Goal: Task Accomplishment & Management: Complete application form

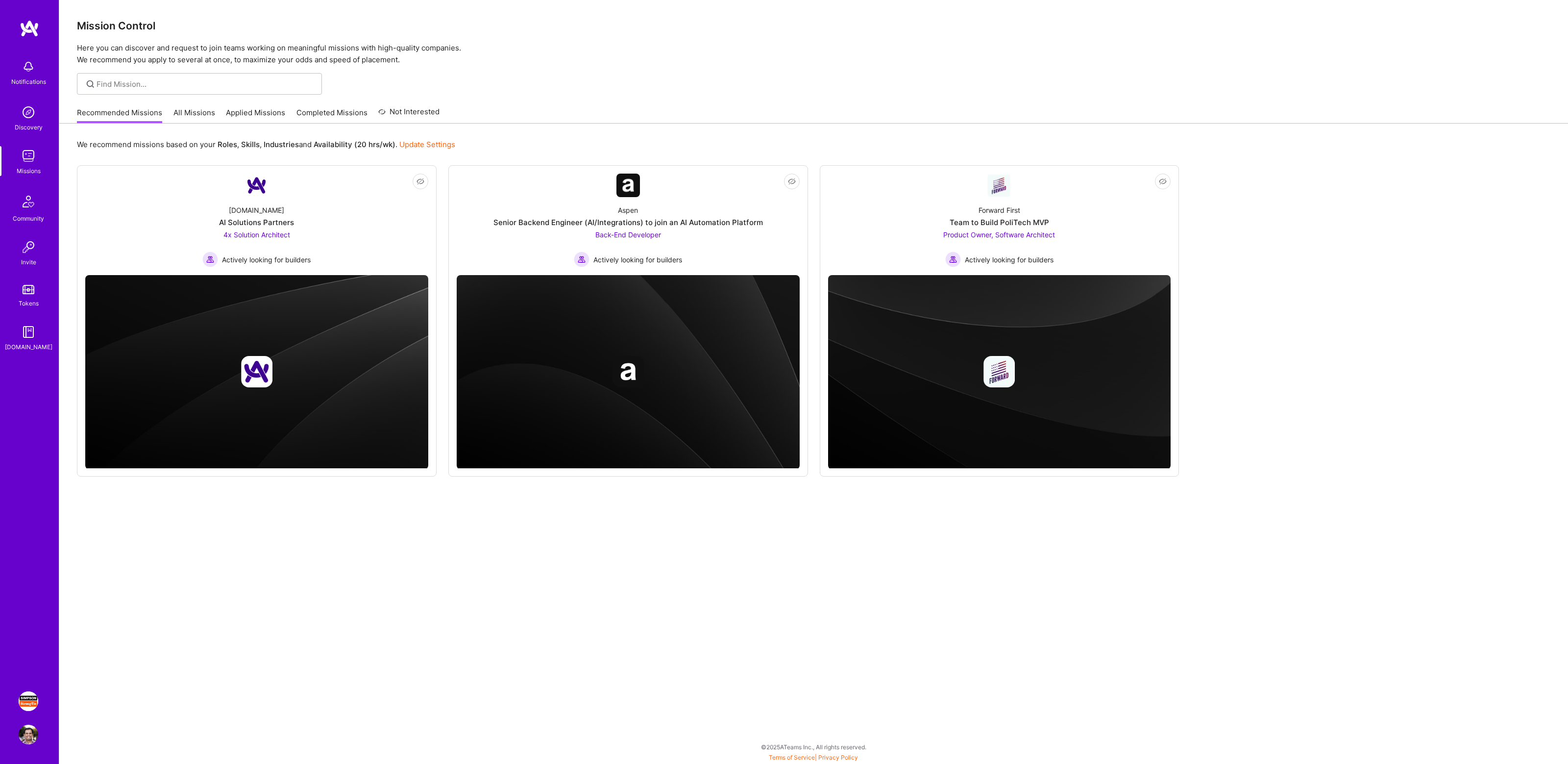
click at [24, 698] on img at bounding box center [28, 701] width 20 height 20
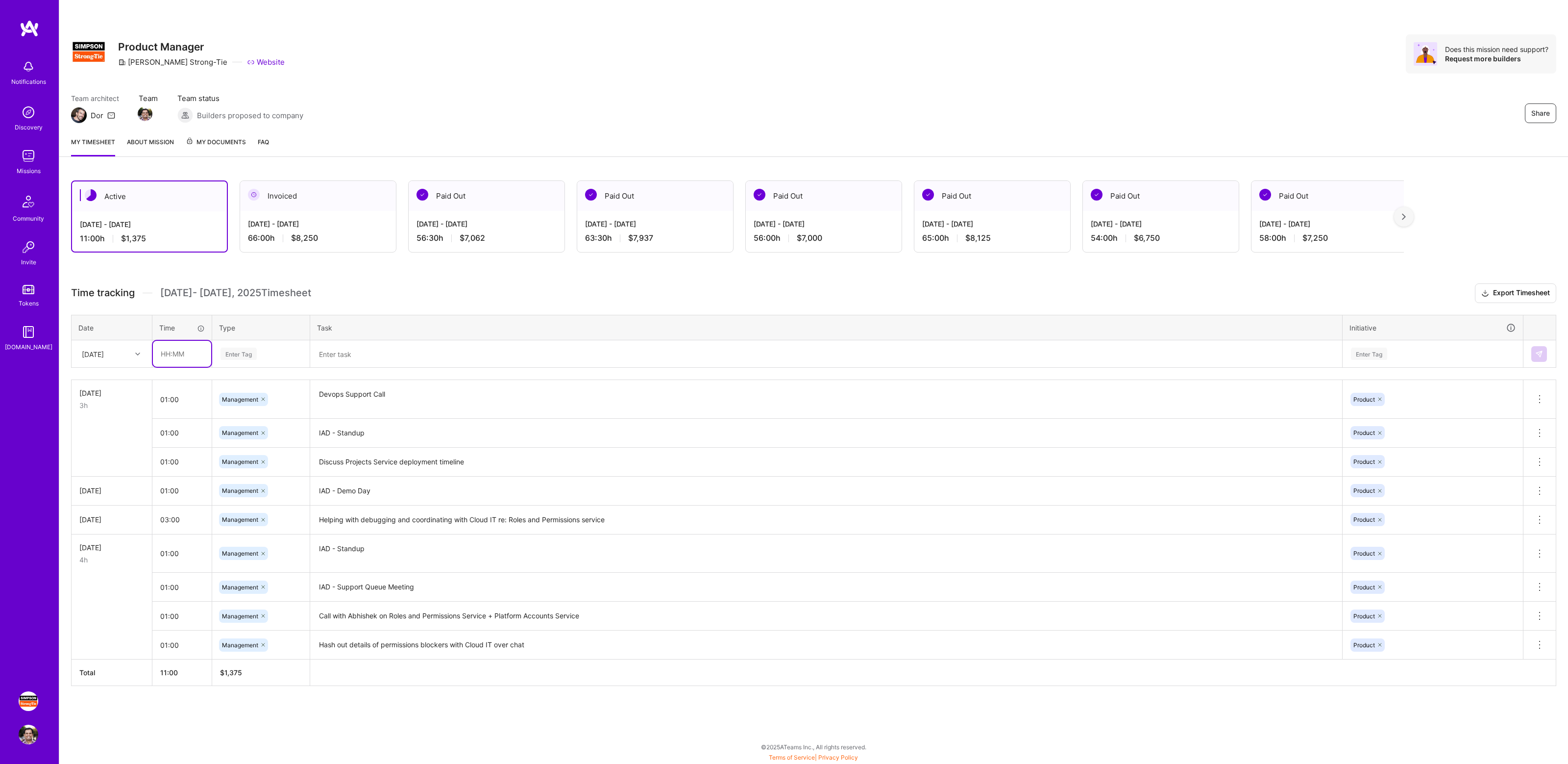
click at [180, 354] on input "text" at bounding box center [181, 353] width 58 height 26
type input "02:00"
type input "mana"
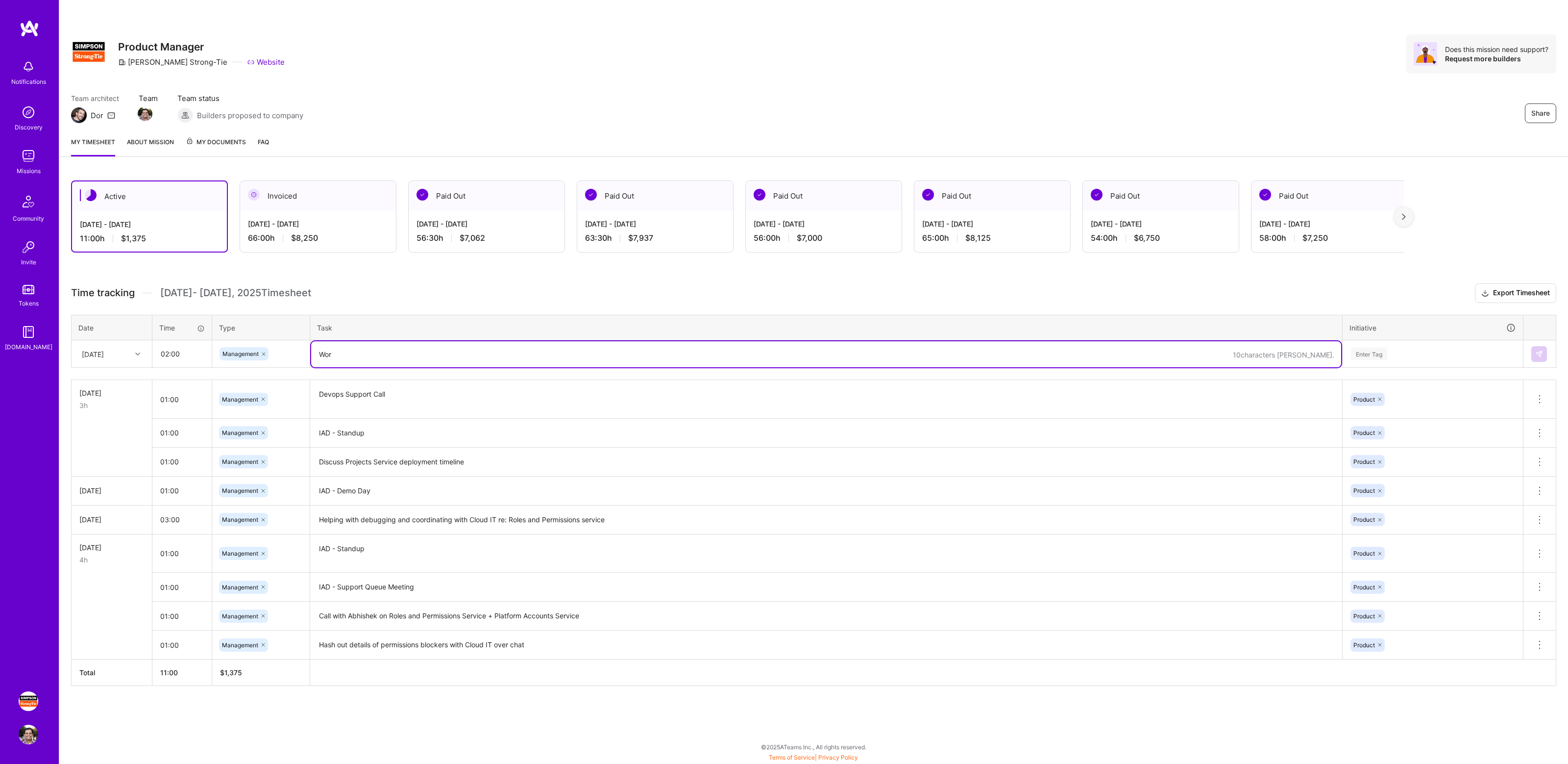
type textarea "Work"
type textarea "Discussions with [PERSON_NAME] about DMS"
click at [1443, 348] on div "Enter Tag" at bounding box center [1432, 354] width 166 height 12
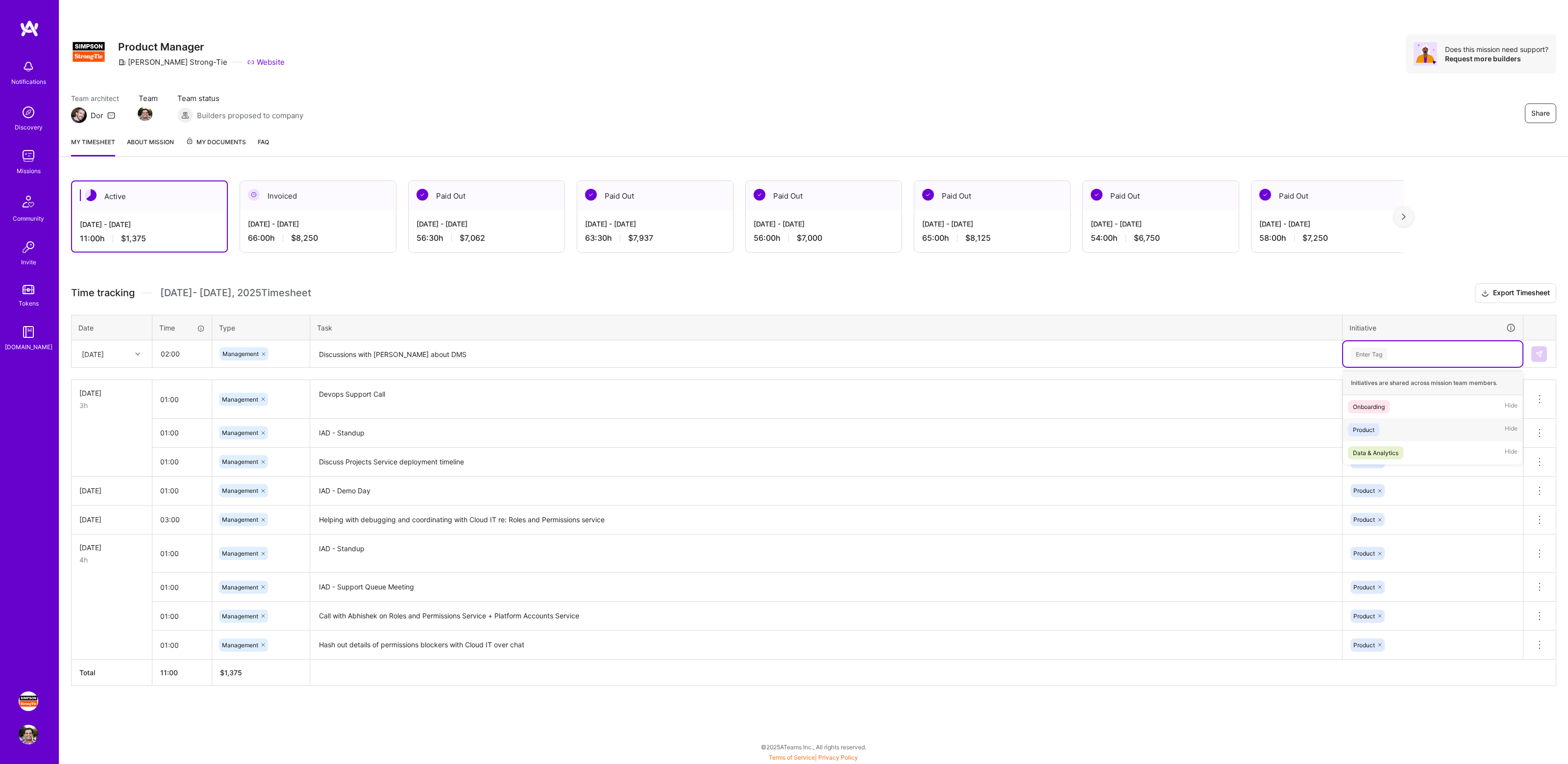
click at [1389, 435] on div "Product Hide" at bounding box center [1432, 430] width 180 height 23
click at [1544, 353] on button at bounding box center [1539, 354] width 16 height 16
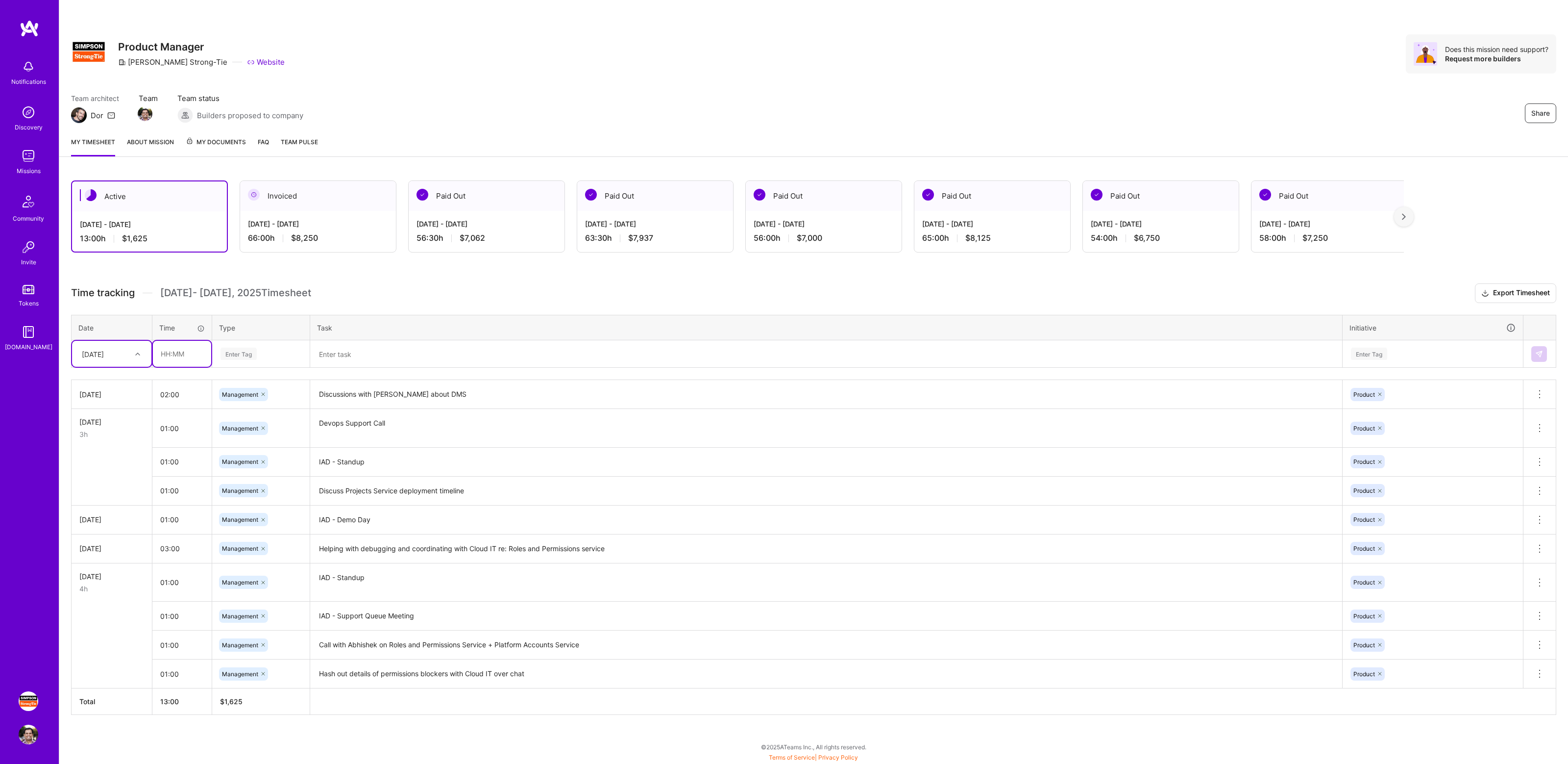
click at [184, 348] on input "text" at bounding box center [181, 353] width 58 height 26
type input "01:00"
type input "mana"
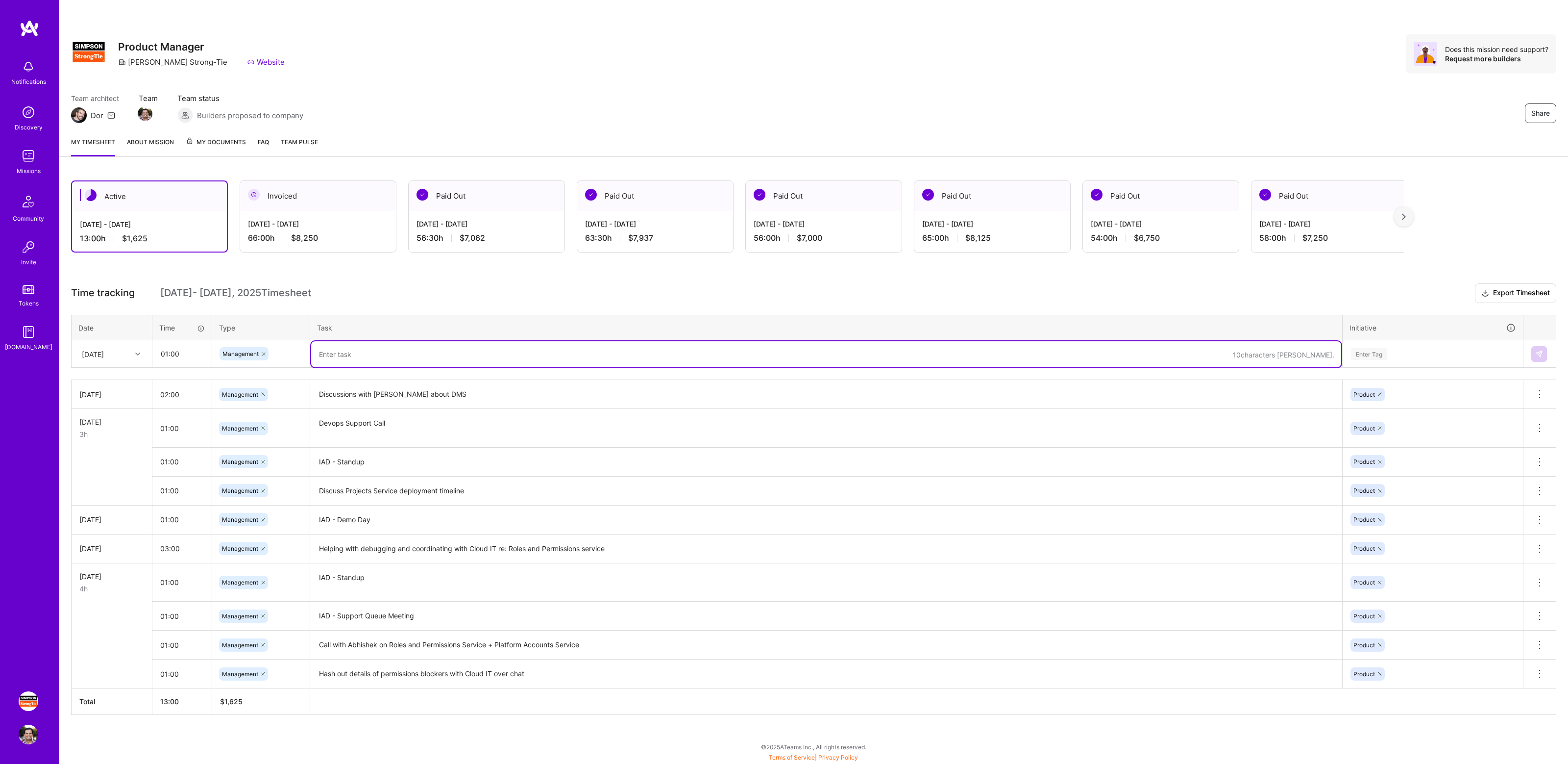
click at [363, 355] on textarea at bounding box center [826, 354] width 1030 height 26
paste textarea "and [PERSON_NAME]"
click at [324, 353] on textarea "and [PERSON_NAME]" at bounding box center [826, 354] width 1030 height 26
type textarea "Discussions with [PERSON_NAME] about UBA"
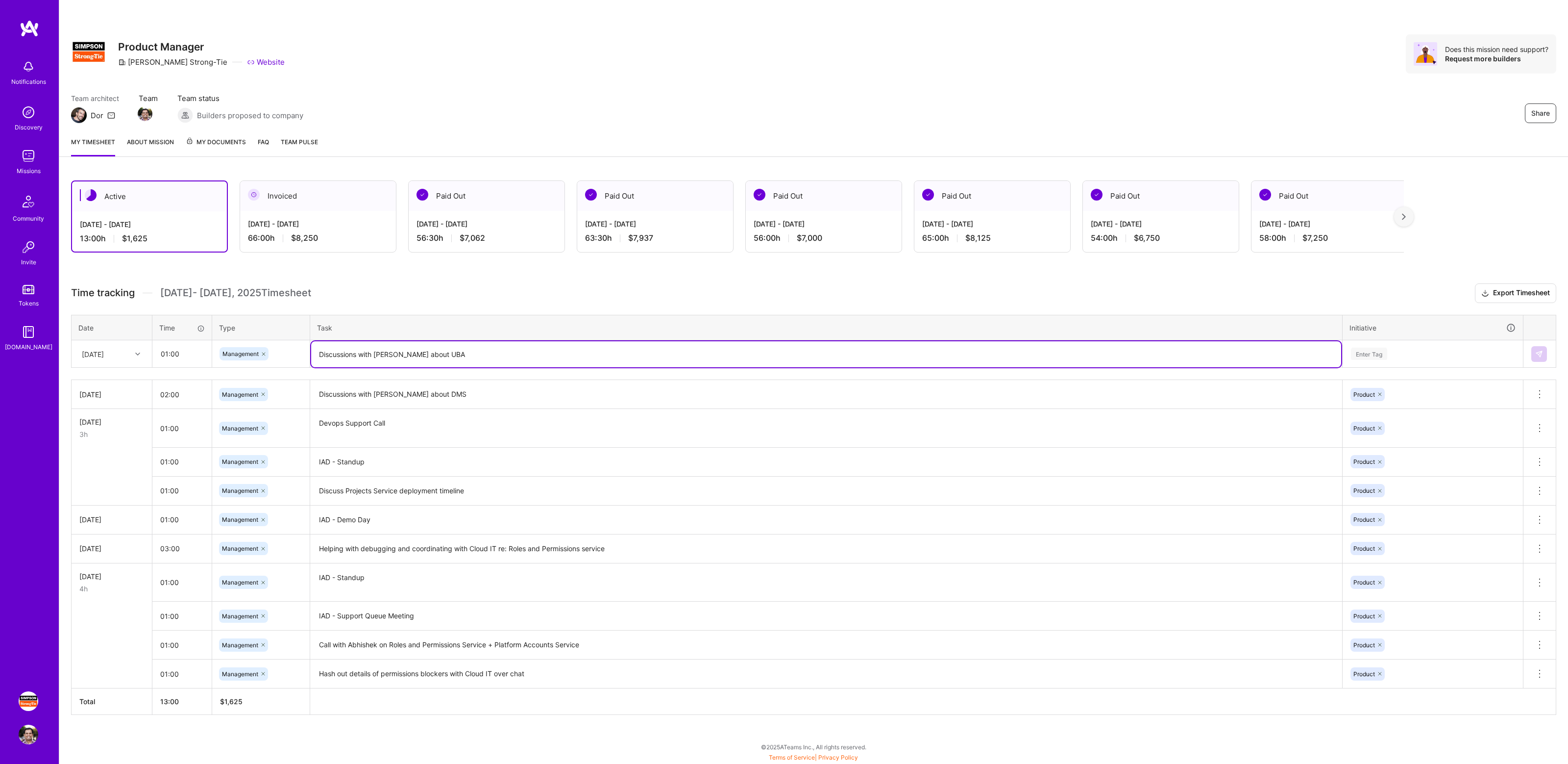
click at [1437, 351] on div "Enter Tag" at bounding box center [1432, 354] width 166 height 12
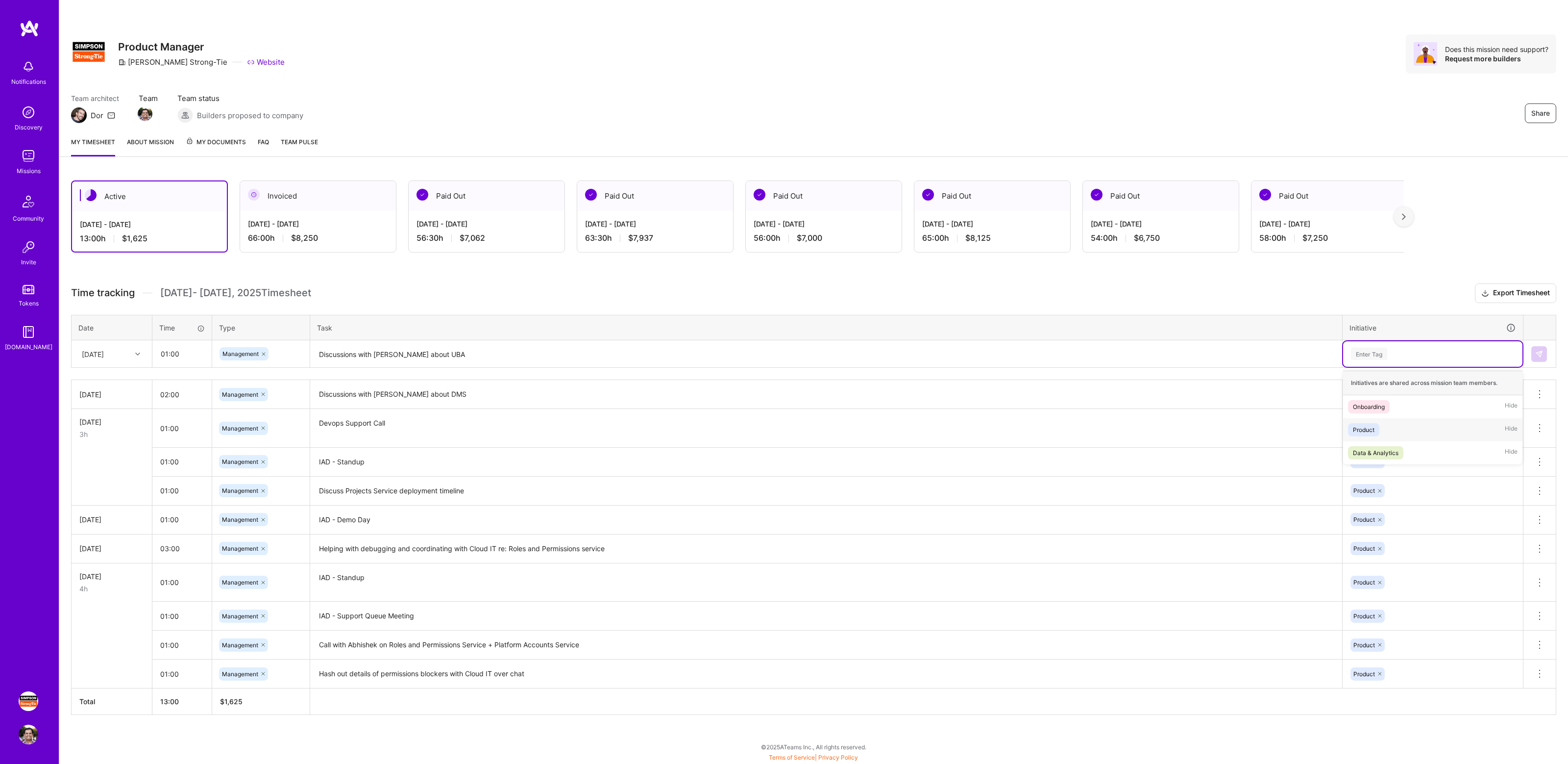
click at [1390, 424] on div "Product Hide" at bounding box center [1432, 430] width 180 height 23
click at [1537, 354] on img at bounding box center [1539, 354] width 8 height 8
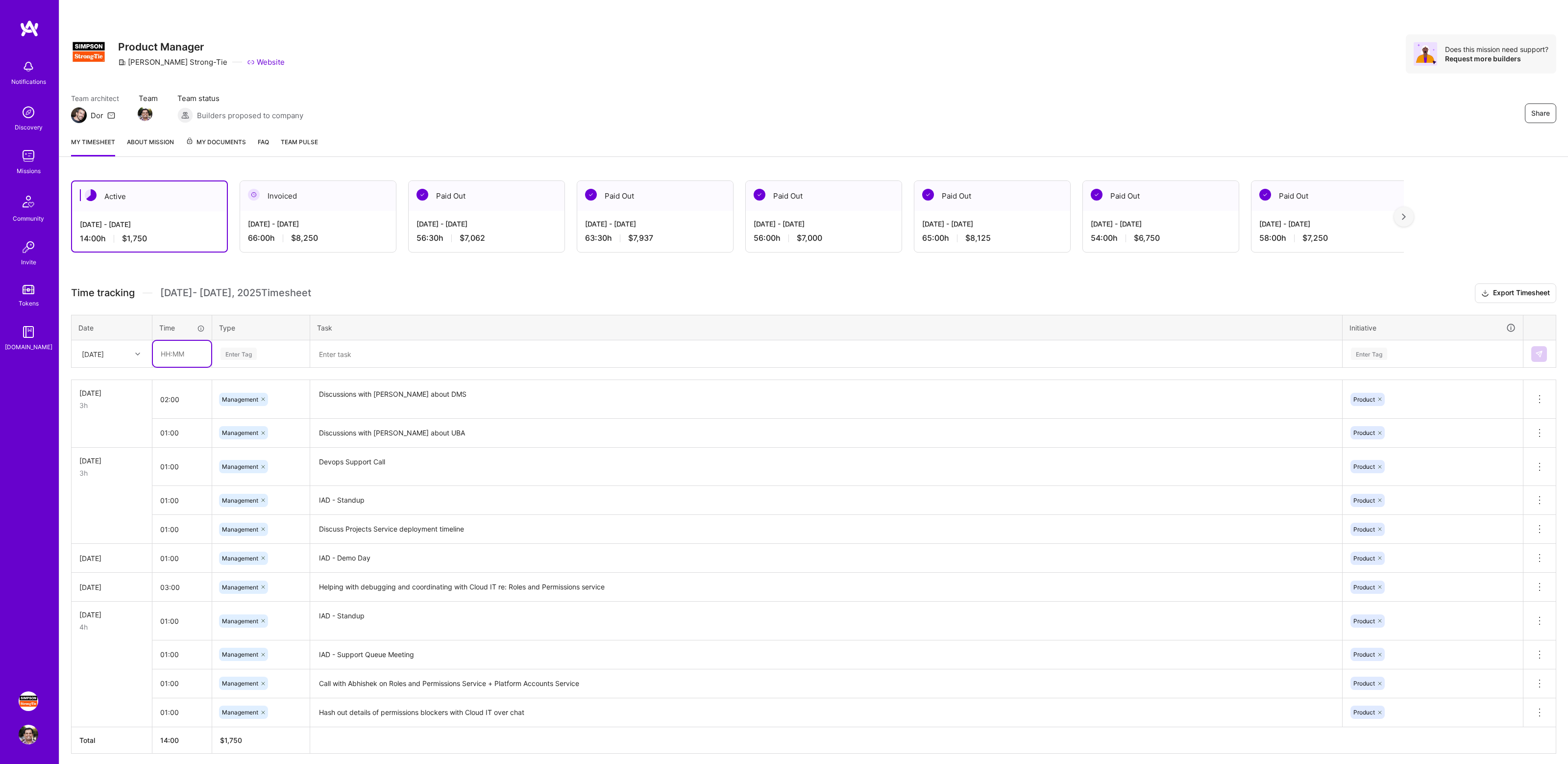
click at [183, 350] on input "text" at bounding box center [181, 353] width 58 height 26
type input "01:00"
type input "mana"
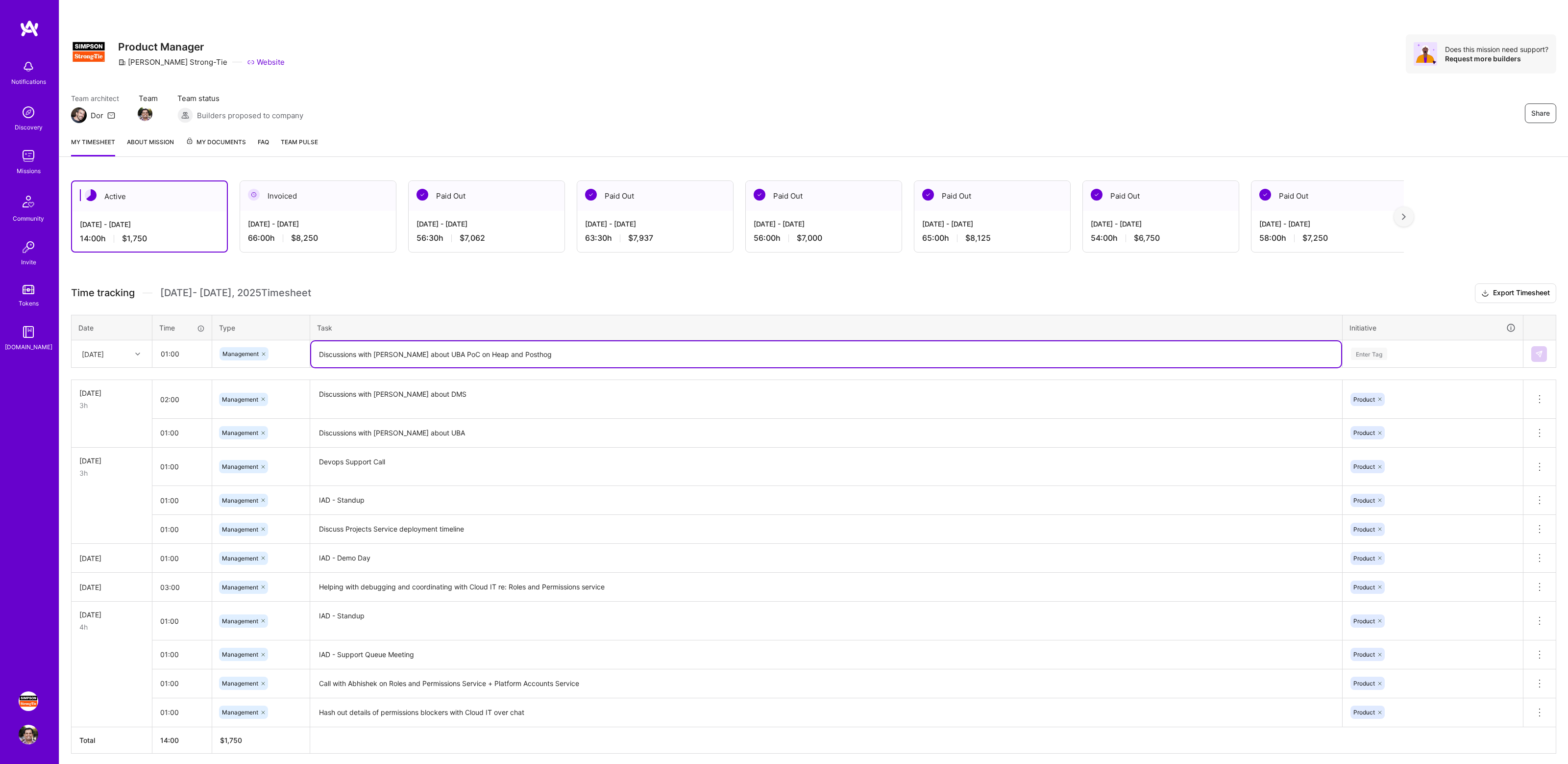
type textarea "Discussions with [PERSON_NAME] about UBA PoC on Heap and Posthog"
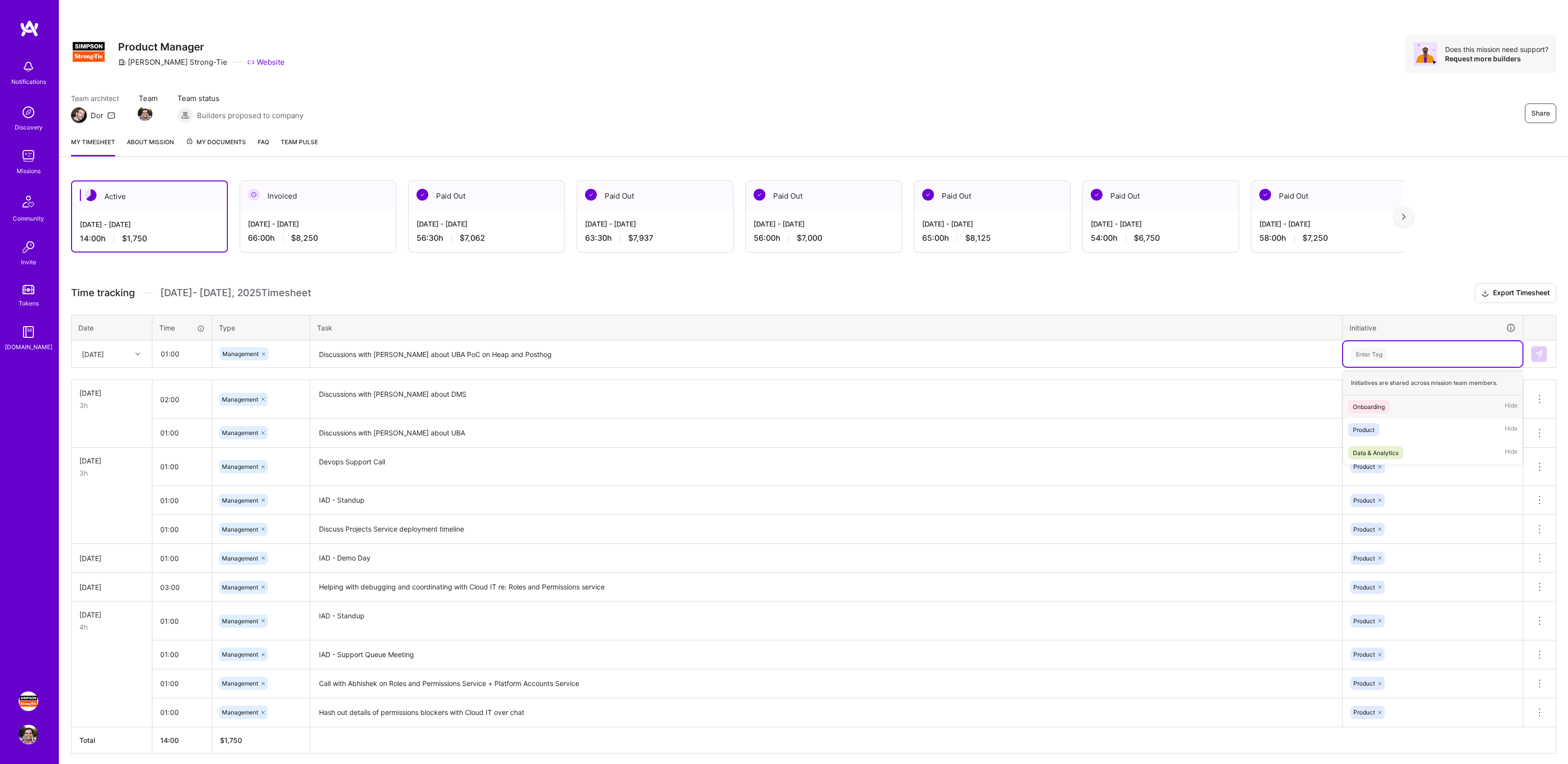
click at [1430, 348] on div "Enter Tag" at bounding box center [1432, 354] width 166 height 12
click at [1403, 422] on div "Product Hide" at bounding box center [1432, 430] width 180 height 23
click at [1539, 356] on img at bounding box center [1539, 354] width 8 height 8
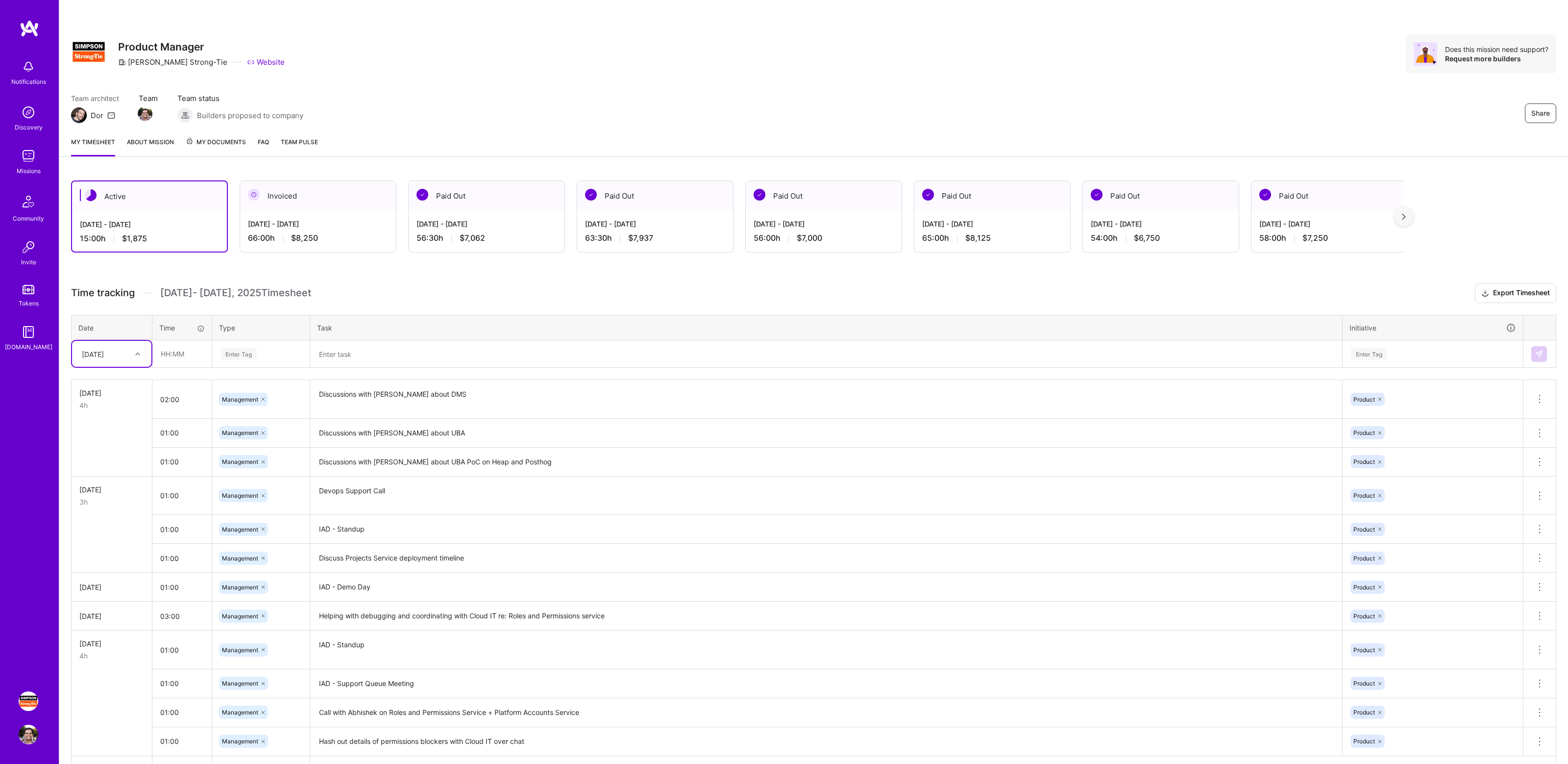
click at [472, 273] on div "Active [DATE] - [DATE] 15:00 h $1,875 Invoiced [DATE] - [DATE] 66:00 h $8,250 P…" at bounding box center [814, 499] width 1509 height 662
click at [515, 273] on div "Active [DATE] - [DATE] 15:00 h $1,875 Invoiced [DATE] - [DATE] 66:00 h $8,250 P…" at bounding box center [814, 499] width 1509 height 662
click at [24, 17] on div "Notifications Discovery Missions Community Invite Tokens [DOMAIN_NAME] [PERSON_…" at bounding box center [29, 382] width 59 height 764
click at [28, 26] on img at bounding box center [29, 28] width 20 height 18
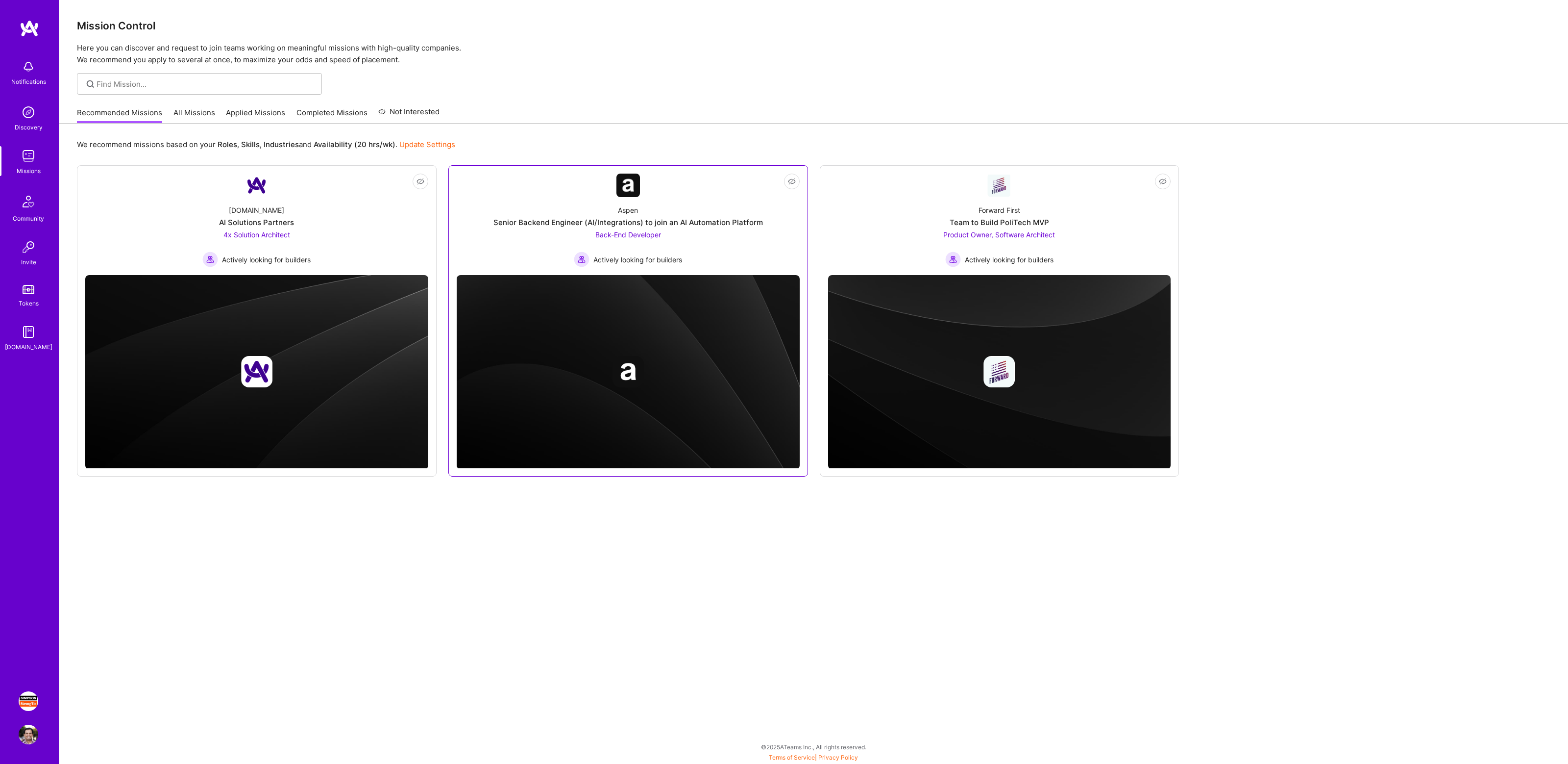
click at [667, 251] on div "Actively looking for builders" at bounding box center [627, 259] width 108 height 16
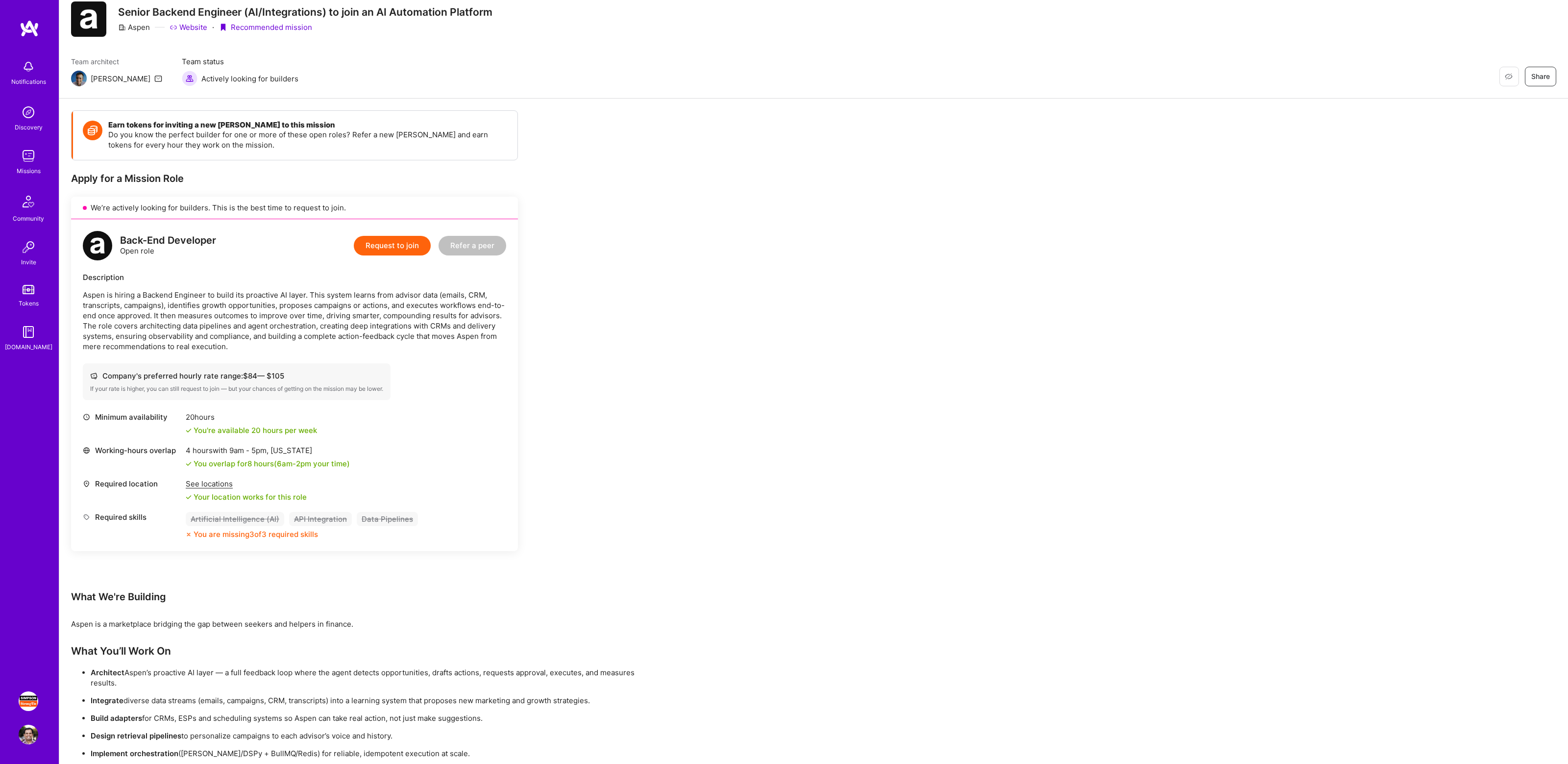
scroll to position [94, 0]
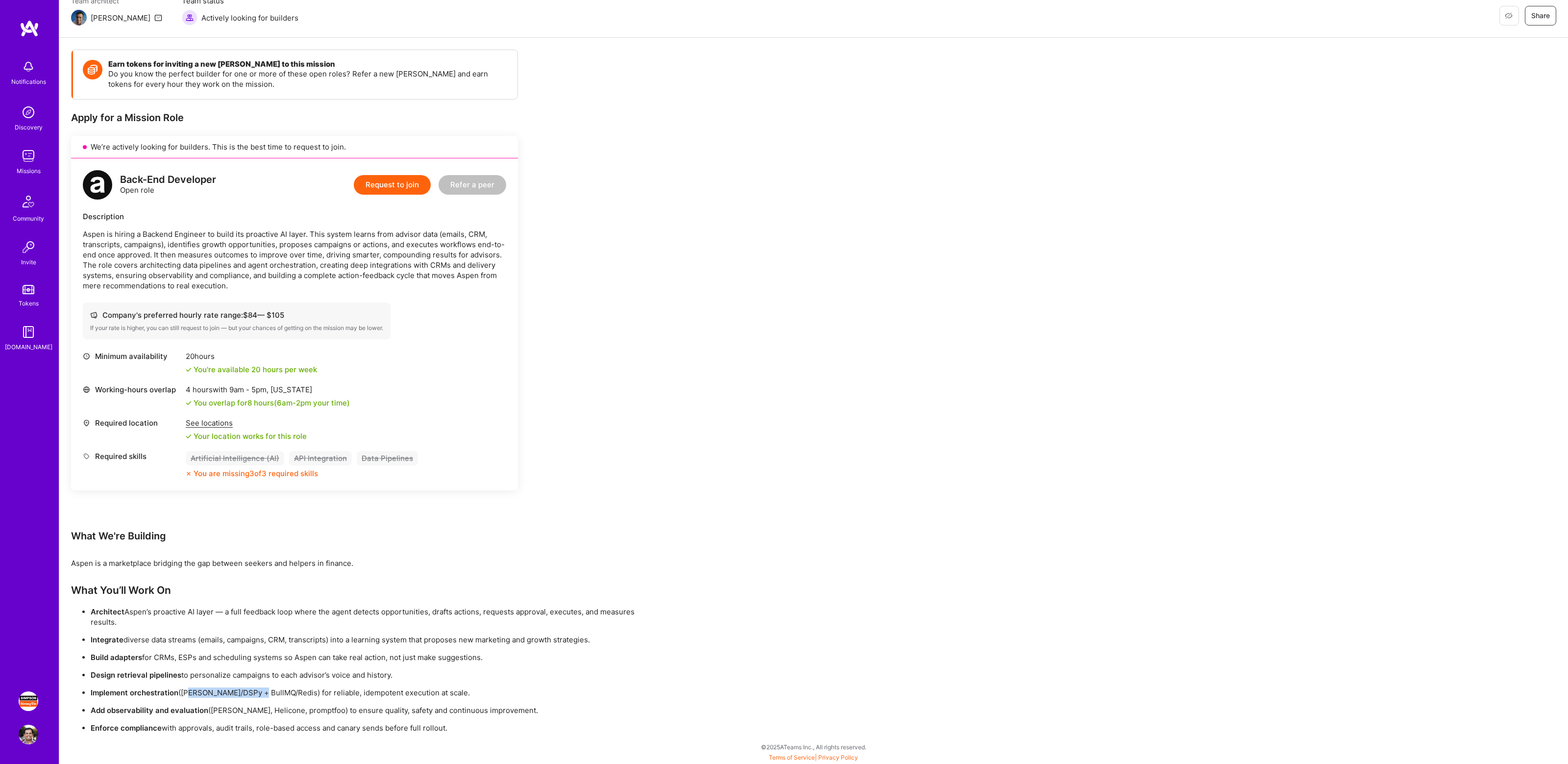
drag, startPoint x: 188, startPoint y: 693, endPoint x: 258, endPoint y: 694, distance: 70.0
click at [258, 694] on p "Implement orchestration (e.g. LangGraph/DSPy + BullMQ/Redis) for reliable, idem…" at bounding box center [374, 692] width 568 height 10
click at [258, 694] on p "Implement orchestration (e.g. LangGraph/DSPy + BullMQ/Redis) for reliable, idem…" at bounding box center [374, 692] width 568 height 10
drag, startPoint x: 339, startPoint y: 694, endPoint x: 418, endPoint y: 695, distance: 79.0
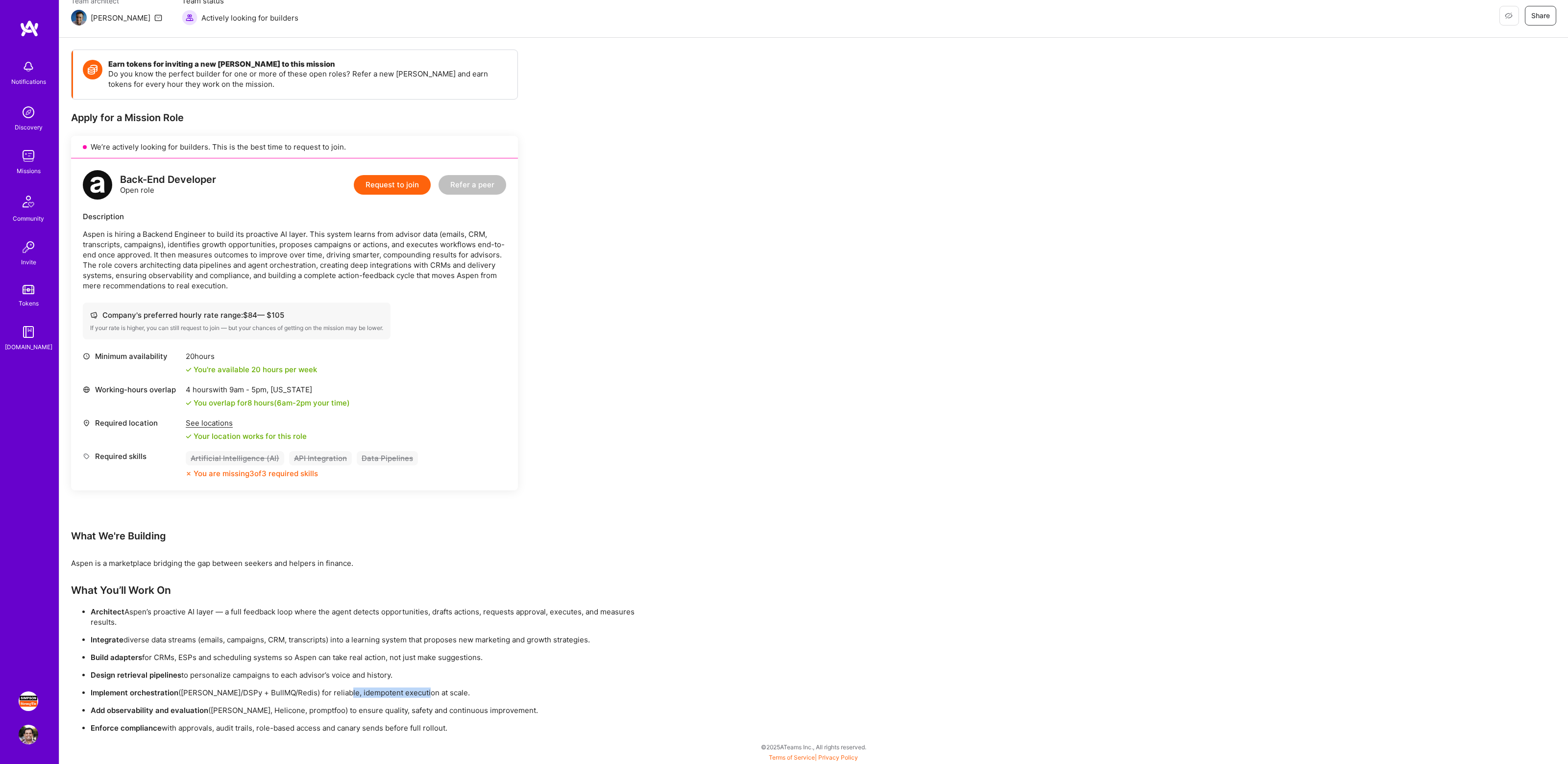
click at [418, 695] on p "Implement orchestration (e.g. LangGraph/DSPy + BullMQ/Redis) for reliable, idem…" at bounding box center [374, 692] width 568 height 10
drag, startPoint x: 143, startPoint y: 658, endPoint x: 489, endPoint y: 653, distance: 346.0
click at [489, 653] on p "Build adapters for CRMs, ESPs and scheduling systems so Aspen can take real act…" at bounding box center [374, 657] width 568 height 10
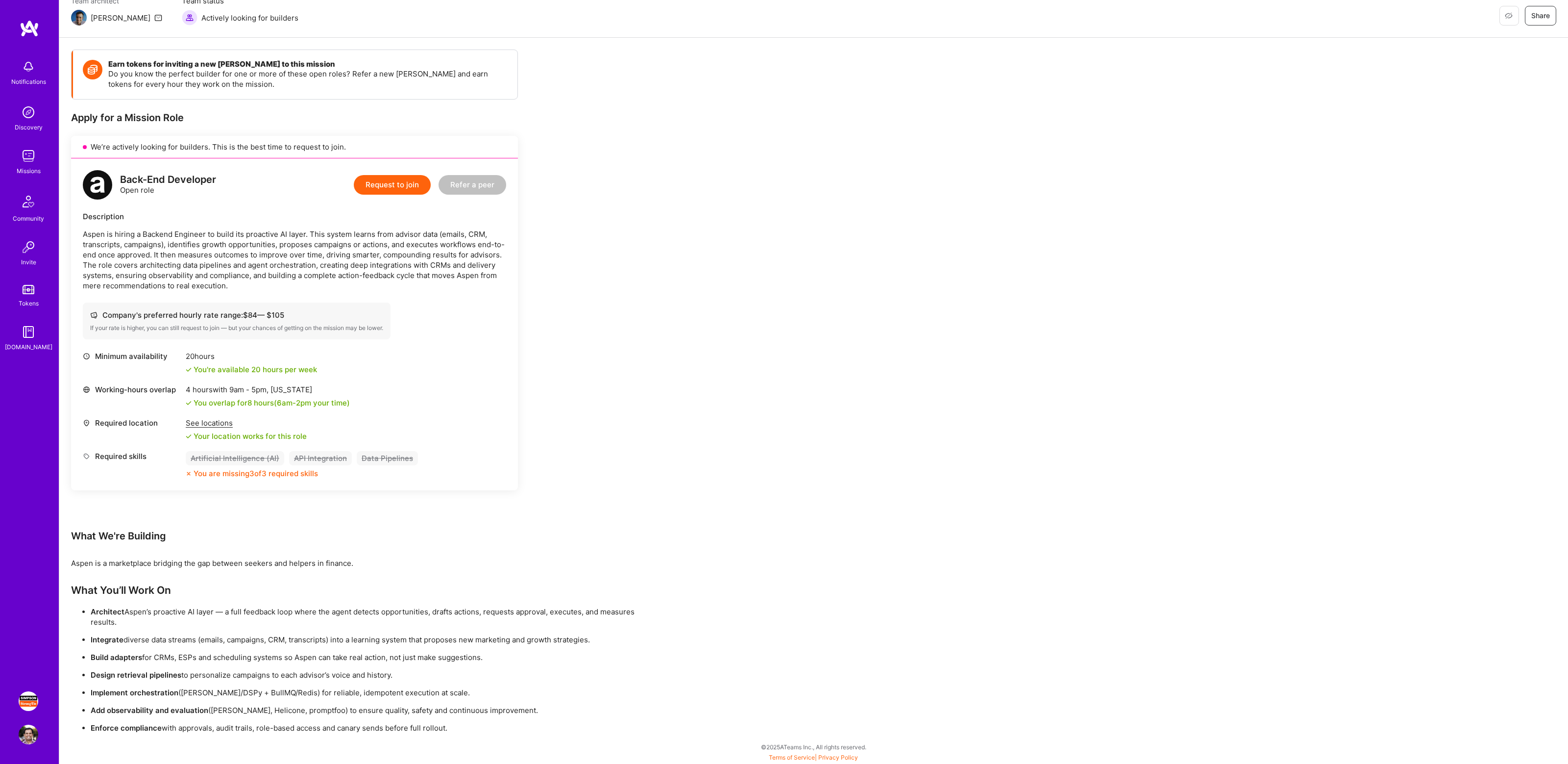
click at [489, 653] on p "Build adapters for CRMs, ESPs and scheduling systems so Aspen can take real act…" at bounding box center [374, 657] width 568 height 10
drag, startPoint x: 123, startPoint y: 636, endPoint x: 602, endPoint y: 637, distance: 479.0
click at [602, 637] on p "Integrate diverse data streams (emails, campaigns, CRM, transcripts) into a lea…" at bounding box center [374, 639] width 568 height 10
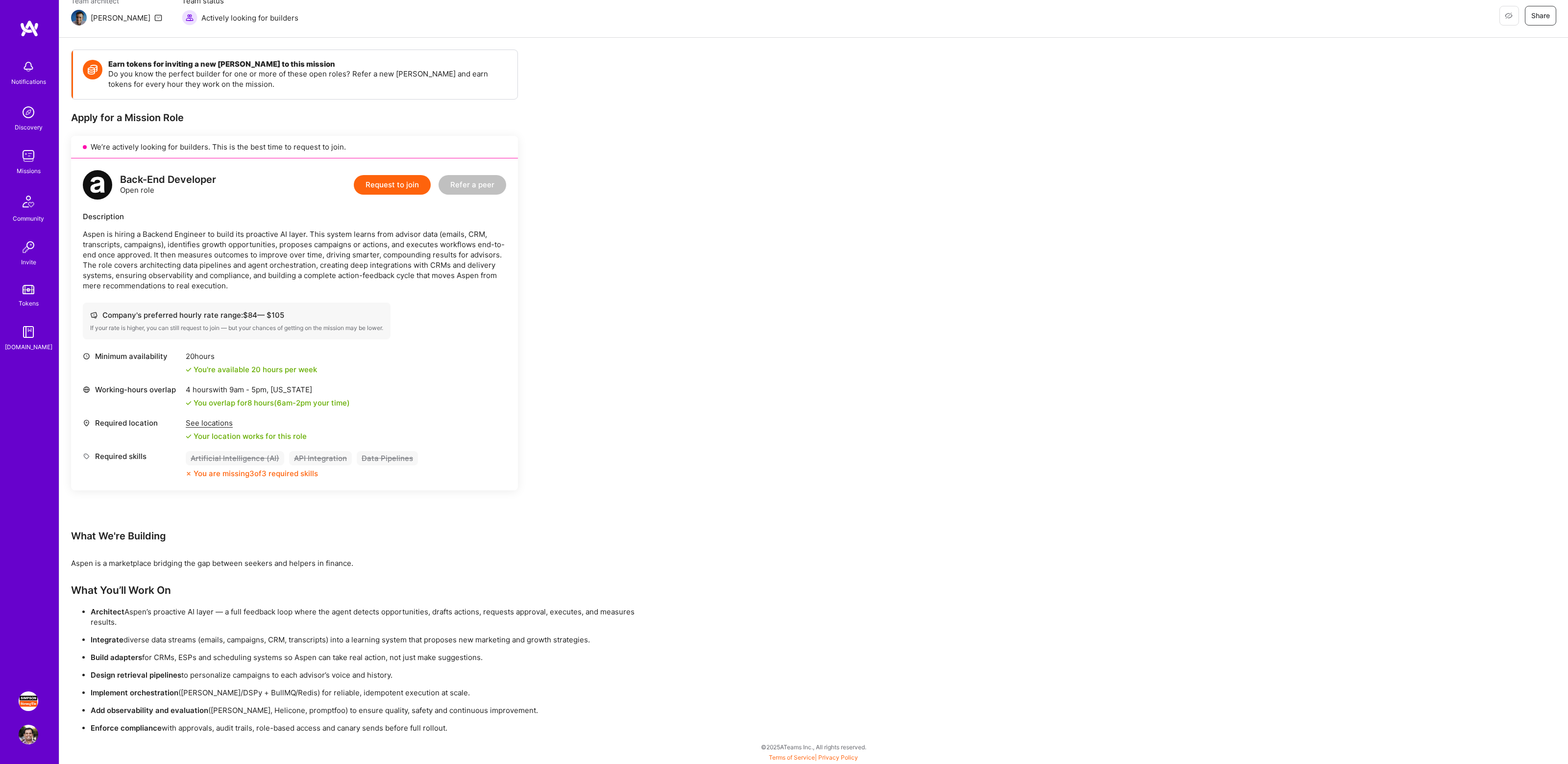
drag, startPoint x: 181, startPoint y: 674, endPoint x: 380, endPoint y: 676, distance: 199.0
click at [380, 676] on p "Design retrieval pipelines to personalize campaigns to each advisor’s voice and…" at bounding box center [374, 675] width 568 height 10
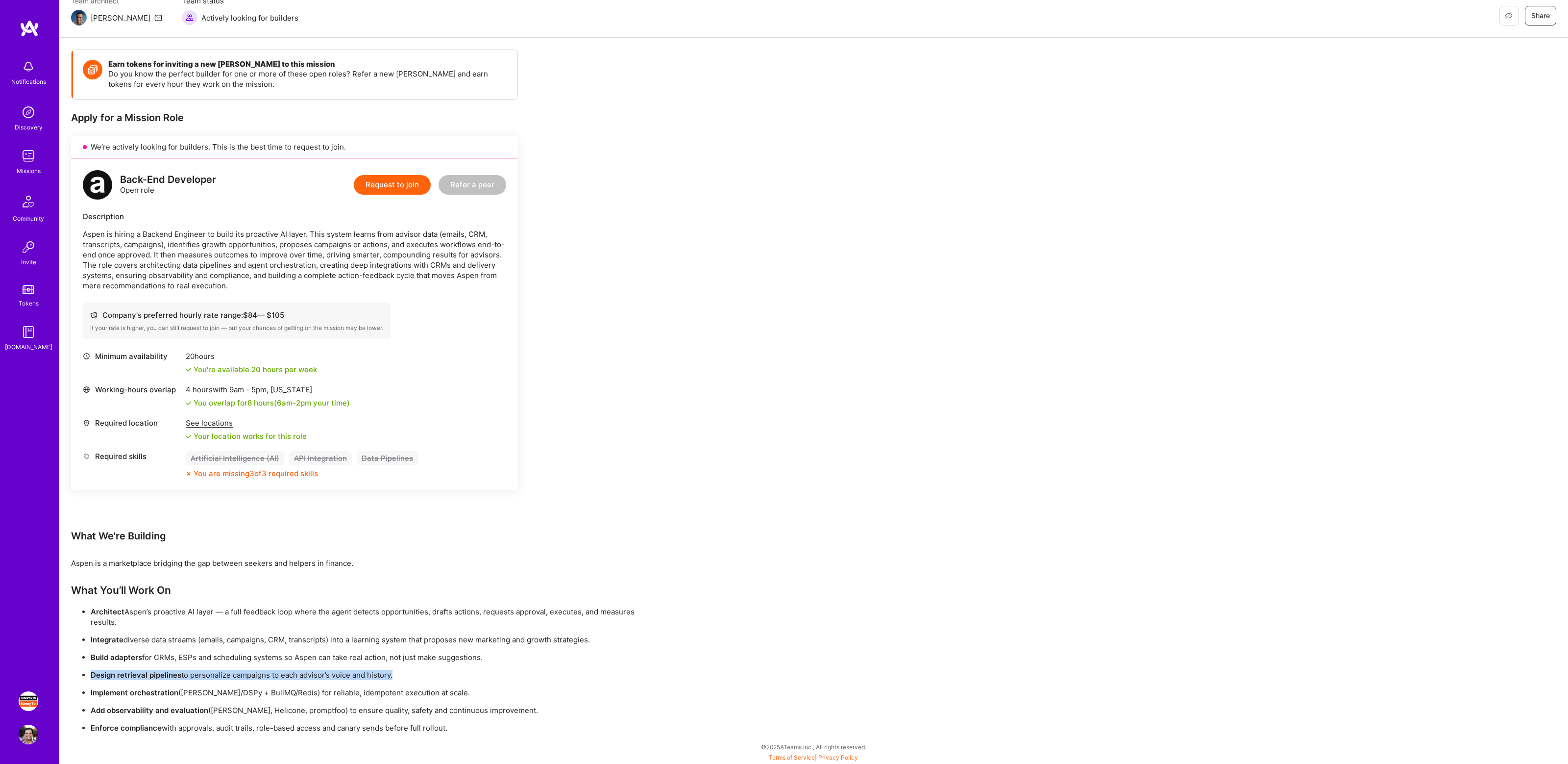
drag, startPoint x: 162, startPoint y: 728, endPoint x: 451, endPoint y: 729, distance: 289.0
click at [451, 729] on p "Enforce compliance with approvals, audit trails, role-based access and canary s…" at bounding box center [374, 727] width 568 height 10
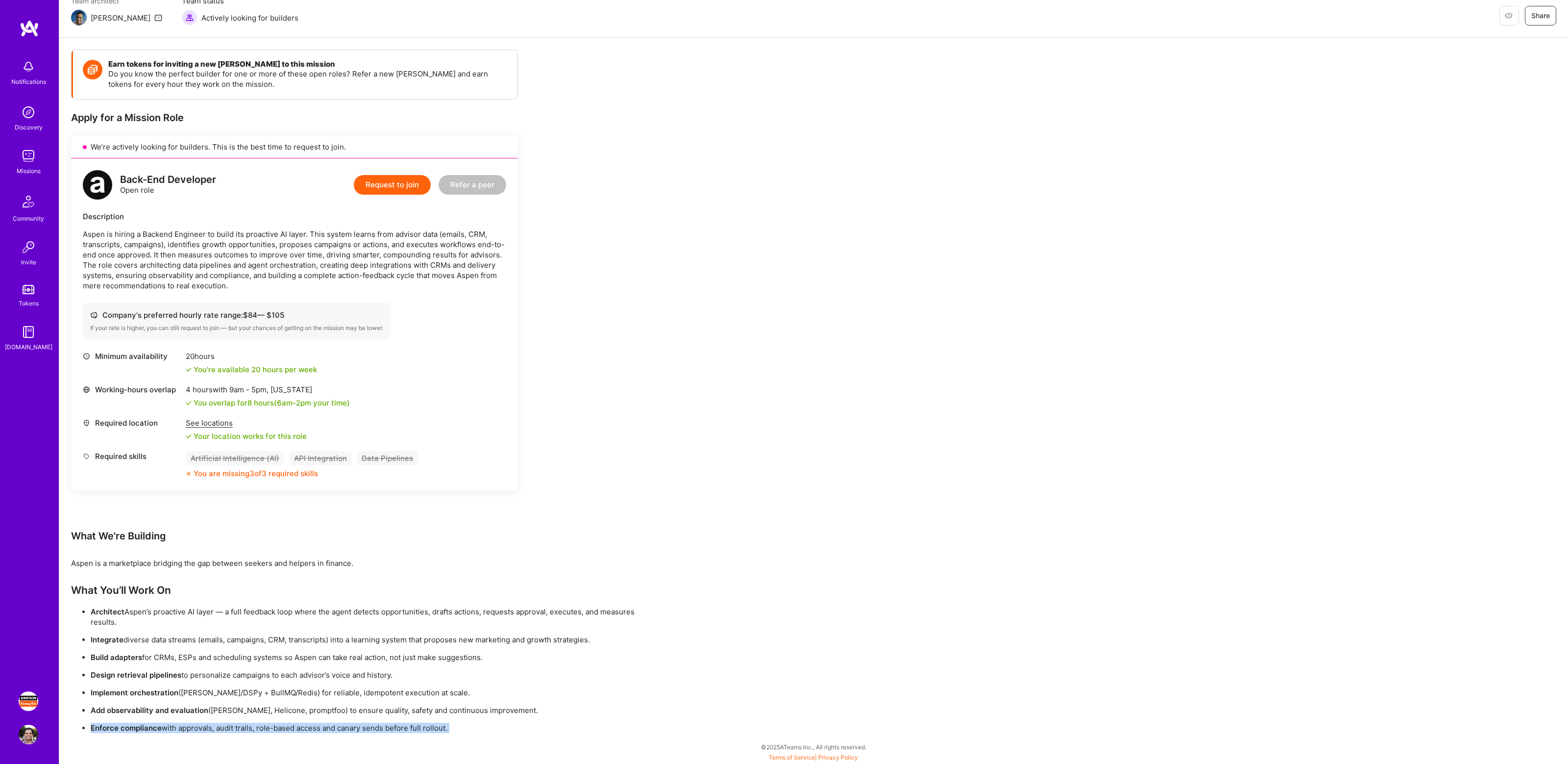
click at [385, 727] on p "Enforce compliance with approvals, audit trails, role-based access and canary s…" at bounding box center [374, 727] width 568 height 10
click at [410, 728] on p "Enforce compliance with approvals, audit trails, role-based access and canary s…" at bounding box center [374, 727] width 568 height 10
click at [431, 728] on p "Enforce compliance with approvals, audit trails, role-based access and canary s…" at bounding box center [374, 727] width 568 height 10
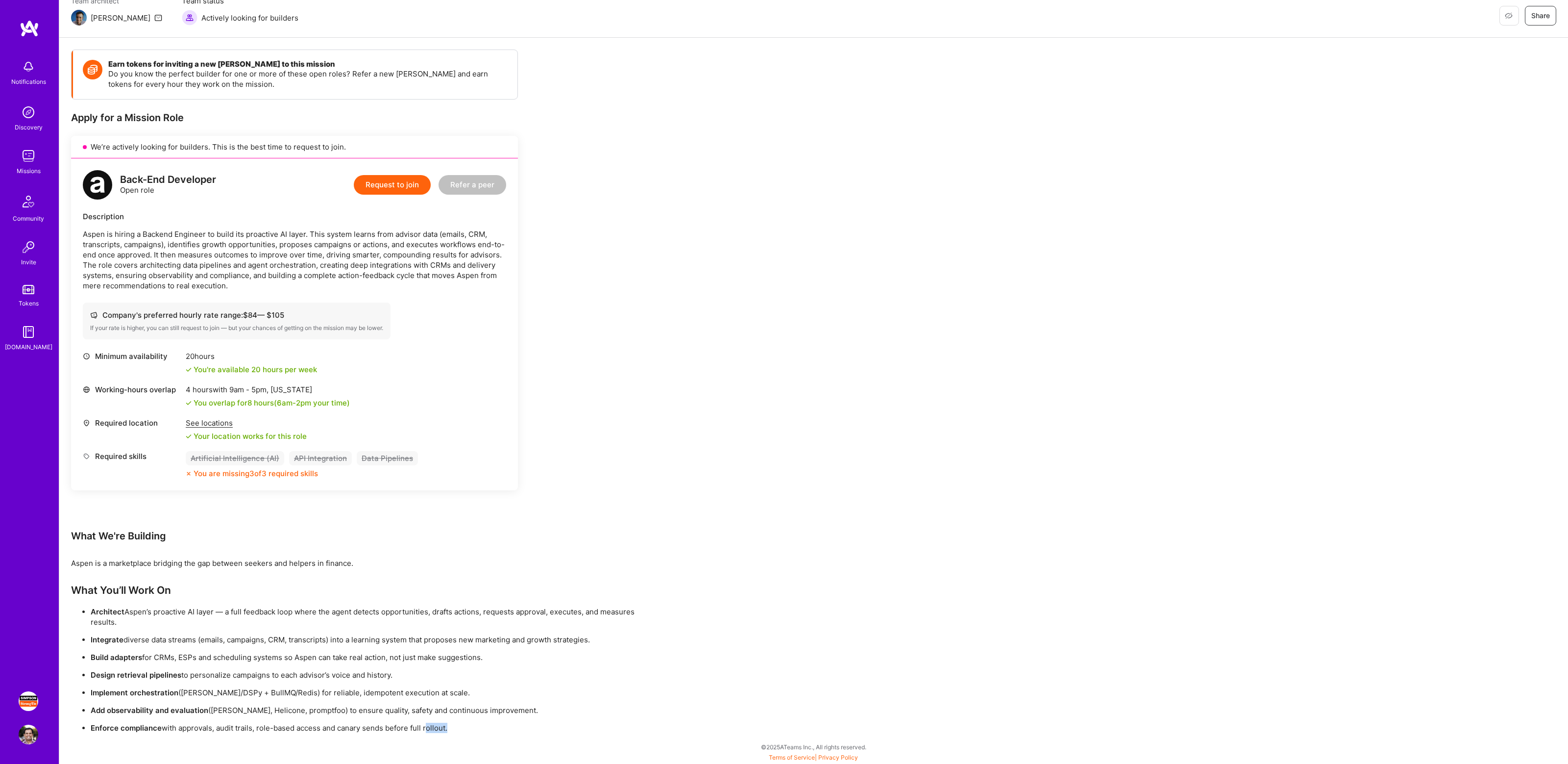
click at [431, 728] on p "Enforce compliance with approvals, audit trails, role-based access and canary s…" at bounding box center [374, 727] width 568 height 10
click at [233, 560] on div "Aspen is a marketplace bridging the gap between seekers and helpers in finance." at bounding box center [365, 563] width 588 height 10
click at [48, 39] on div "Notifications Discovery Missions Community Invite Tokens [DOMAIN_NAME]" at bounding box center [29, 348] width 59 height 658
click at [38, 34] on img at bounding box center [29, 28] width 20 height 18
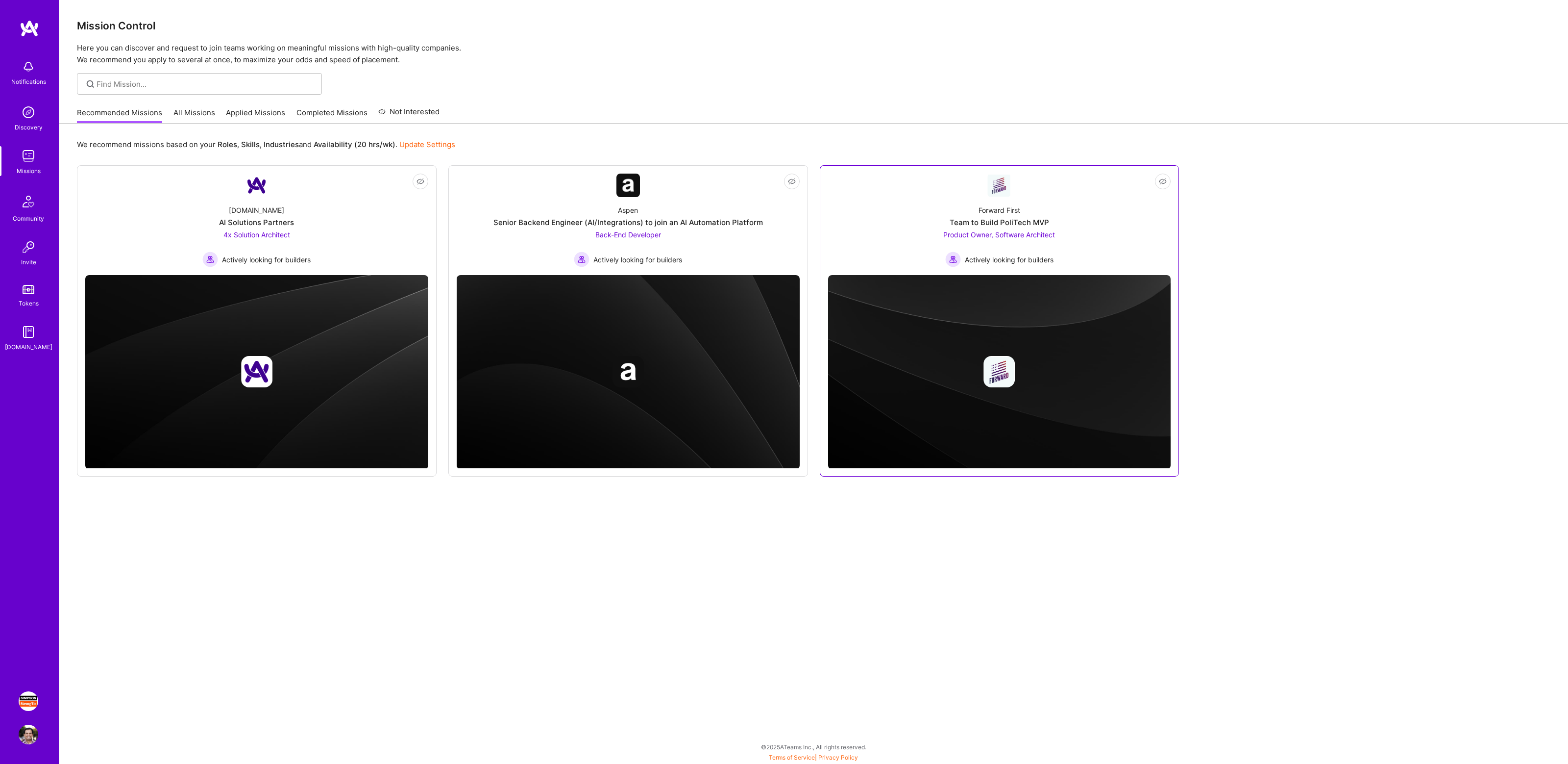
click at [1007, 296] on img at bounding box center [999, 372] width 343 height 194
click at [990, 209] on div "Forward First" at bounding box center [999, 210] width 42 height 10
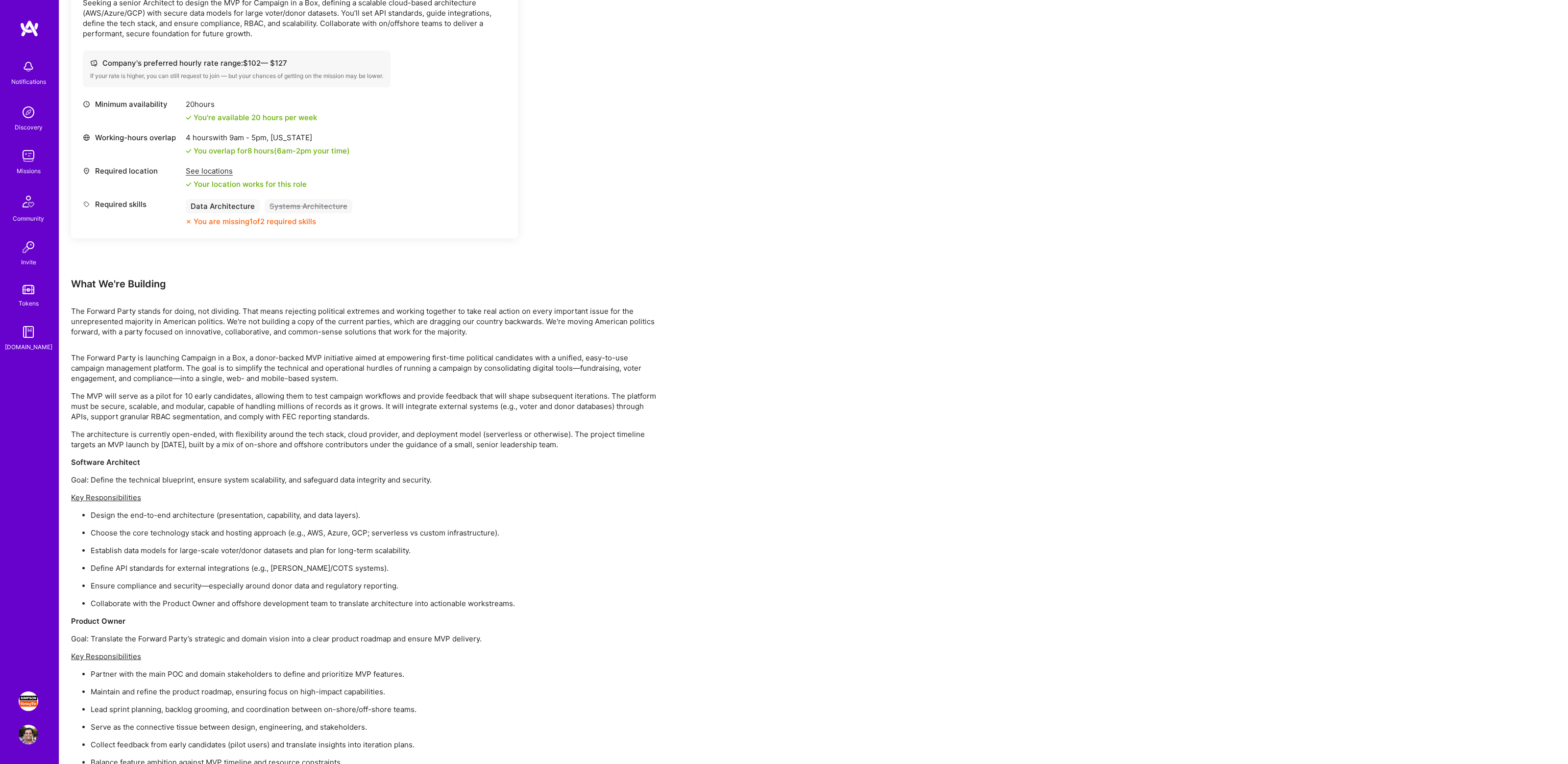
scroll to position [689, 0]
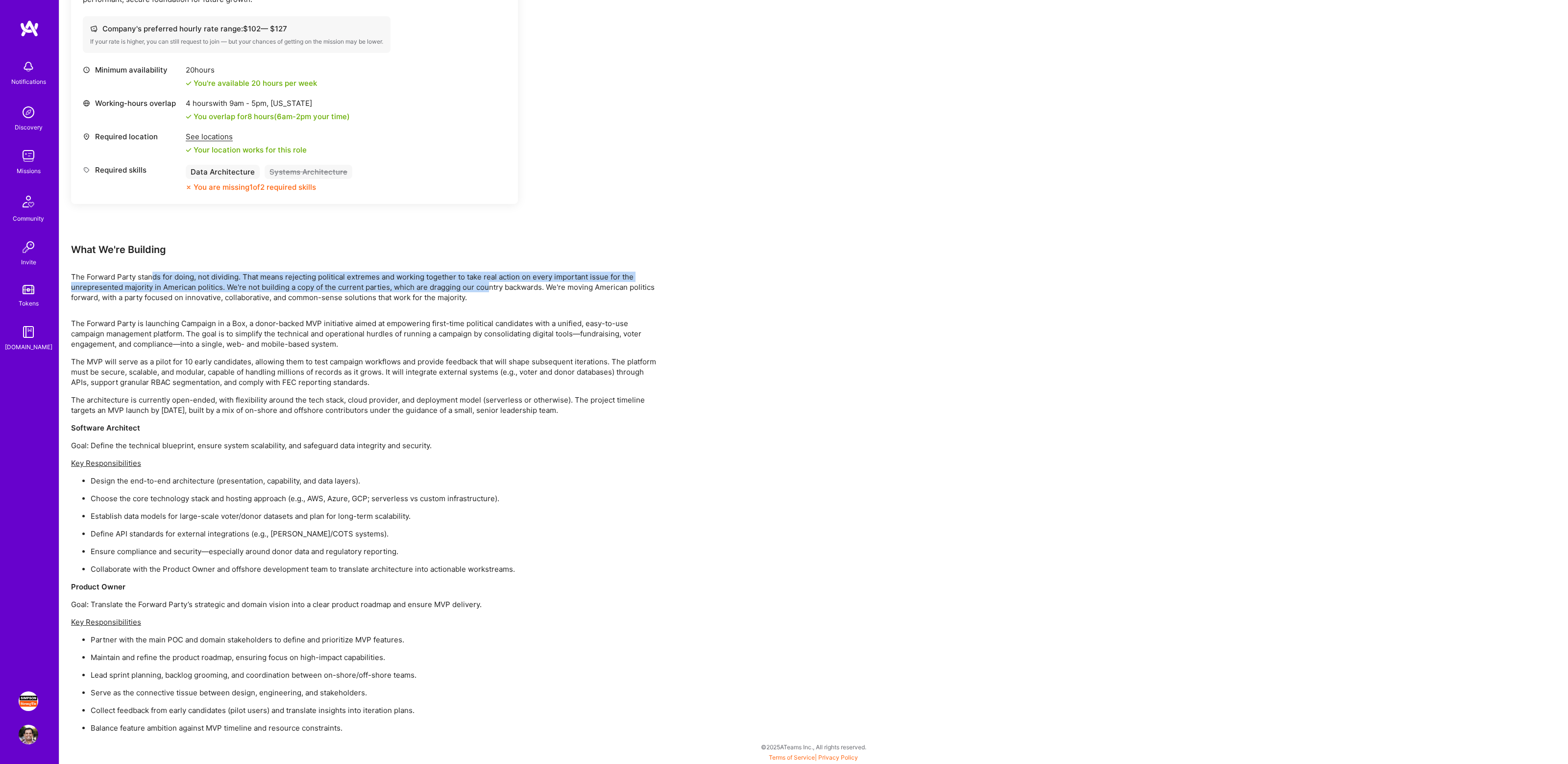
drag, startPoint x: 154, startPoint y: 276, endPoint x: 486, endPoint y: 289, distance: 332.3
click at [489, 289] on p "The Forward Party stands for doing, not dividing. That means rejecting politica…" at bounding box center [365, 287] width 588 height 31
click at [486, 289] on p "The Forward Party stands for doing, not dividing. That means rejecting politica…" at bounding box center [365, 287] width 588 height 31
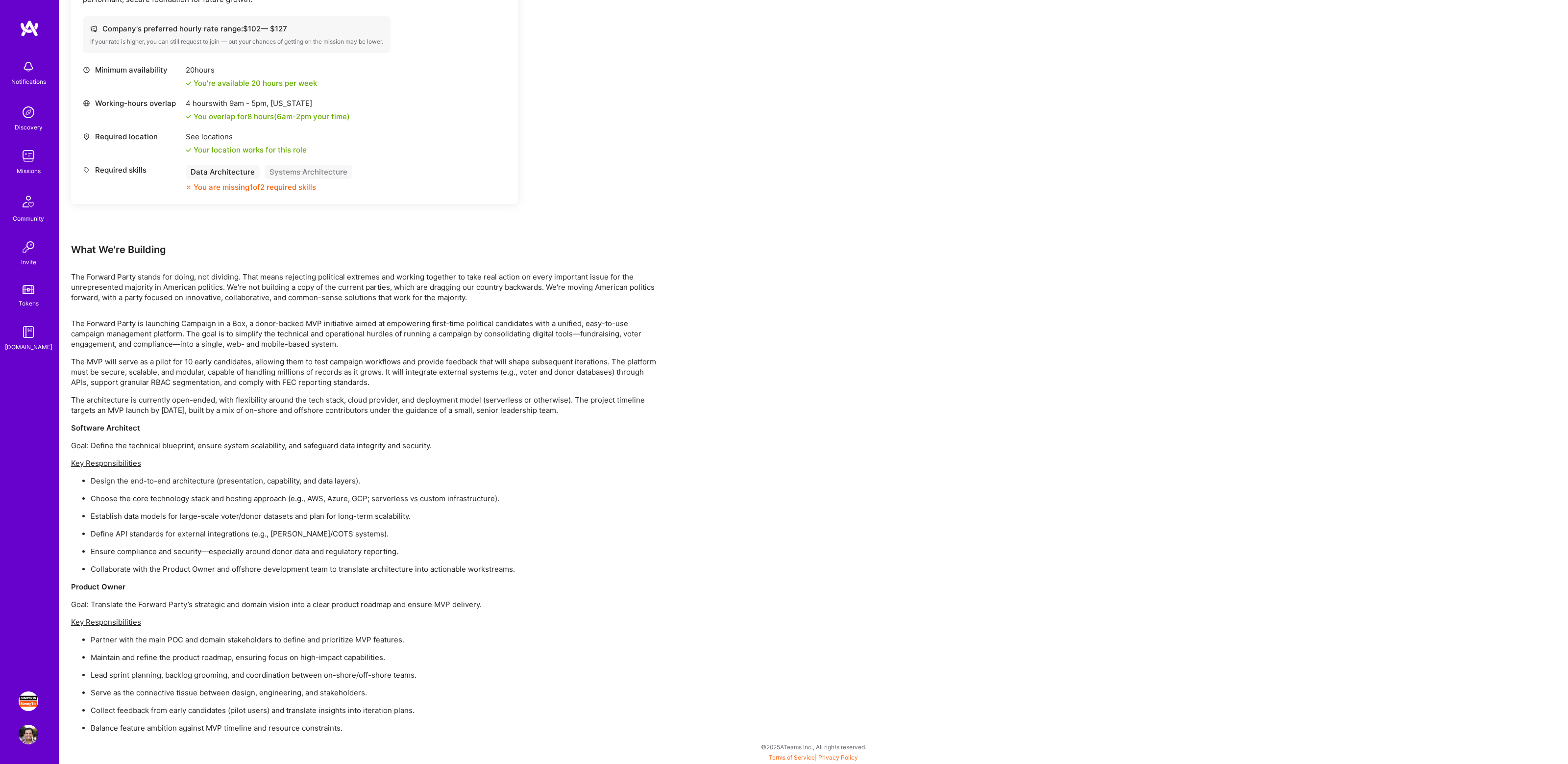
click at [294, 325] on p "The Forward Party is launching Campaign in a Box, a donor-backed MVP initiative…" at bounding box center [365, 334] width 588 height 31
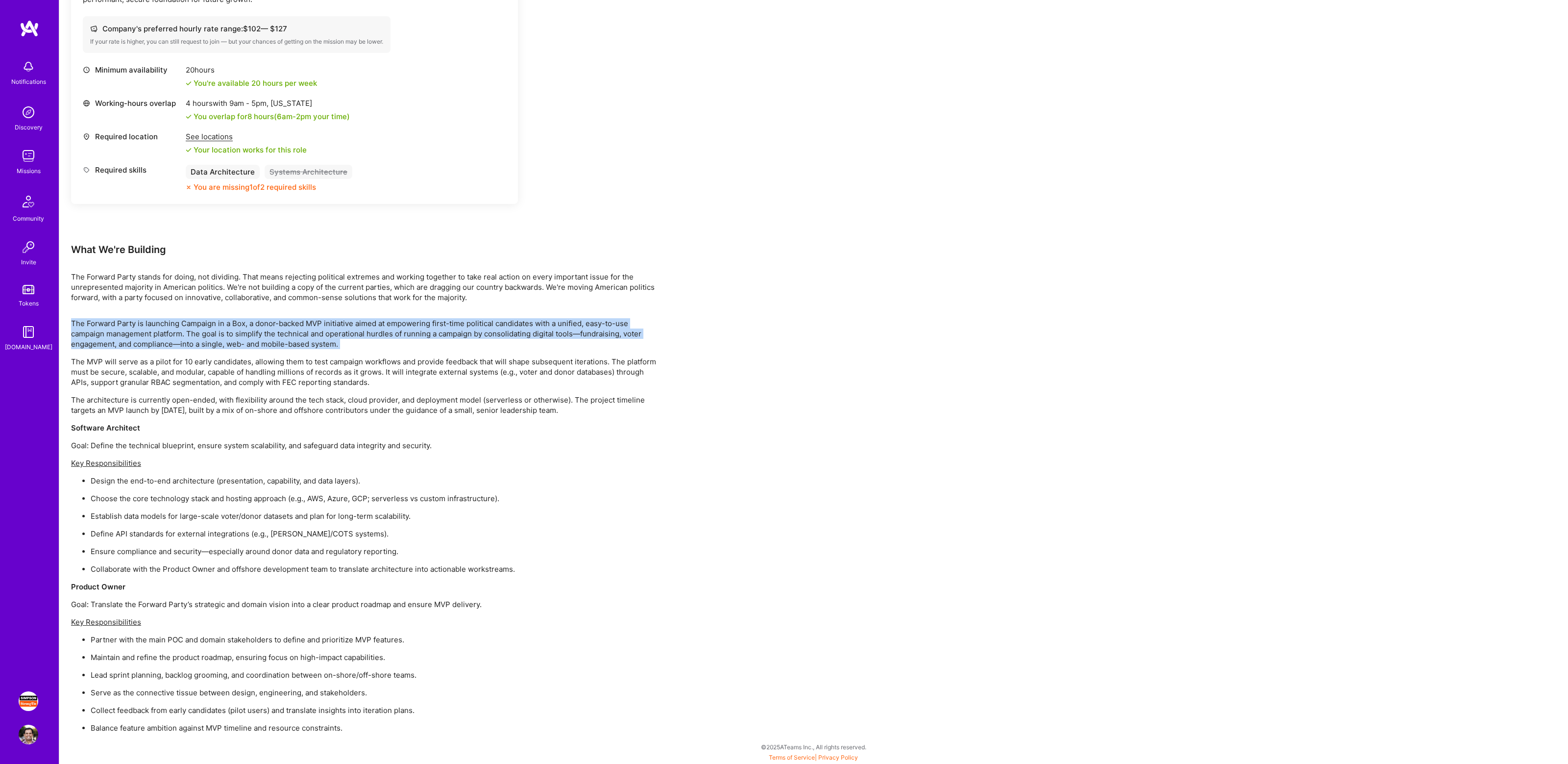
click at [294, 325] on p "The Forward Party is launching Campaign in a Box, a donor-backed MVP initiative…" at bounding box center [365, 334] width 588 height 31
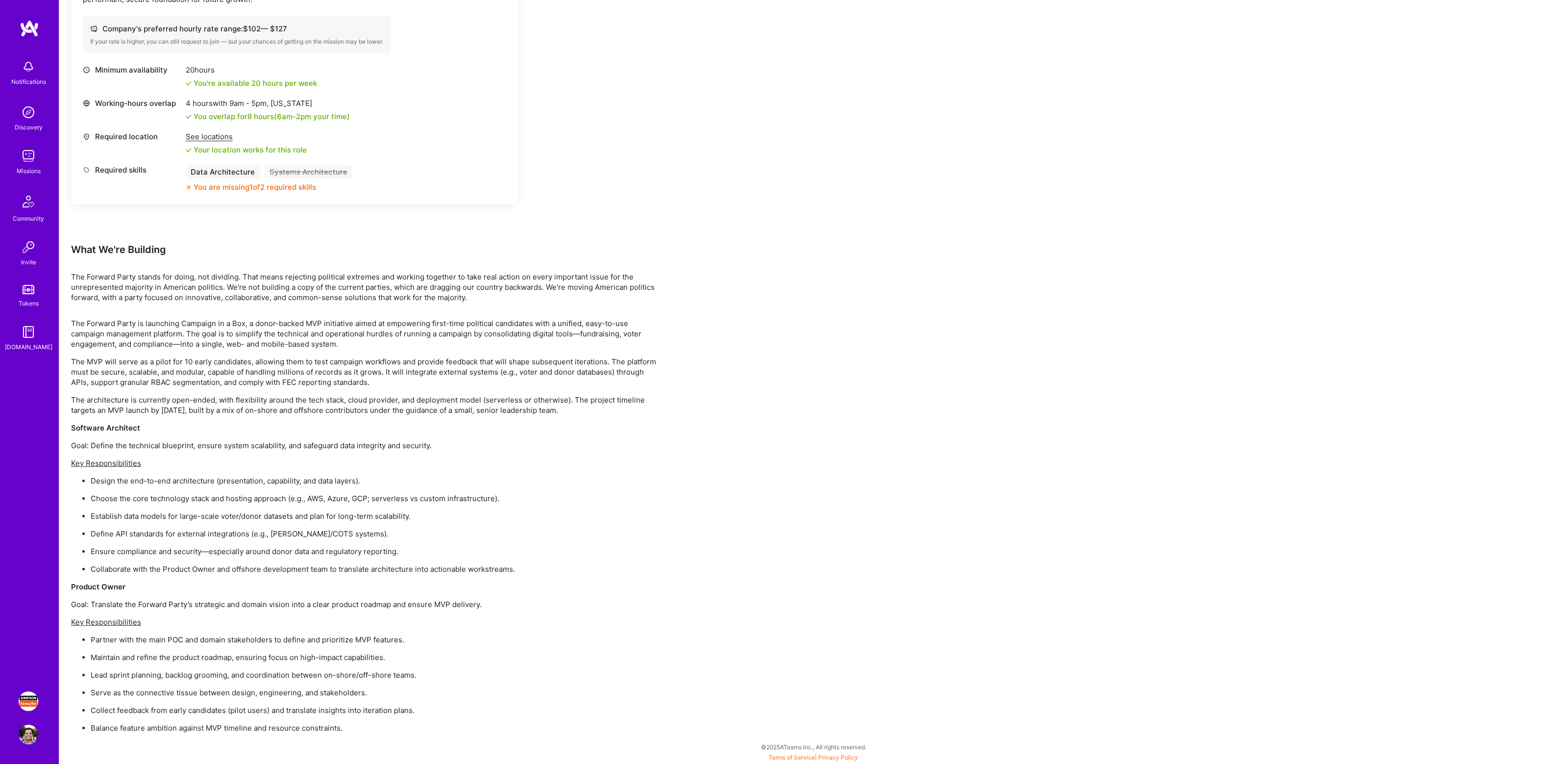
click at [313, 374] on p "The MVP will serve as a pilot for 10 early candidates, allowing them to test ca…" at bounding box center [365, 372] width 588 height 31
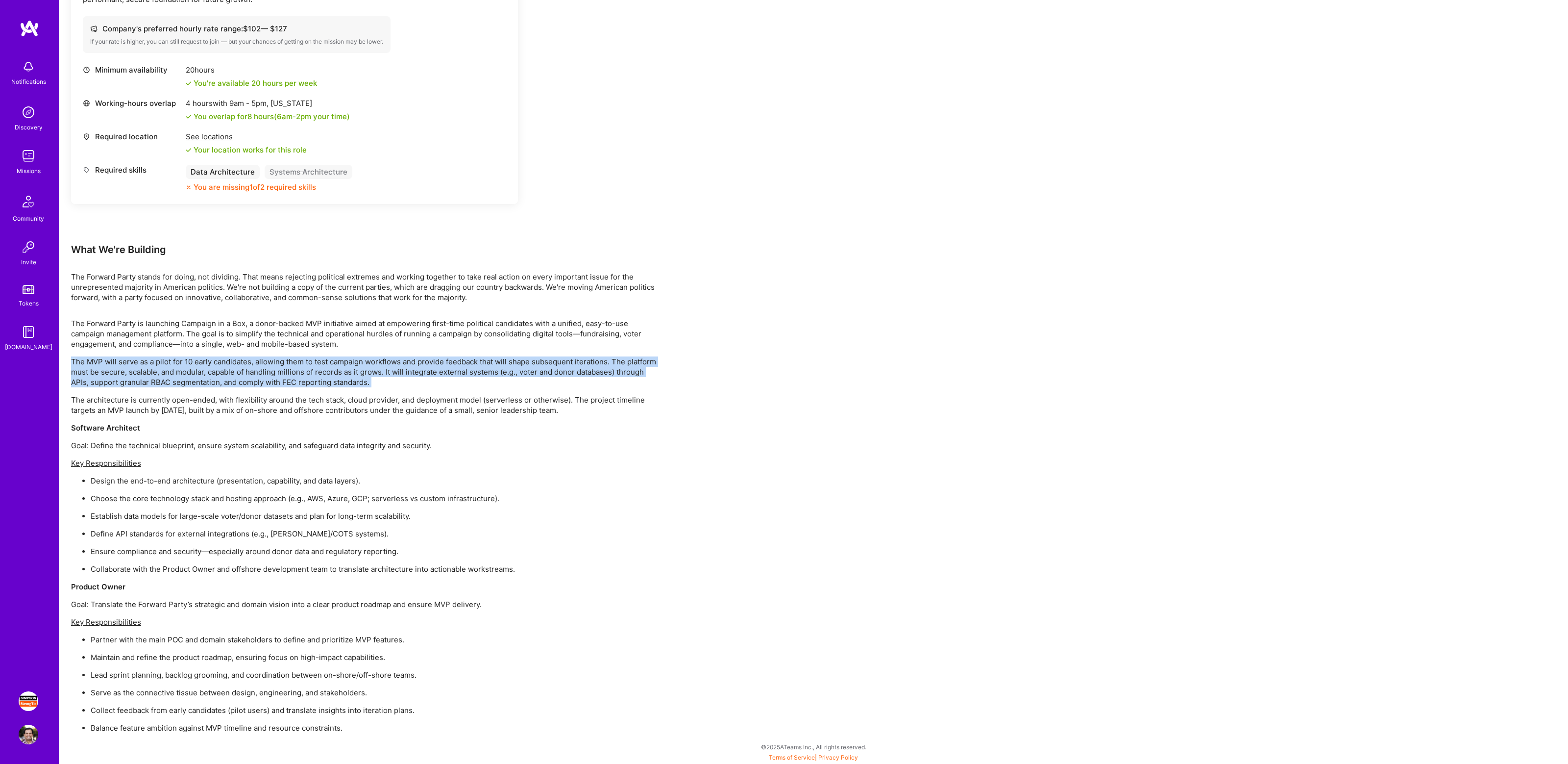
click at [313, 374] on p "The MVP will serve as a pilot for 10 early candidates, allowing them to test ca…" at bounding box center [365, 372] width 588 height 31
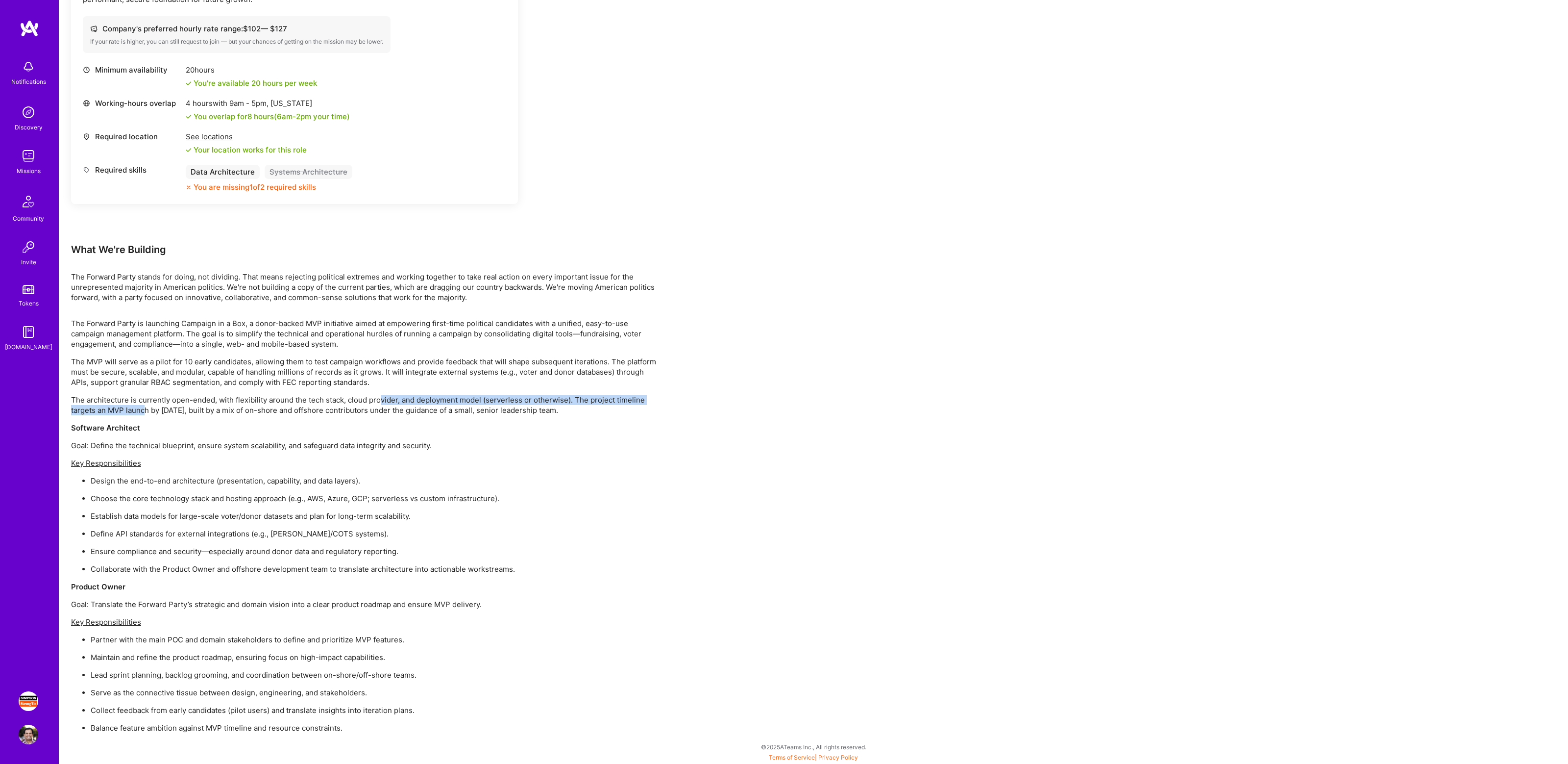
drag, startPoint x: 147, startPoint y: 406, endPoint x: 378, endPoint y: 402, distance: 231.0
click at [378, 402] on p "The architecture is currently open-ended, with flexibility around the tech stac…" at bounding box center [365, 405] width 588 height 21
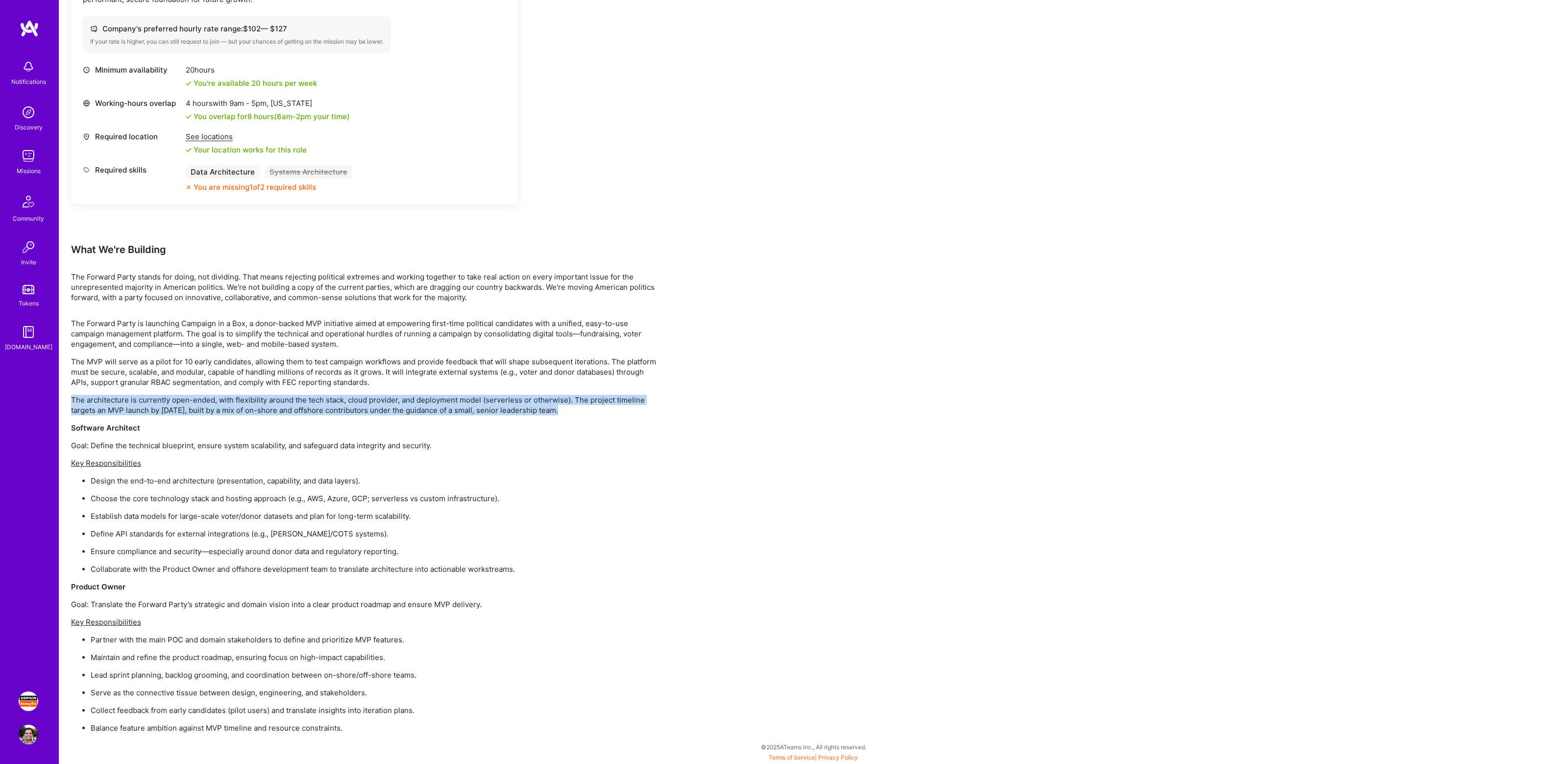
click at [581, 411] on p "The architecture is currently open-ended, with flexibility around the tech stac…" at bounding box center [365, 405] width 588 height 21
drag, startPoint x: 571, startPoint y: 397, endPoint x: 608, endPoint y: 408, distance: 38.6
click at [608, 408] on p "The architecture is currently open-ended, with flexibility around the tech stac…" at bounding box center [365, 405] width 588 height 21
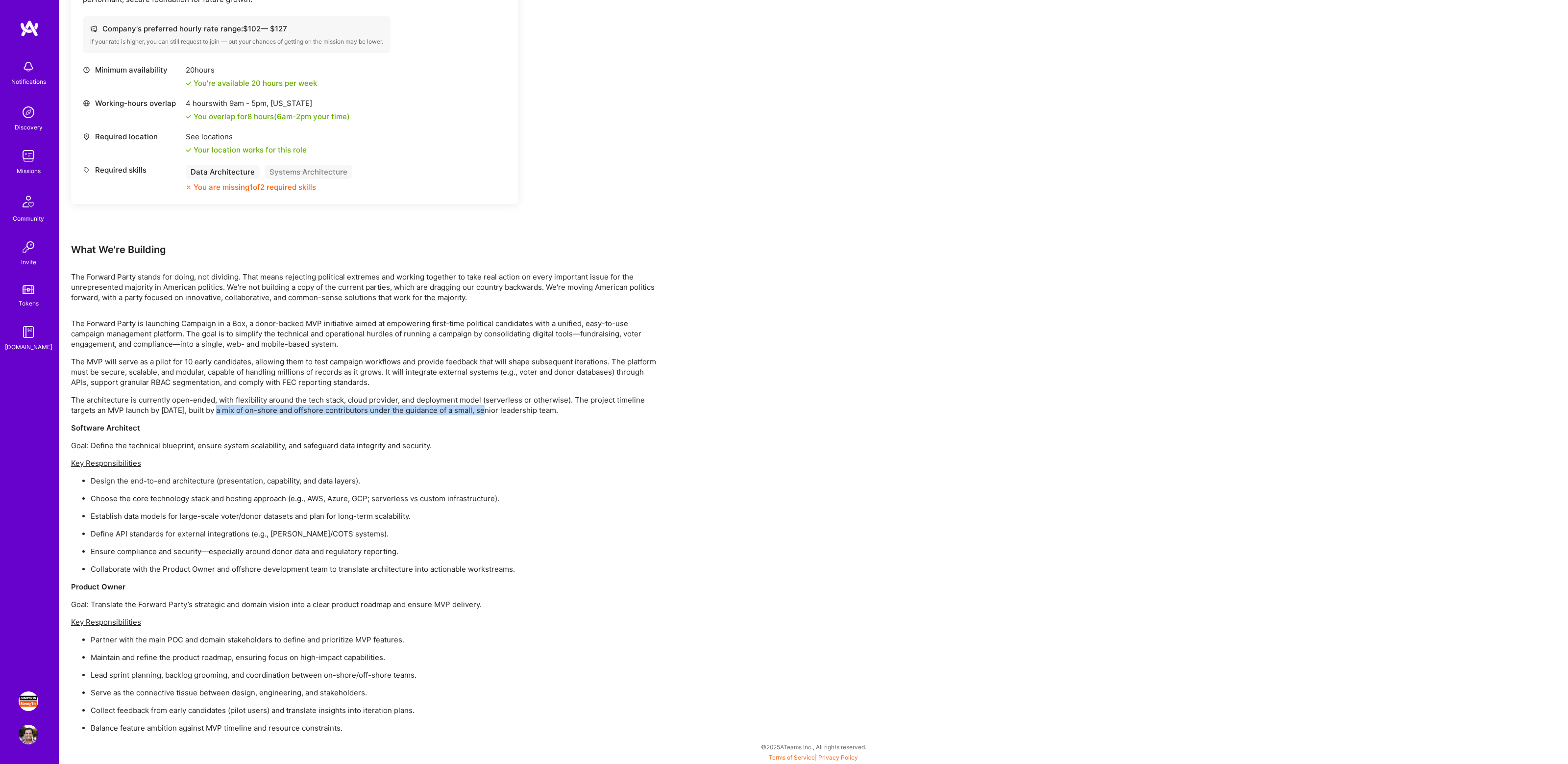
drag, startPoint x: 223, startPoint y: 408, endPoint x: 490, endPoint y: 413, distance: 267.0
click at [490, 413] on p "The architecture is currently open-ended, with flexibility around the tech stac…" at bounding box center [365, 405] width 588 height 21
drag, startPoint x: 115, startPoint y: 483, endPoint x: 247, endPoint y: 481, distance: 132.0
click at [247, 481] on p "Design the end-to-end architecture (presentation, capability, and data layers)." at bounding box center [374, 480] width 568 height 10
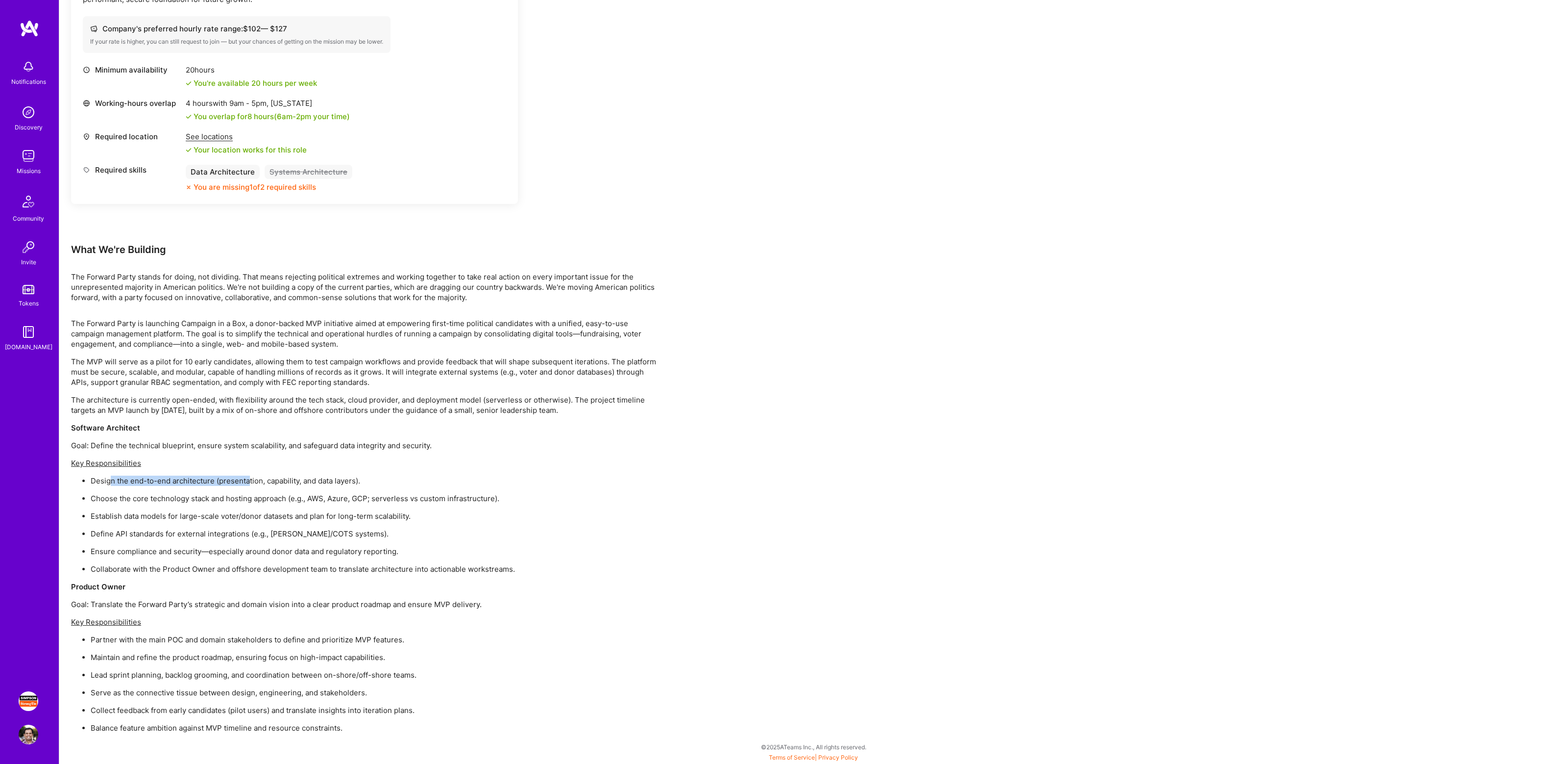
click at [247, 481] on p "Design the end-to-end architecture (presentation, capability, and data layers)." at bounding box center [374, 480] width 568 height 10
drag, startPoint x: 119, startPoint y: 499, endPoint x: 305, endPoint y: 504, distance: 186.1
click at [305, 504] on ul "Design the end-to-end architecture (presentation, capability, and data layers).…" at bounding box center [365, 524] width 588 height 98
drag, startPoint x: 404, startPoint y: 499, endPoint x: 464, endPoint y: 503, distance: 60.1
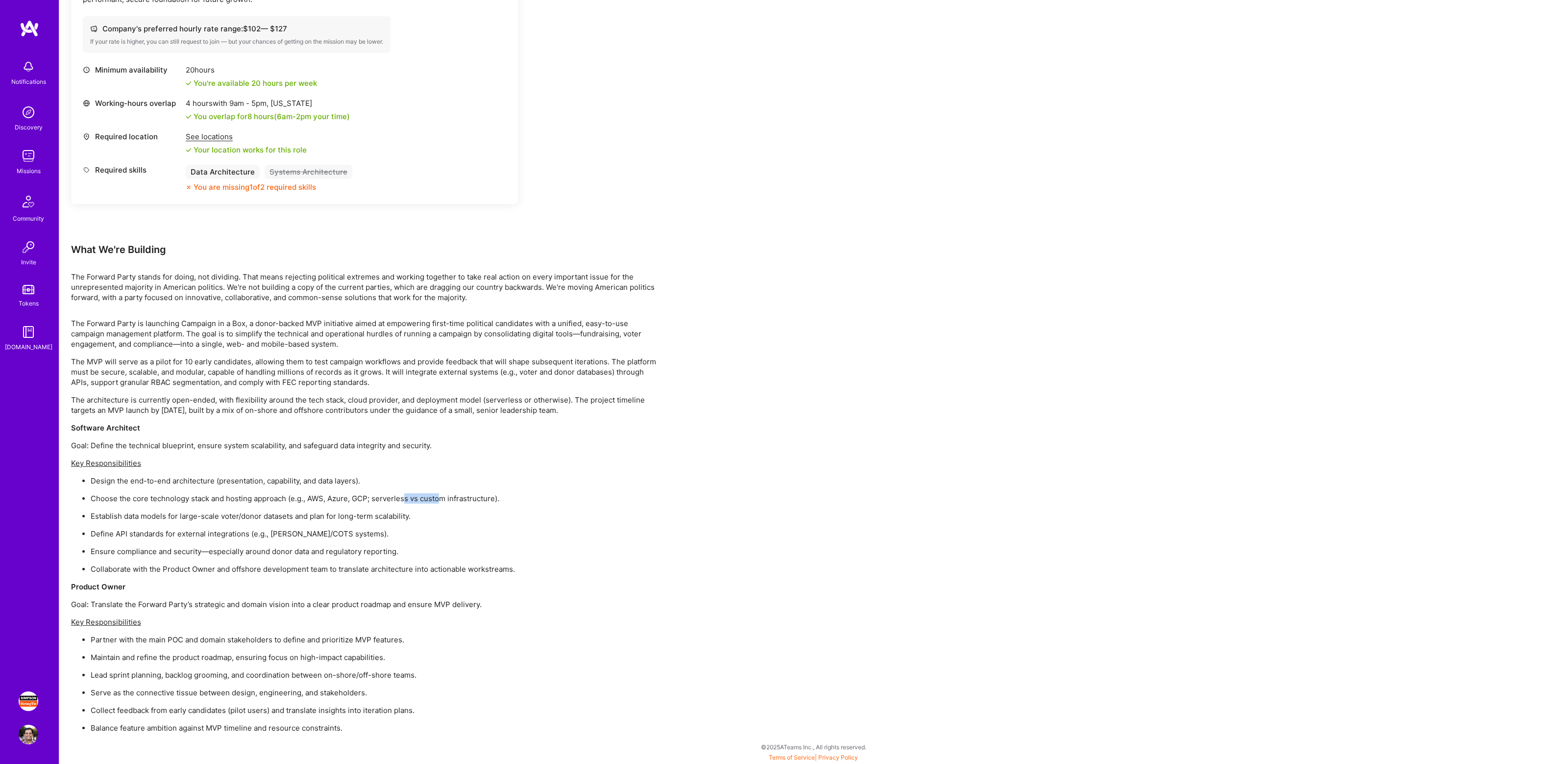
click at [451, 503] on p "Choose the core technology stack and hosting approach (e.g., AWS, Azure, GCP; s…" at bounding box center [374, 498] width 568 height 10
click at [465, 503] on p "Choose the core technology stack and hosting approach (e.g., AWS, Azure, GCP; s…" at bounding box center [374, 498] width 568 height 10
drag, startPoint x: 90, startPoint y: 516, endPoint x: 259, endPoint y: 515, distance: 169.0
click at [259, 515] on p "Establish data models for large-scale voter/donor datasets and plan for long-te…" at bounding box center [374, 516] width 568 height 10
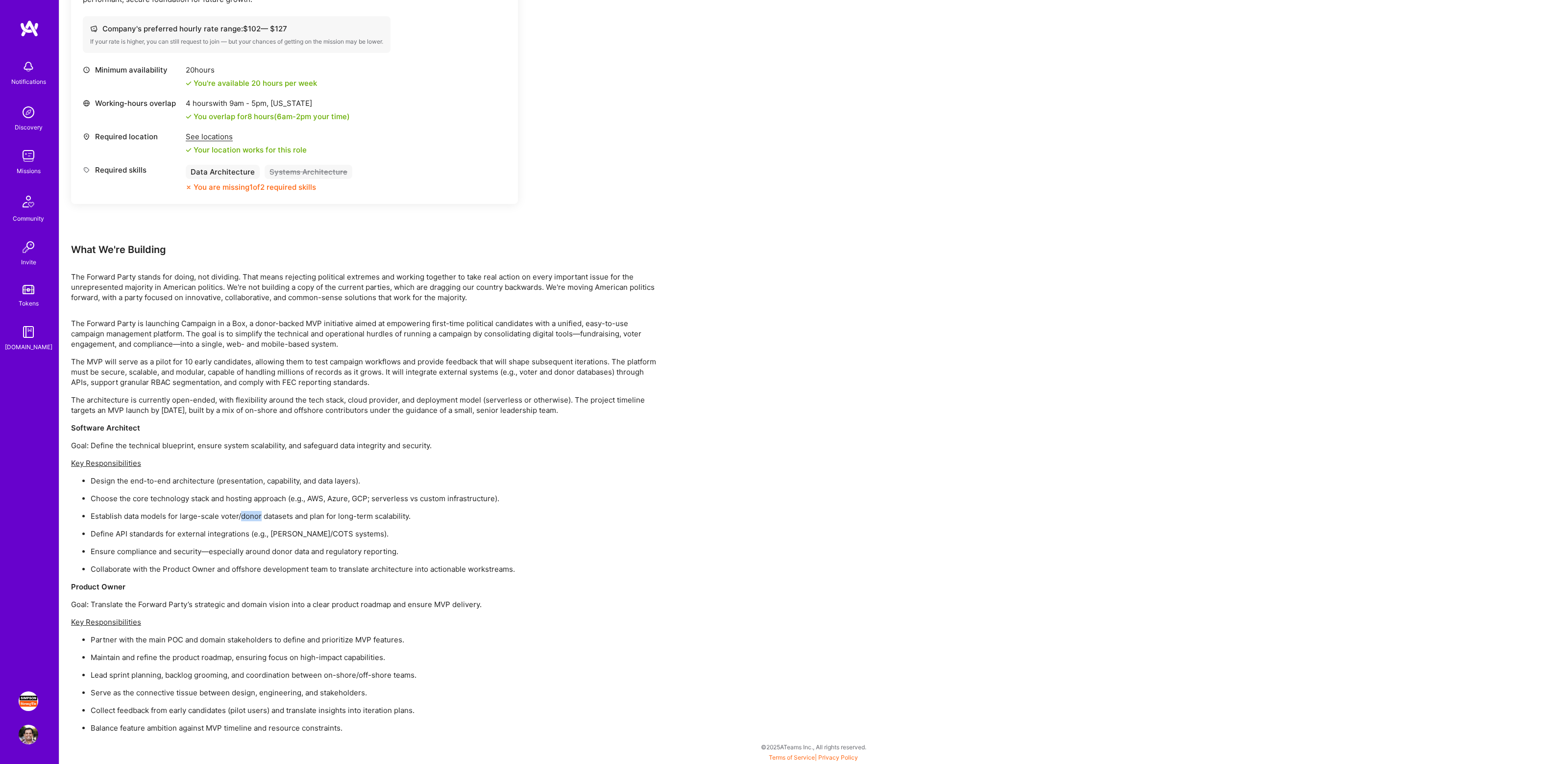
click at [259, 515] on p "Establish data models for large-scale voter/donor datasets and plan for long-te…" at bounding box center [374, 516] width 568 height 10
click at [296, 516] on p "Establish data models for large-scale voter/donor datasets and plan for long-te…" at bounding box center [374, 516] width 568 height 10
click at [318, 518] on p "Establish data models for large-scale voter/donor datasets and plan for long-te…" at bounding box center [374, 516] width 568 height 10
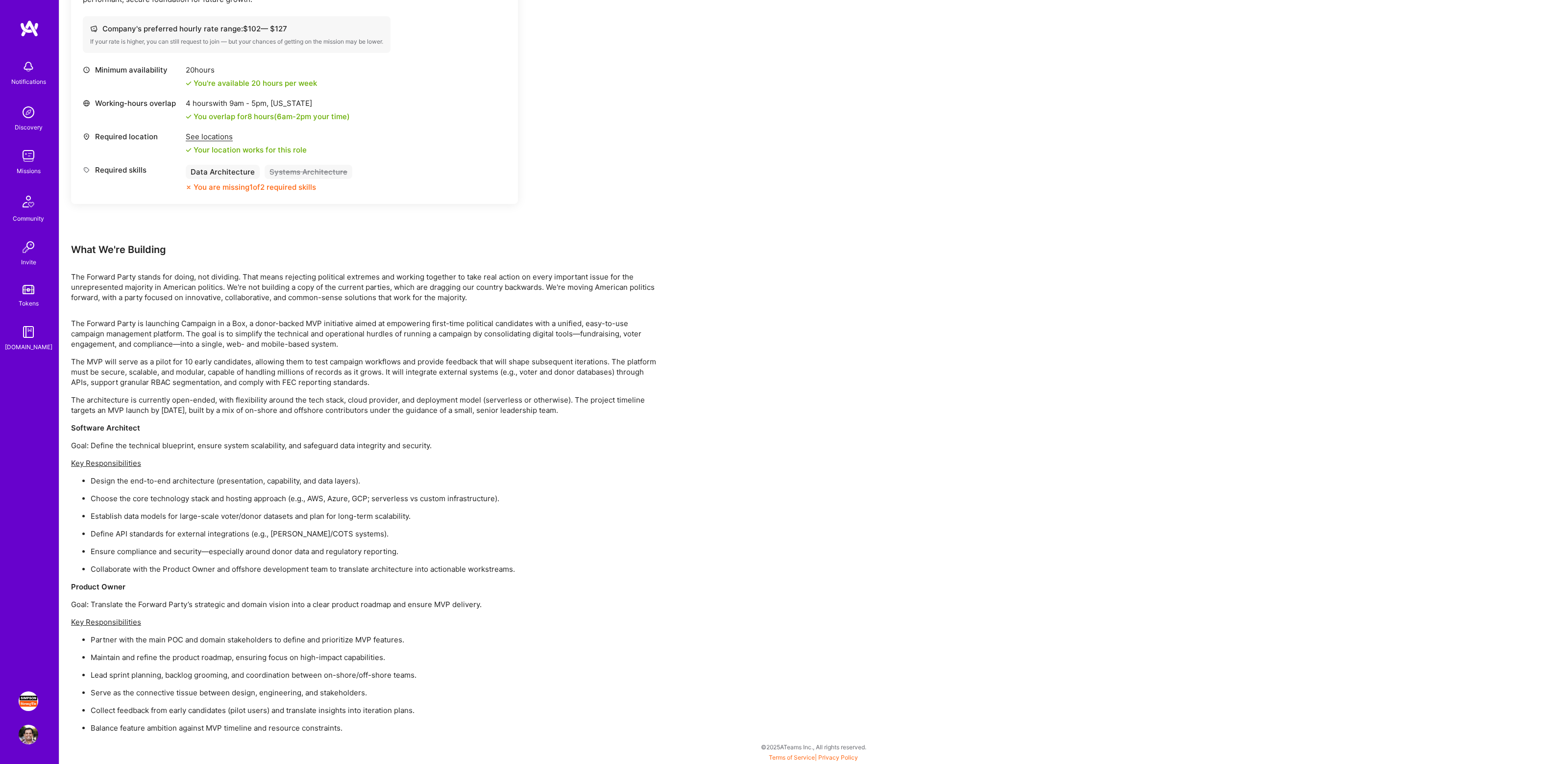
click at [347, 518] on p "Establish data models for large-scale voter/donor datasets and plan for long-te…" at bounding box center [374, 516] width 568 height 10
click at [375, 518] on p "Establish data models for large-scale voter/donor datasets and plan for long-te…" at bounding box center [374, 516] width 568 height 10
click at [398, 518] on p "Establish data models for large-scale voter/donor datasets and plan for long-te…" at bounding box center [374, 516] width 568 height 10
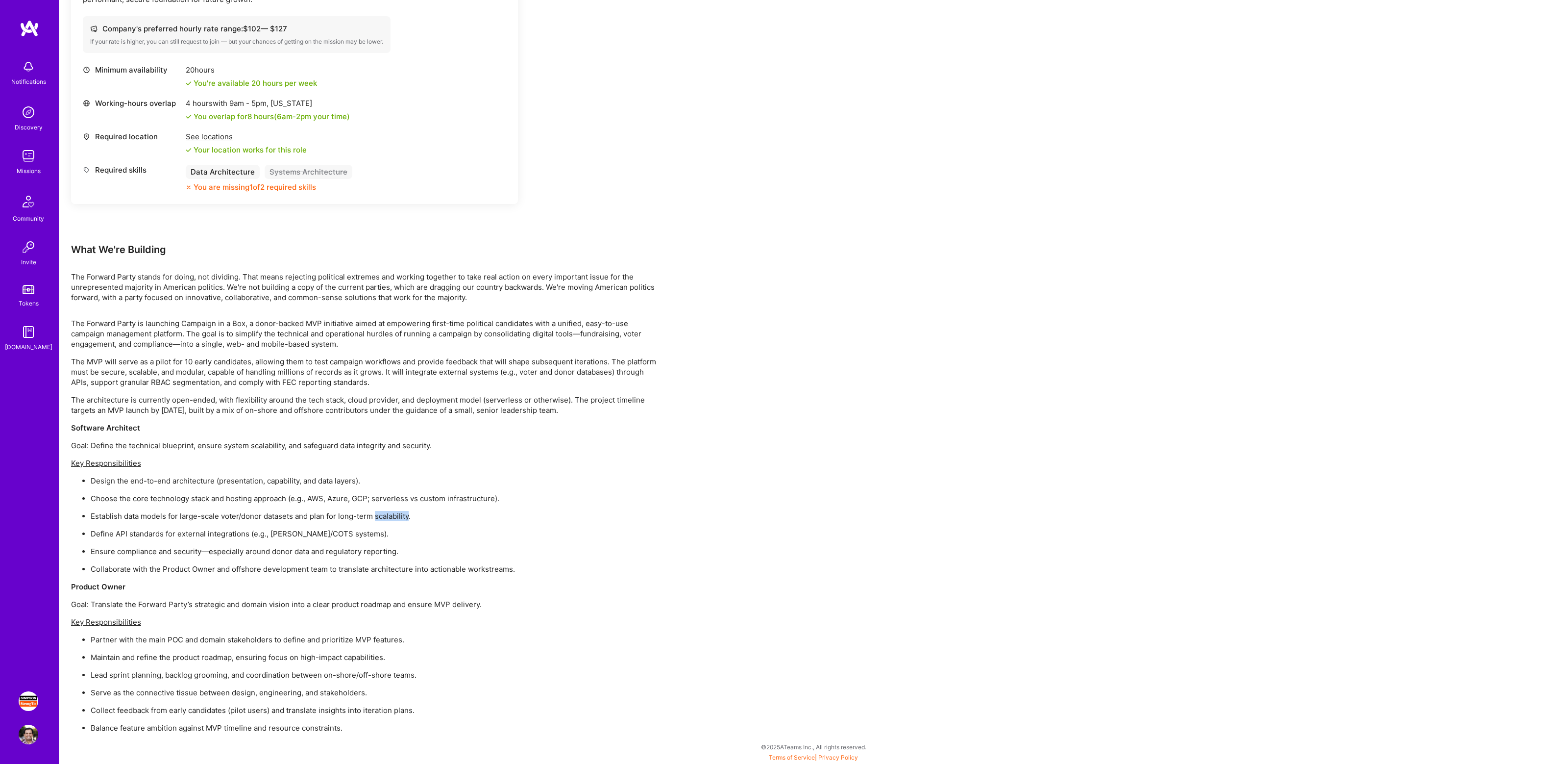
click at [398, 518] on p "Establish data models for large-scale voter/donor datasets and plan for long-te…" at bounding box center [374, 516] width 568 height 10
drag, startPoint x: 117, startPoint y: 534, endPoint x: 251, endPoint y: 536, distance: 134.0
click at [241, 535] on p "Define API standards for external integrations (e.g., [PERSON_NAME]/COTS system…" at bounding box center [374, 534] width 568 height 10
click at [251, 536] on p "Define API standards for external integrations (e.g., [PERSON_NAME]/COTS system…" at bounding box center [374, 534] width 568 height 10
drag, startPoint x: 126, startPoint y: 554, endPoint x: 331, endPoint y: 568, distance: 205.5
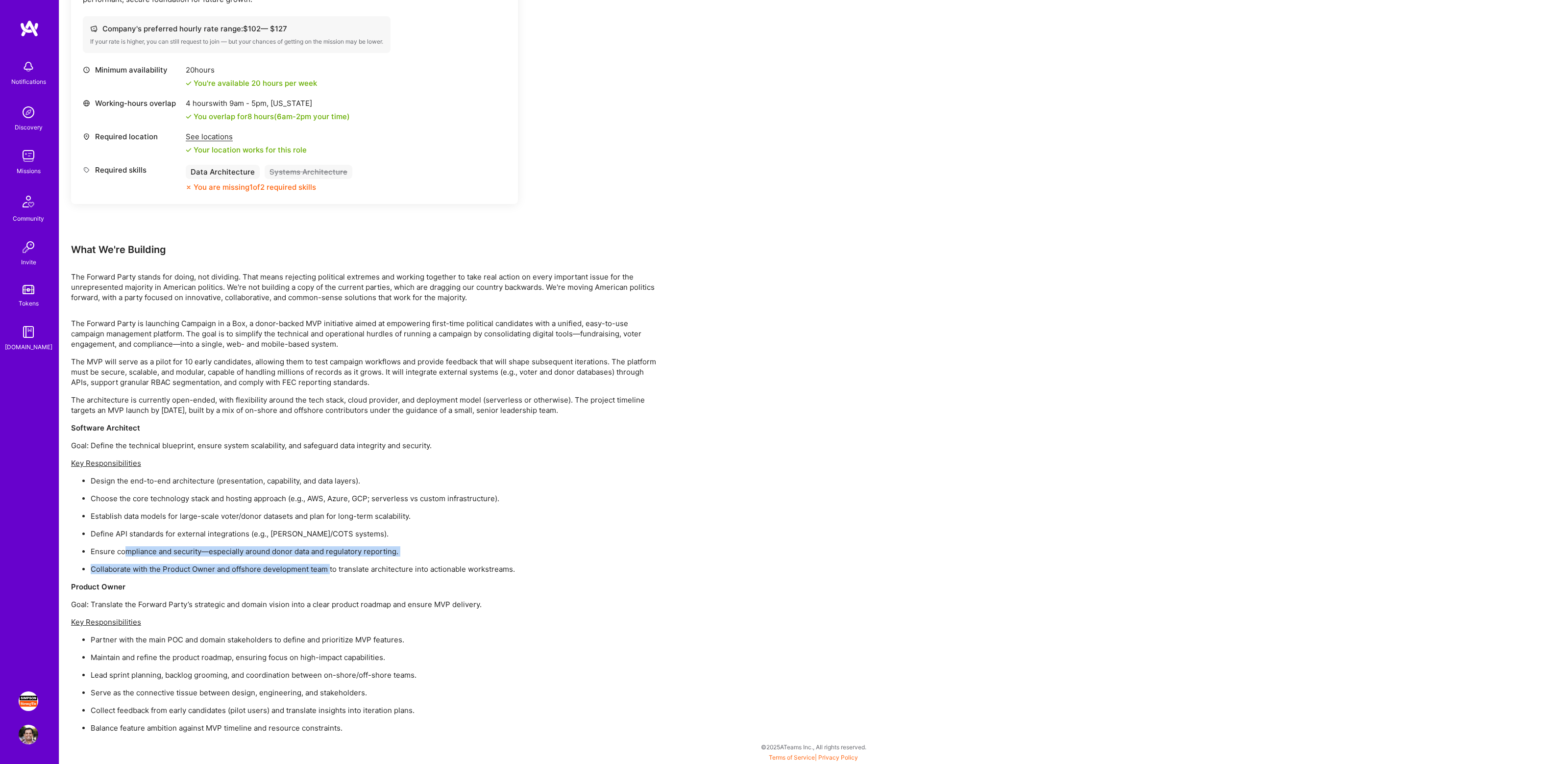
click at [331, 568] on ul "Design the end-to-end architecture (presentation, capability, and data layers).…" at bounding box center [365, 524] width 588 height 98
click at [331, 568] on p "Collaborate with the Product Owner and offshore development team to translate a…" at bounding box center [374, 568] width 568 height 10
click at [338, 524] on ul "Design the end-to-end architecture (presentation, capability, and data layers).…" at bounding box center [365, 524] width 588 height 98
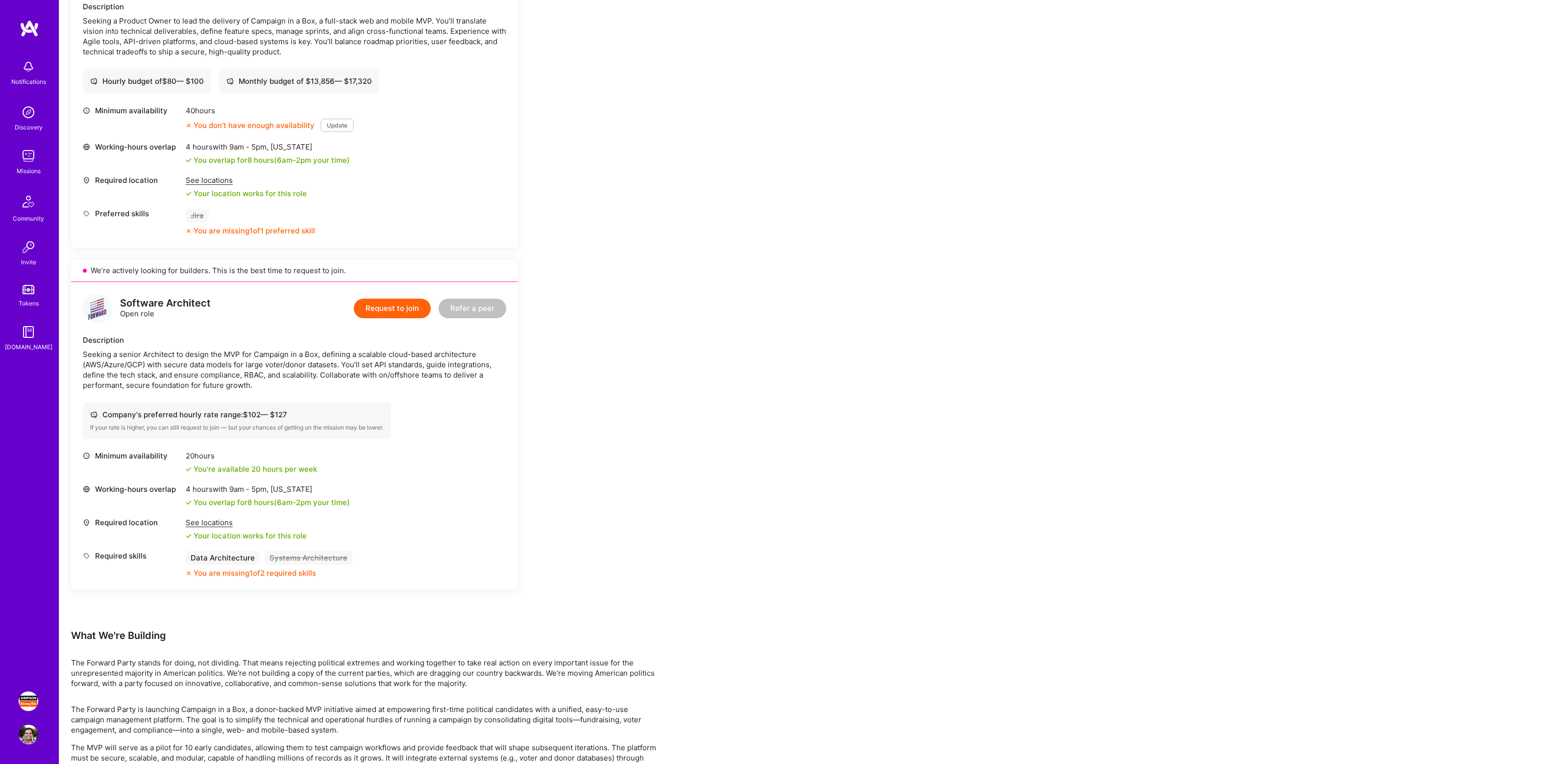
scroll to position [306, 0]
click at [228, 554] on div "Data Architecture" at bounding box center [222, 554] width 74 height 14
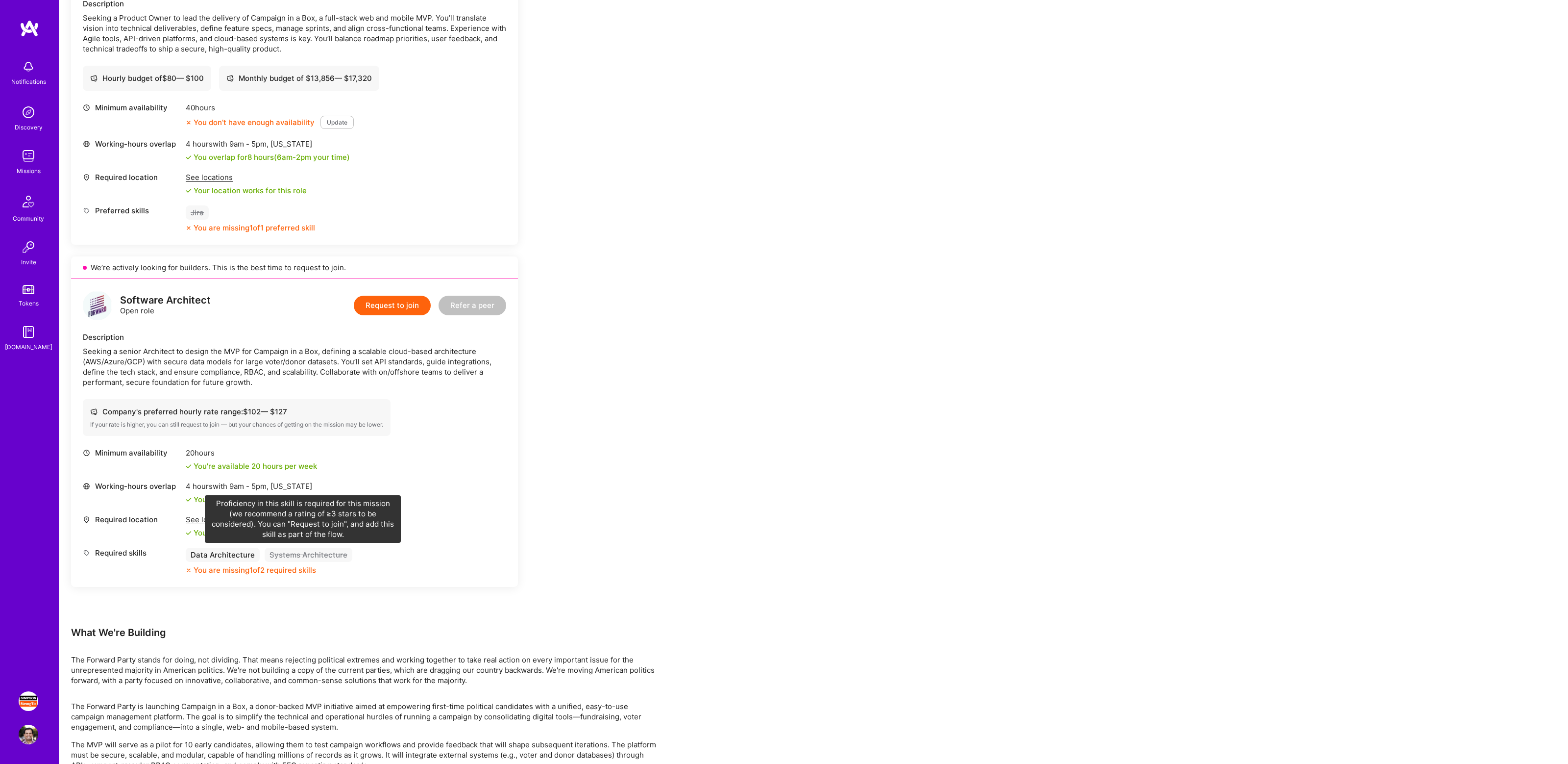
click at [299, 558] on div "Systems Architecture" at bounding box center [308, 554] width 88 height 14
click at [255, 572] on div "You are missing 1 of 2 required skills" at bounding box center [255, 570] width 123 height 10
click at [212, 517] on div "See locations" at bounding box center [246, 519] width 121 height 10
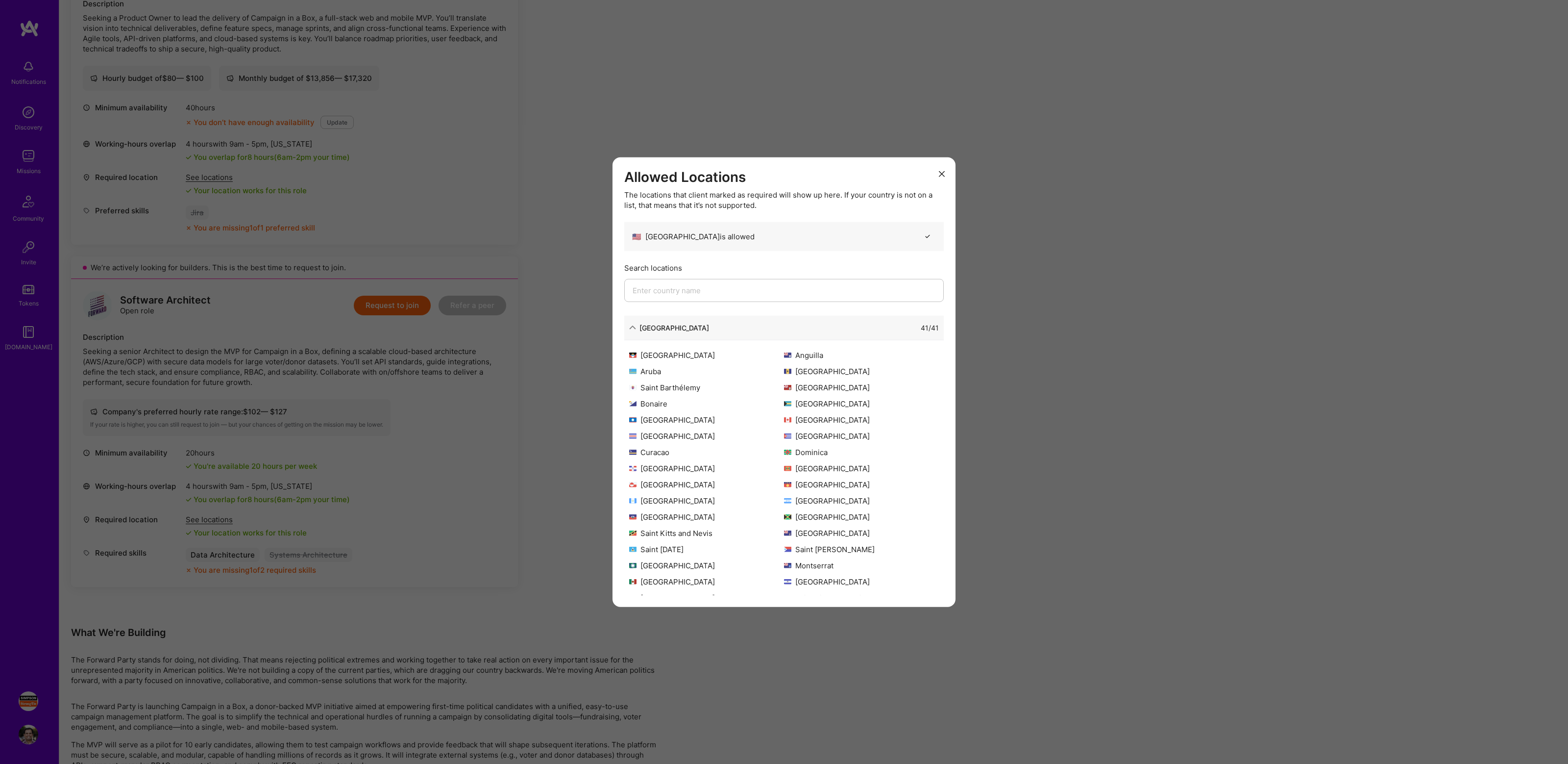
click at [940, 172] on icon "modal" at bounding box center [942, 174] width 6 height 6
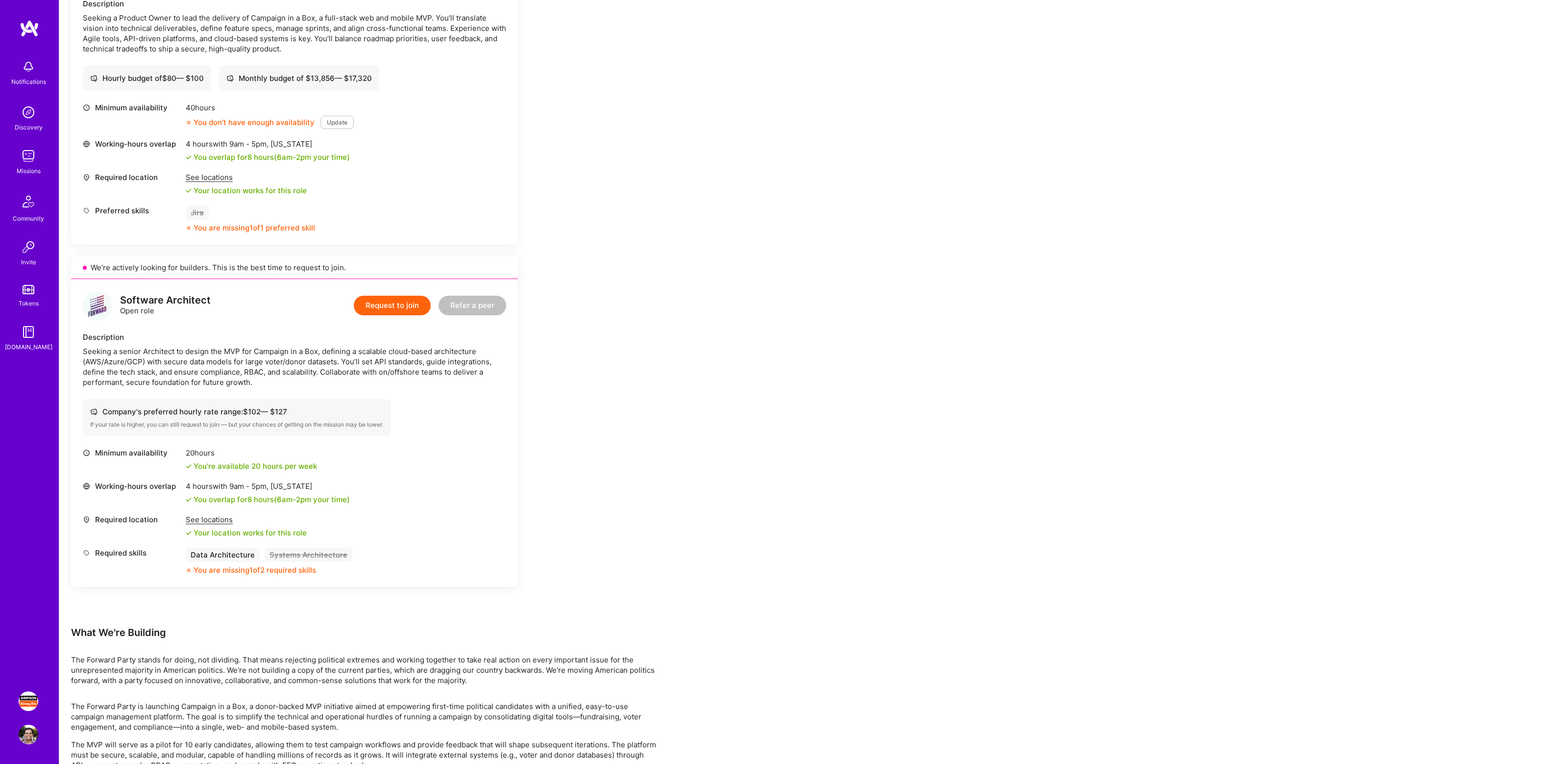
click at [533, 399] on div "Earn tokens for inviting a new [PERSON_NAME] to this mission Do you know the pe…" at bounding box center [365, 476] width 588 height 1279
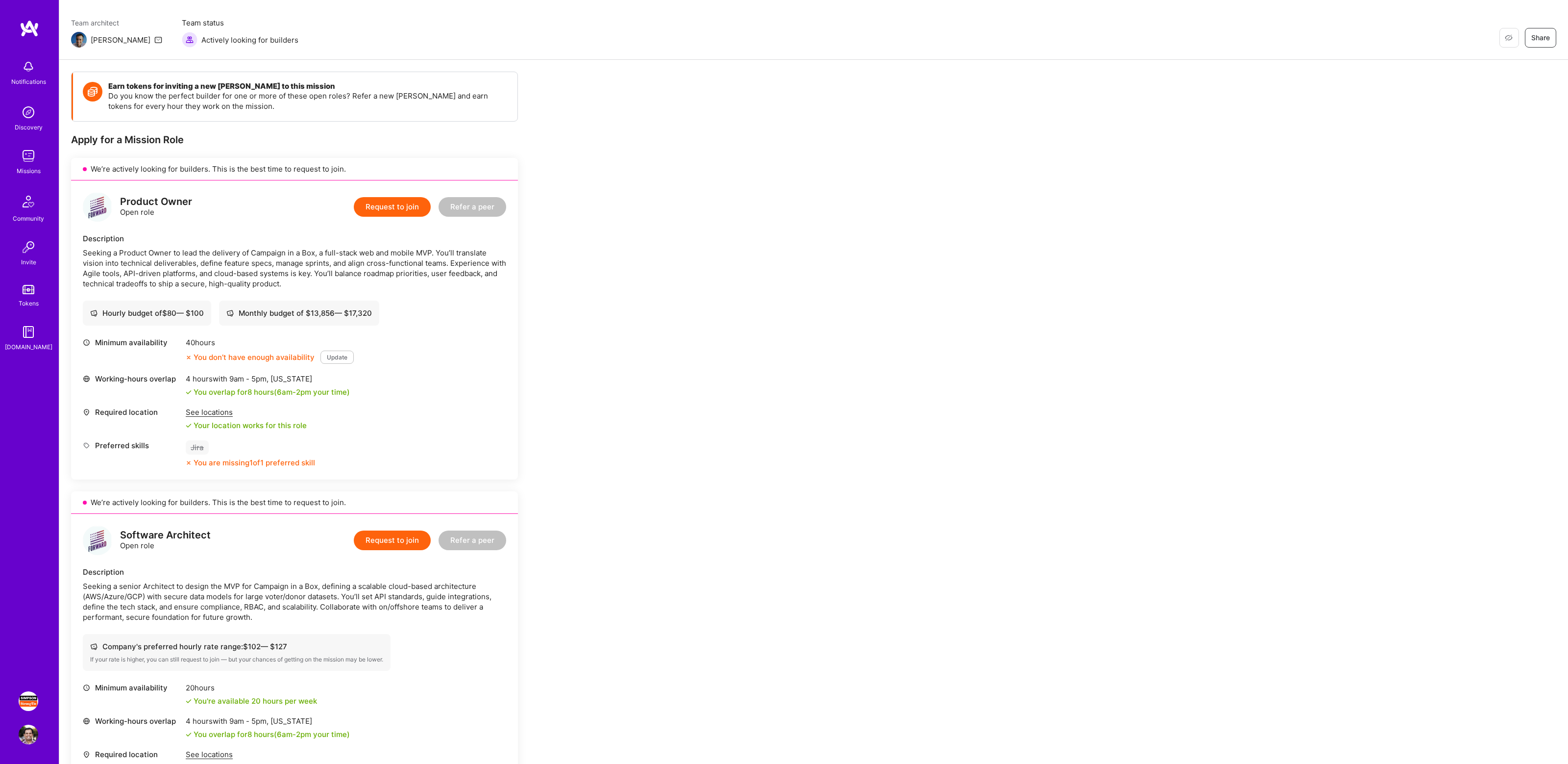
scroll to position [0, 0]
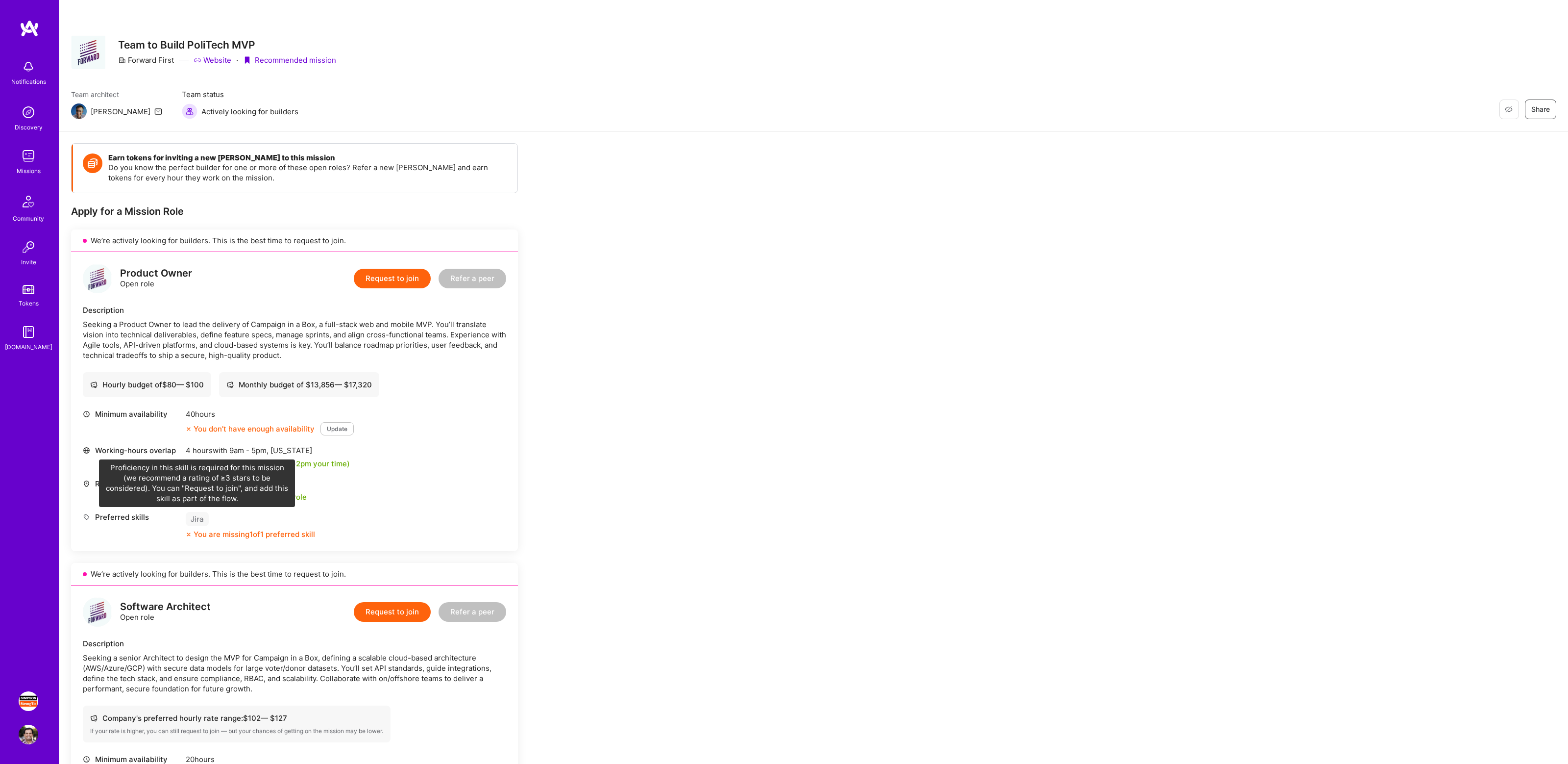
click at [195, 520] on div "Jira" at bounding box center [197, 518] width 23 height 14
click at [129, 519] on div "Preferred skills" at bounding box center [132, 516] width 98 height 10
click at [330, 428] on button "Update" at bounding box center [337, 429] width 34 height 13
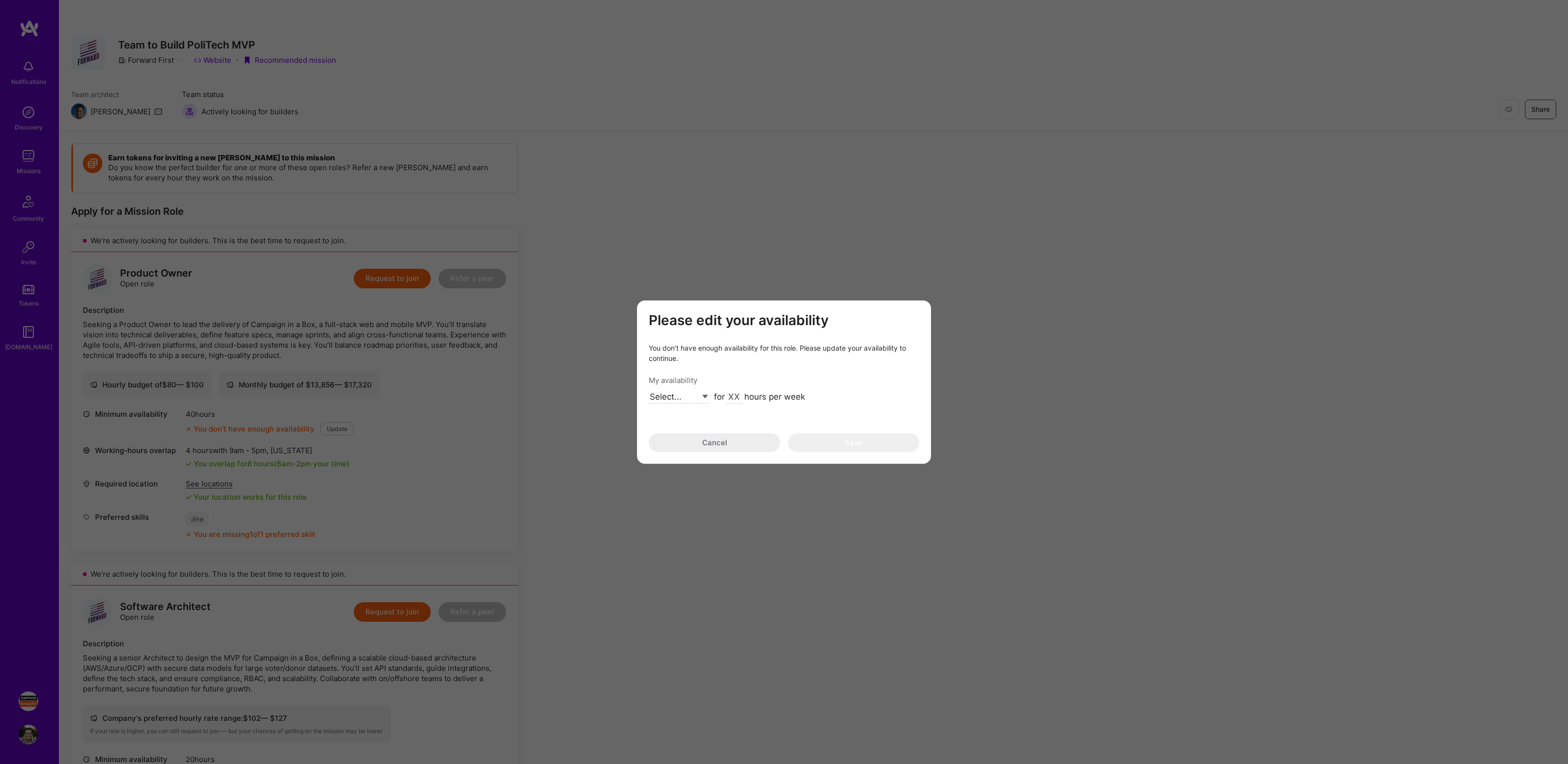
click at [686, 401] on select "Select... Right Now Future Date Not Available" at bounding box center [679, 397] width 60 height 13
select select "Right Now"
click at [649, 390] on select "Select... Right Now Future Date Not Available" at bounding box center [679, 397] width 60 height 13
click at [735, 397] on input "modal" at bounding box center [734, 397] width 15 height 13
type input "40"
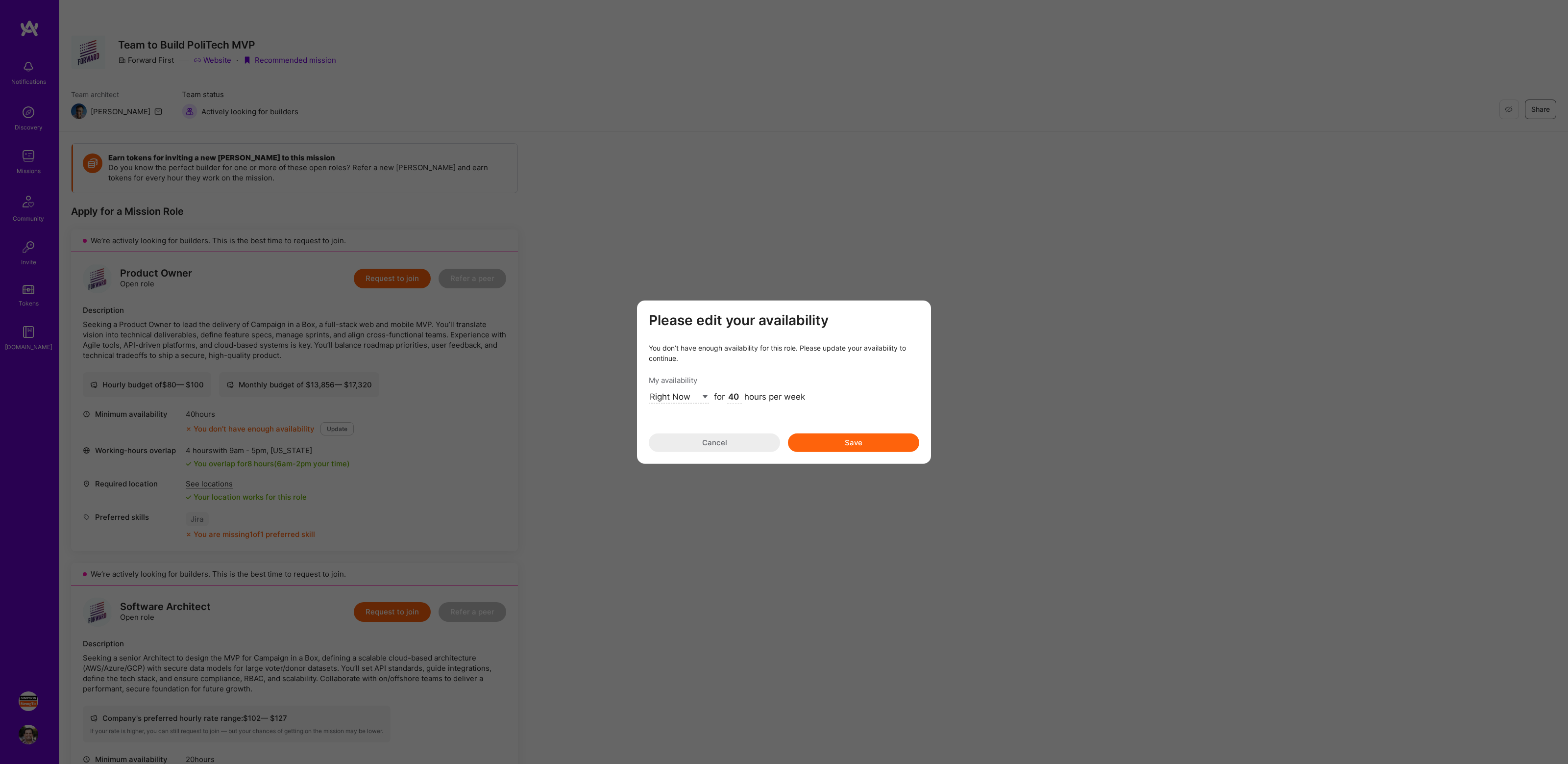
click at [893, 439] on button "Save" at bounding box center [853, 442] width 131 height 18
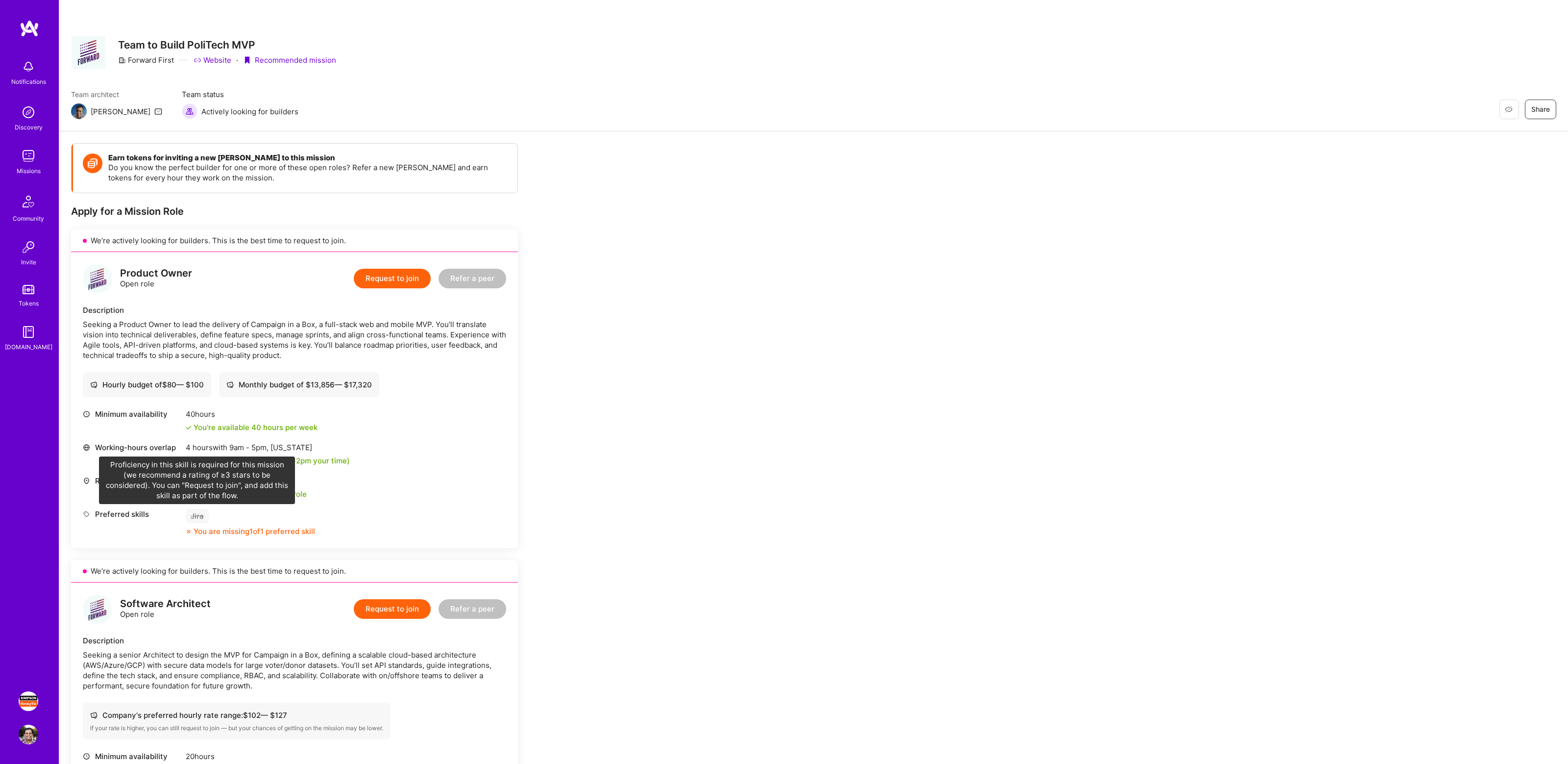
click at [193, 519] on div "Jira" at bounding box center [197, 516] width 23 height 14
click at [206, 538] on div "Minimum availability 40 hours You're available 40 hours per week Working-hours …" at bounding box center [294, 477] width 423 height 138
click at [205, 529] on div "You are missing 1 of 1 preferred skill" at bounding box center [254, 531] width 122 height 10
click at [392, 269] on button "Request to join" at bounding box center [392, 279] width 77 height 20
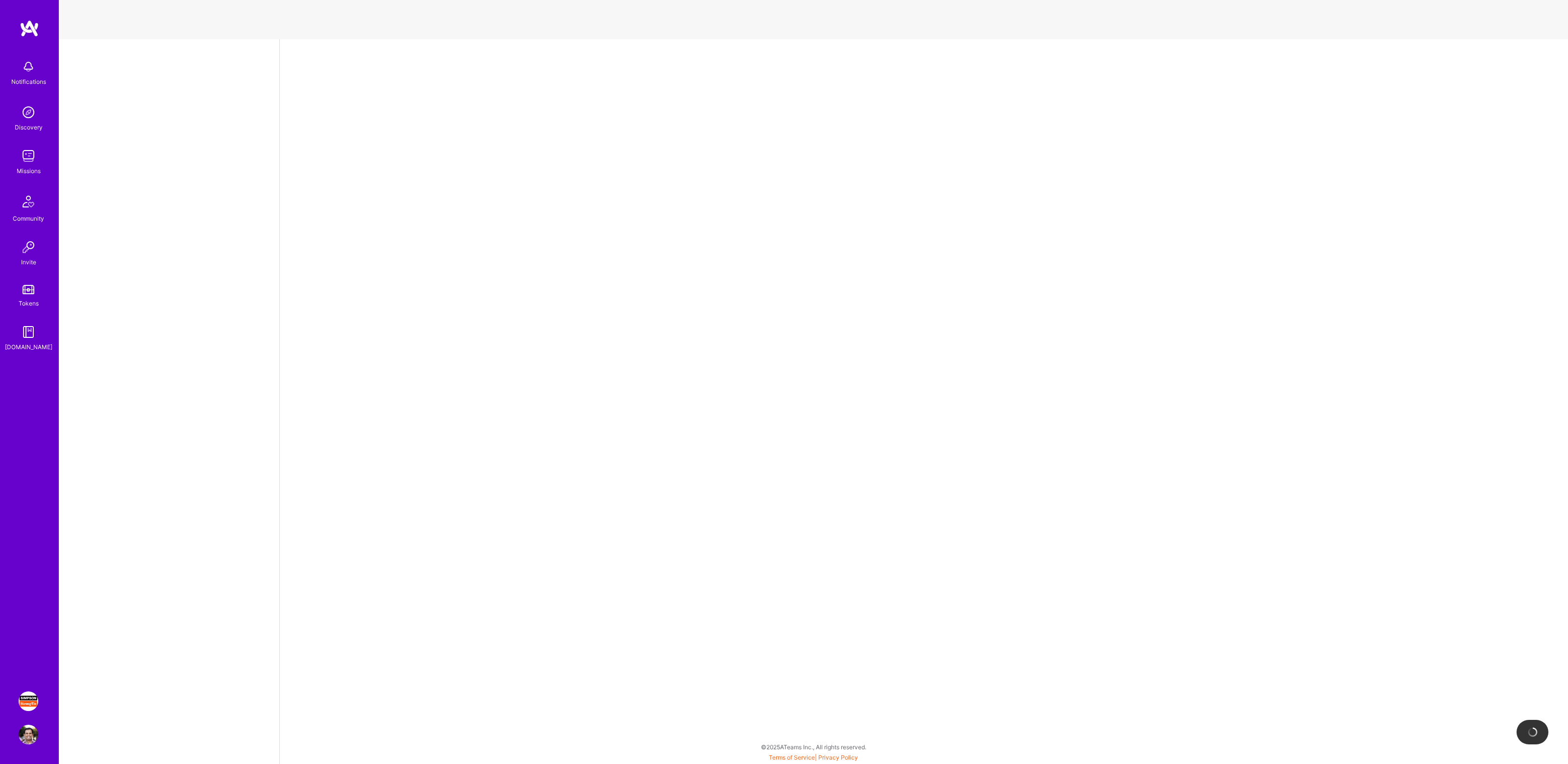
select select "US"
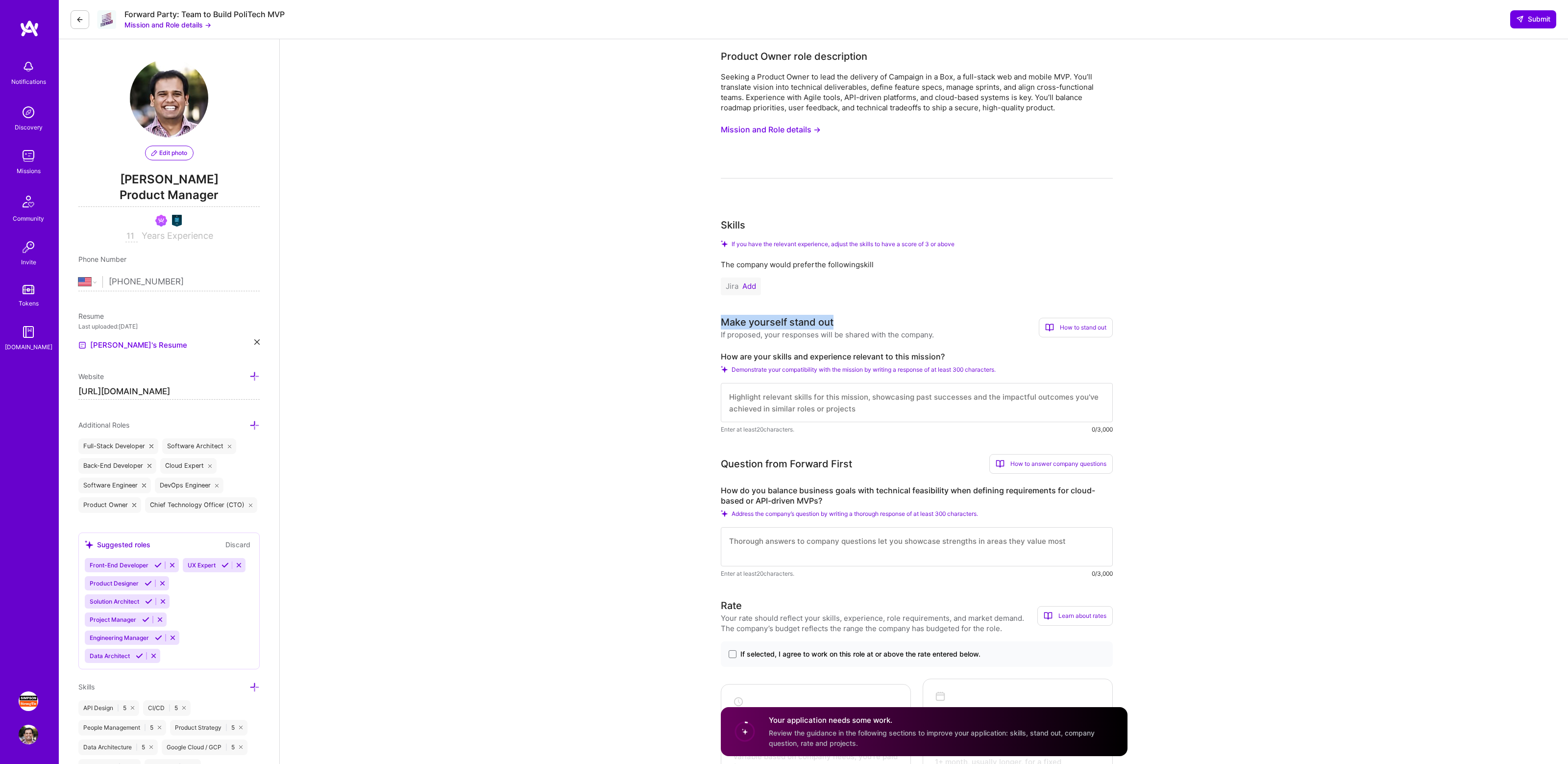
drag, startPoint x: 719, startPoint y: 320, endPoint x: 865, endPoint y: 320, distance: 146.0
click at [865, 320] on h3 "Make yourself stand out" at bounding box center [827, 322] width 213 height 15
click at [31, 29] on img at bounding box center [29, 28] width 20 height 18
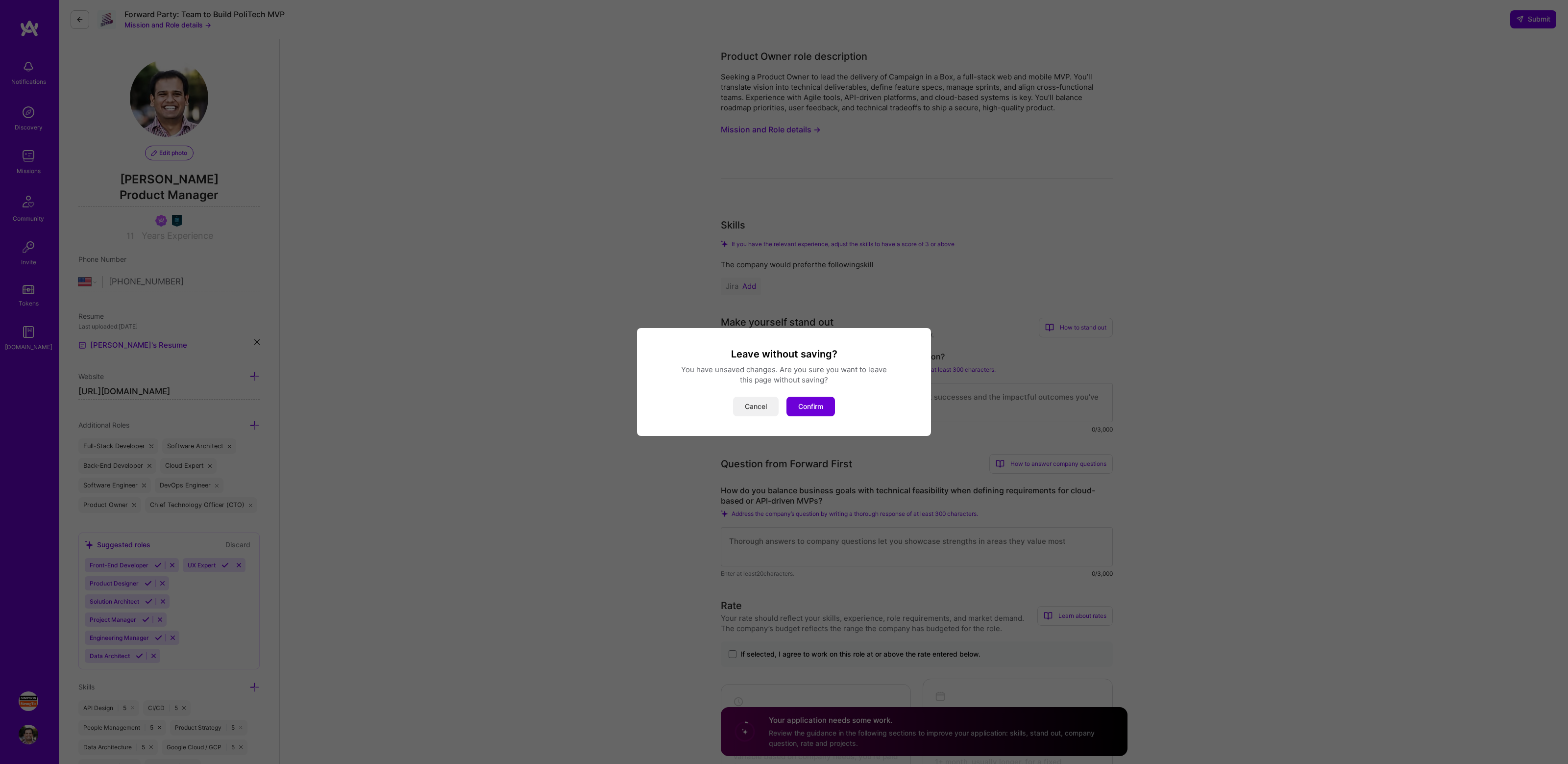
click at [756, 406] on button "Cancel" at bounding box center [756, 406] width 46 height 20
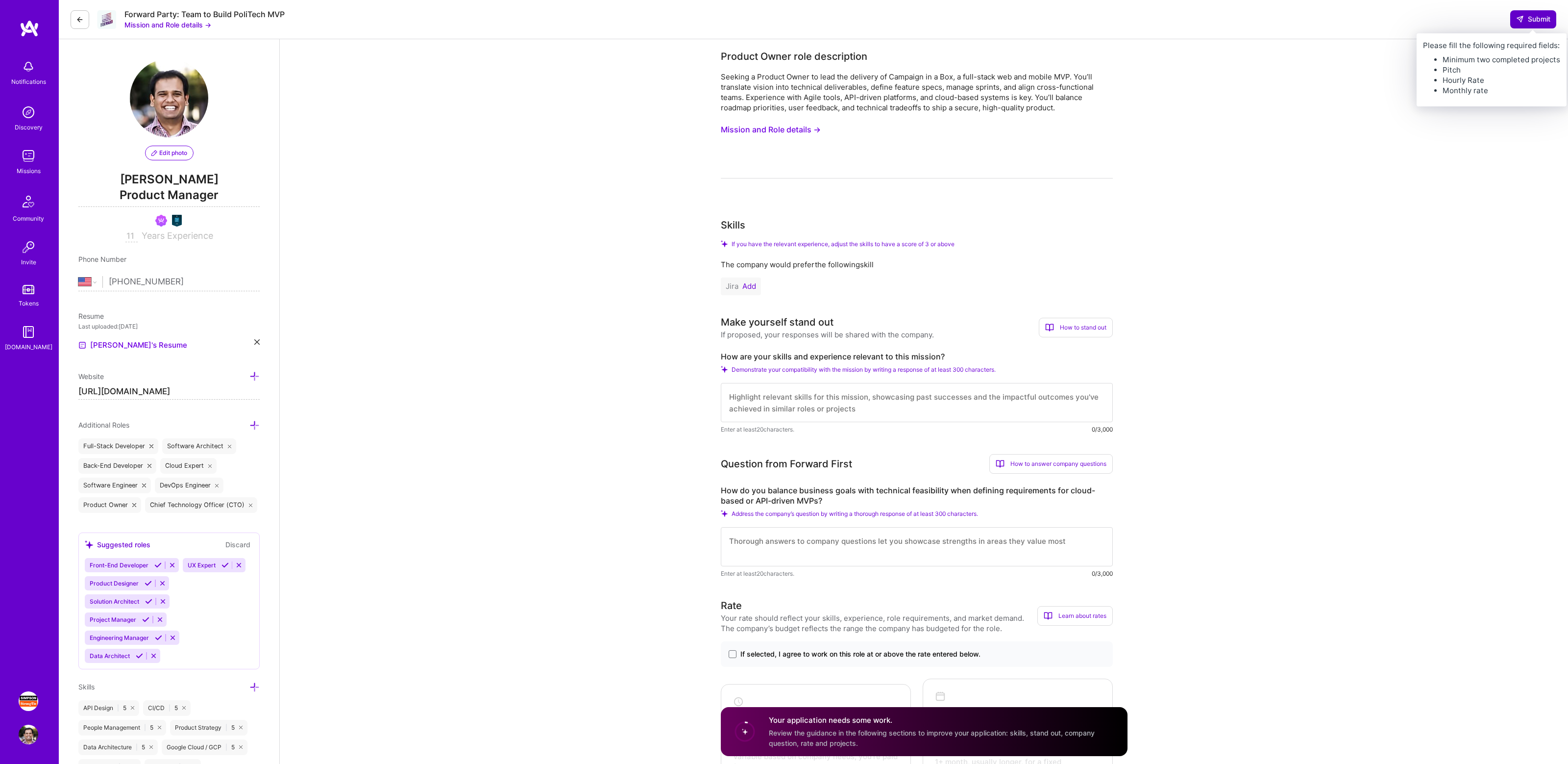
click at [1539, 15] on span "Submit" at bounding box center [1533, 19] width 34 height 10
click at [1530, 18] on span "Submit" at bounding box center [1533, 19] width 34 height 10
click at [816, 398] on textarea at bounding box center [917, 402] width 392 height 39
type textarea "I have 10 plus years experience as a software architect and a product manager. …"
click at [749, 542] on textarea at bounding box center [917, 546] width 392 height 39
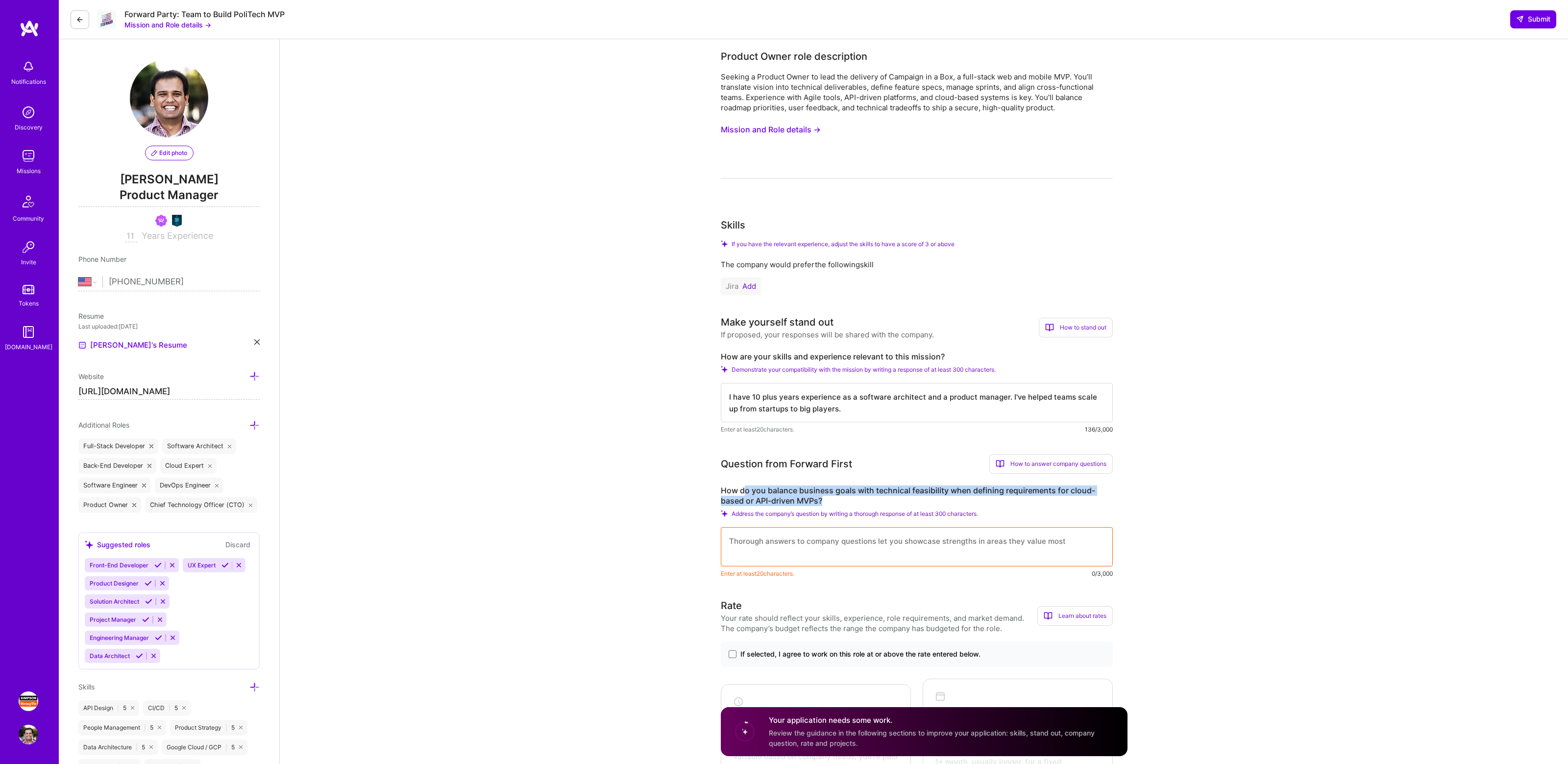
drag, startPoint x: 743, startPoint y: 487, endPoint x: 860, endPoint y: 499, distance: 117.6
click at [860, 499] on label "How do you balance business goals with technical feasibility when defining requ…" at bounding box center [917, 496] width 392 height 21
click at [860, 499] on label "How do you balance business goals with technical feasibility when defining requ…" at bounding box center [917, 496] width 392 height 21
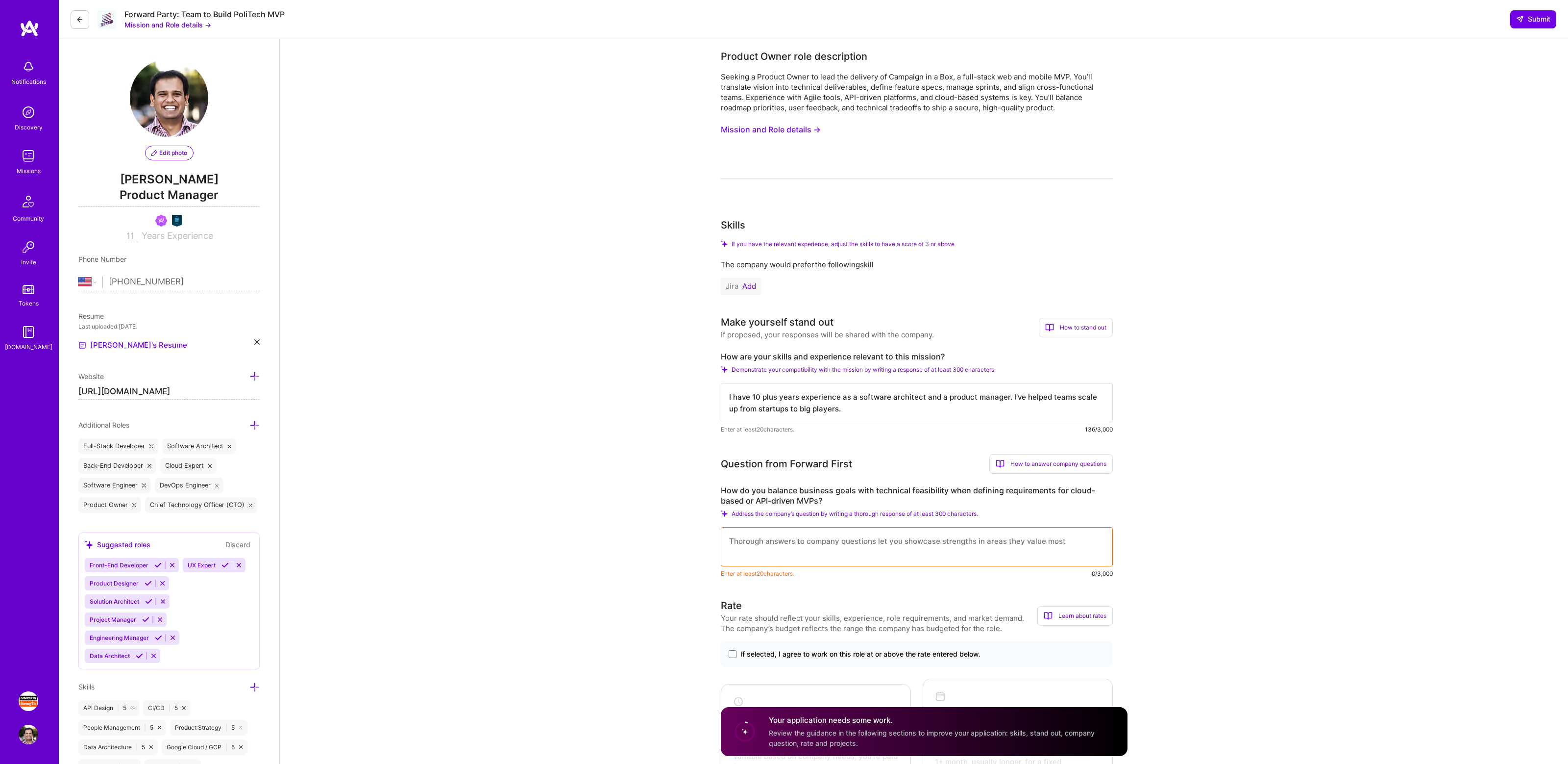
click at [806, 493] on label "How do you balance business goals with technical feasibility when defining requ…" at bounding box center [917, 496] width 392 height 21
click at [808, 501] on label "How do you balance business goals with technical feasibility when defining requ…" at bounding box center [917, 496] width 392 height 21
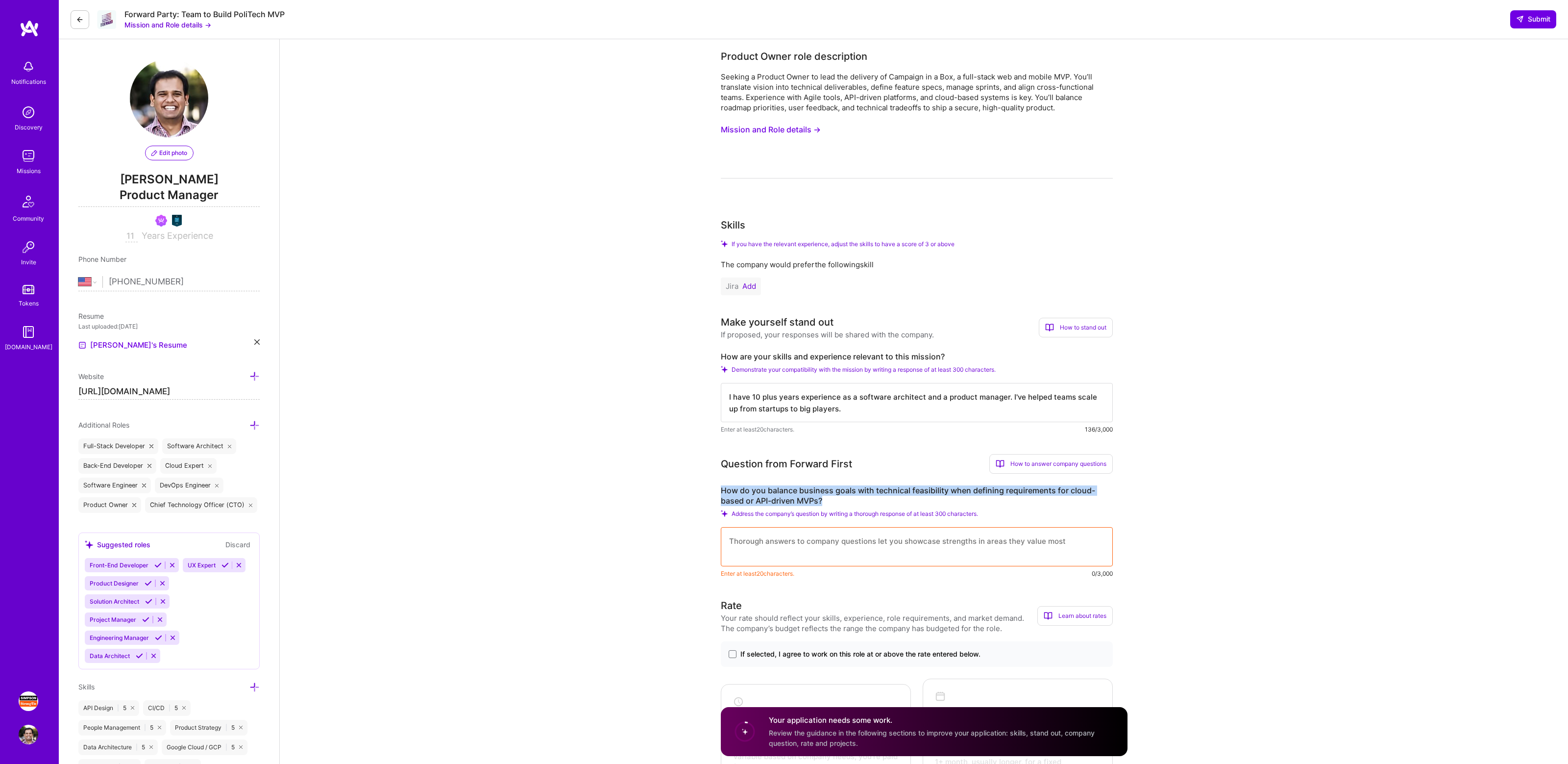
click at [808, 501] on label "How do you balance business goals with technical feasibility when defining requ…" at bounding box center [917, 496] width 392 height 21
click at [814, 500] on label "How do you balance business goals with technical feasibility when defining requ…" at bounding box center [917, 496] width 392 height 21
click at [819, 500] on label "How do you balance business goals with technical feasibility when defining requ…" at bounding box center [917, 496] width 392 height 21
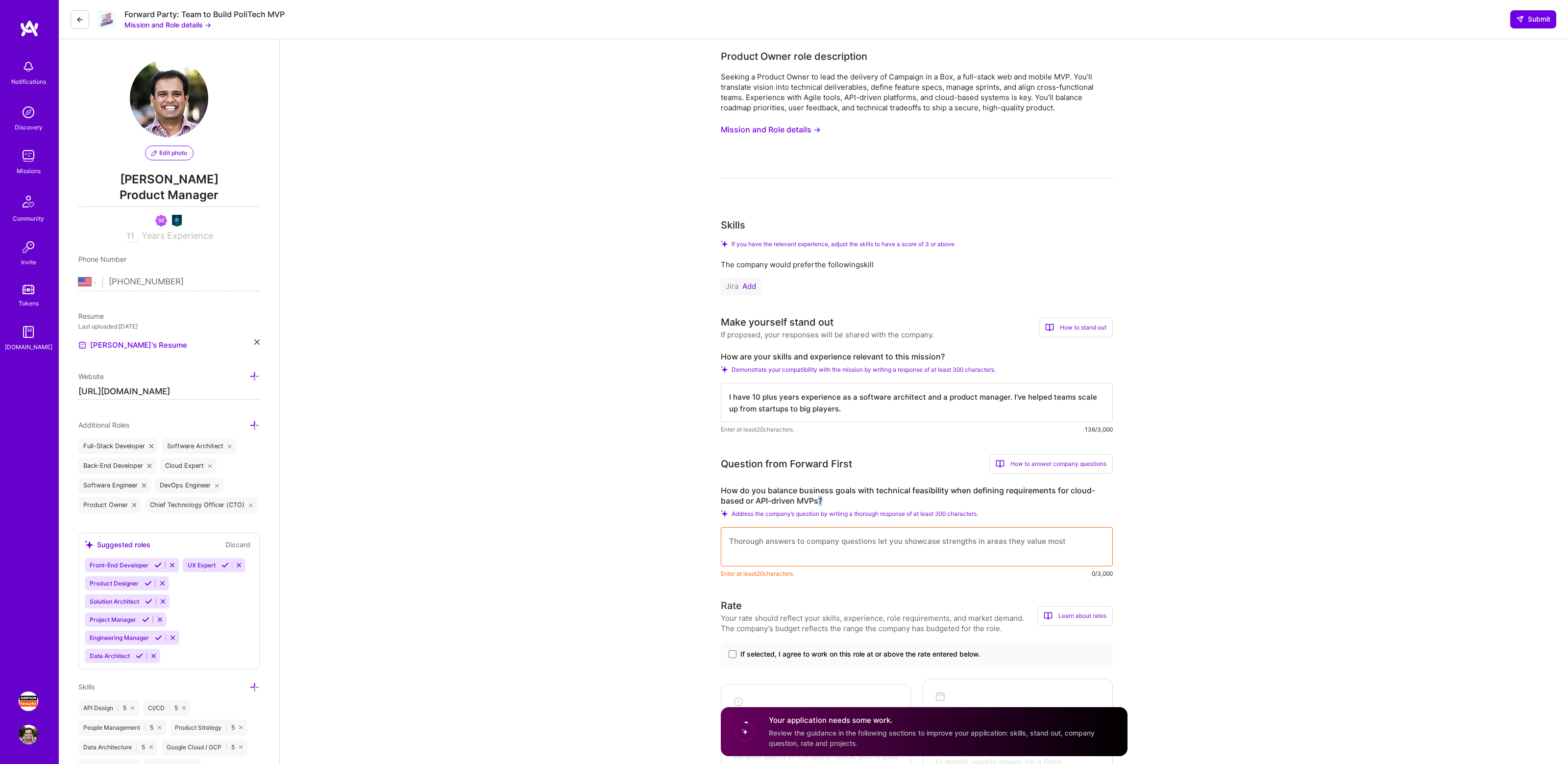
click at [830, 500] on label "How do you balance business goals with technical feasibility when defining requ…" at bounding box center [917, 496] width 392 height 21
drag, startPoint x: 825, startPoint y: 499, endPoint x: 720, endPoint y: 487, distance: 105.7
click at [721, 487] on label "How do you balance business goals with technical feasibility when defining requ…" at bounding box center [917, 496] width 392 height 21
click at [751, 493] on label "How do you balance business goals with technical feasibility when defining requ…" at bounding box center [917, 496] width 392 height 21
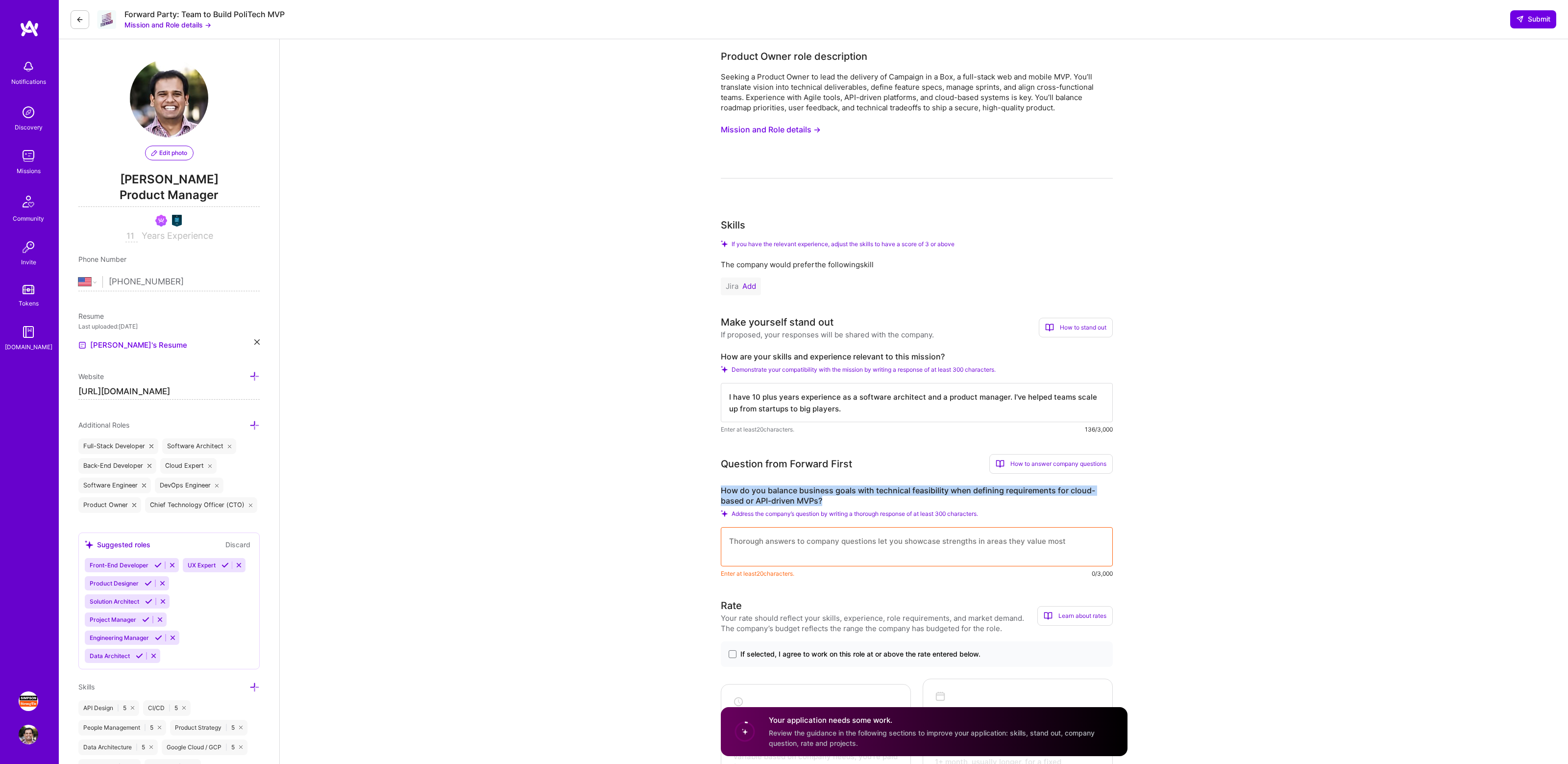
click at [751, 493] on label "How do you balance business goals with technical feasibility when defining requ…" at bounding box center [917, 496] width 392 height 21
click at [787, 496] on label "How do you balance business goals with technical feasibility when defining requ…" at bounding box center [917, 496] width 392 height 21
click at [806, 496] on label "How do you balance business goals with technical feasibility when defining requ…" at bounding box center [917, 496] width 392 height 21
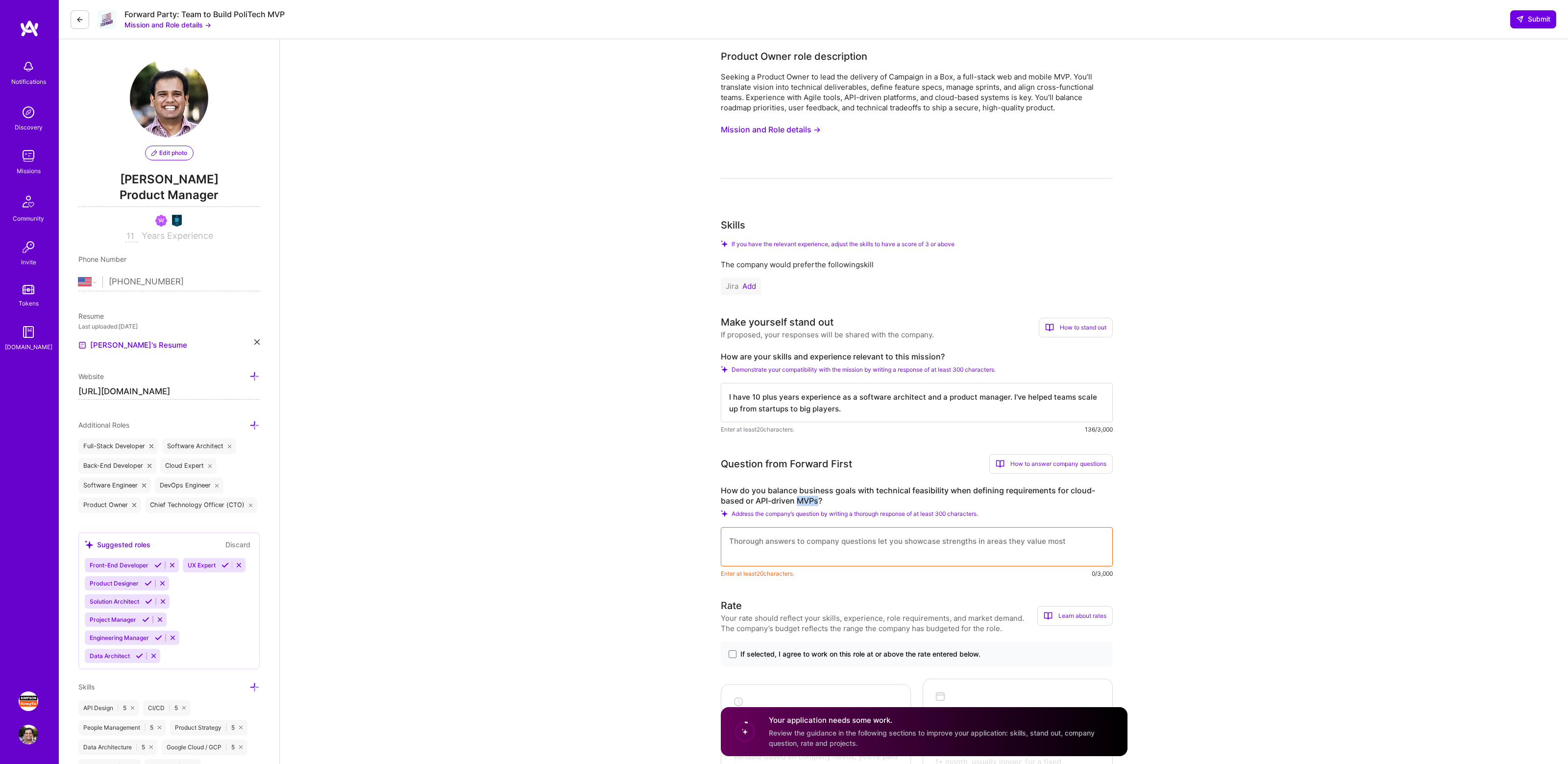
click at [806, 496] on label "How do you balance business goals with technical feasibility when defining requ…" at bounding box center [917, 496] width 392 height 21
click at [819, 498] on label "How do you balance business goals with technical feasibility when defining requ…" at bounding box center [917, 496] width 392 height 21
click at [823, 489] on label "How do you balance business goals with technical feasibility when defining requ…" at bounding box center [917, 496] width 392 height 21
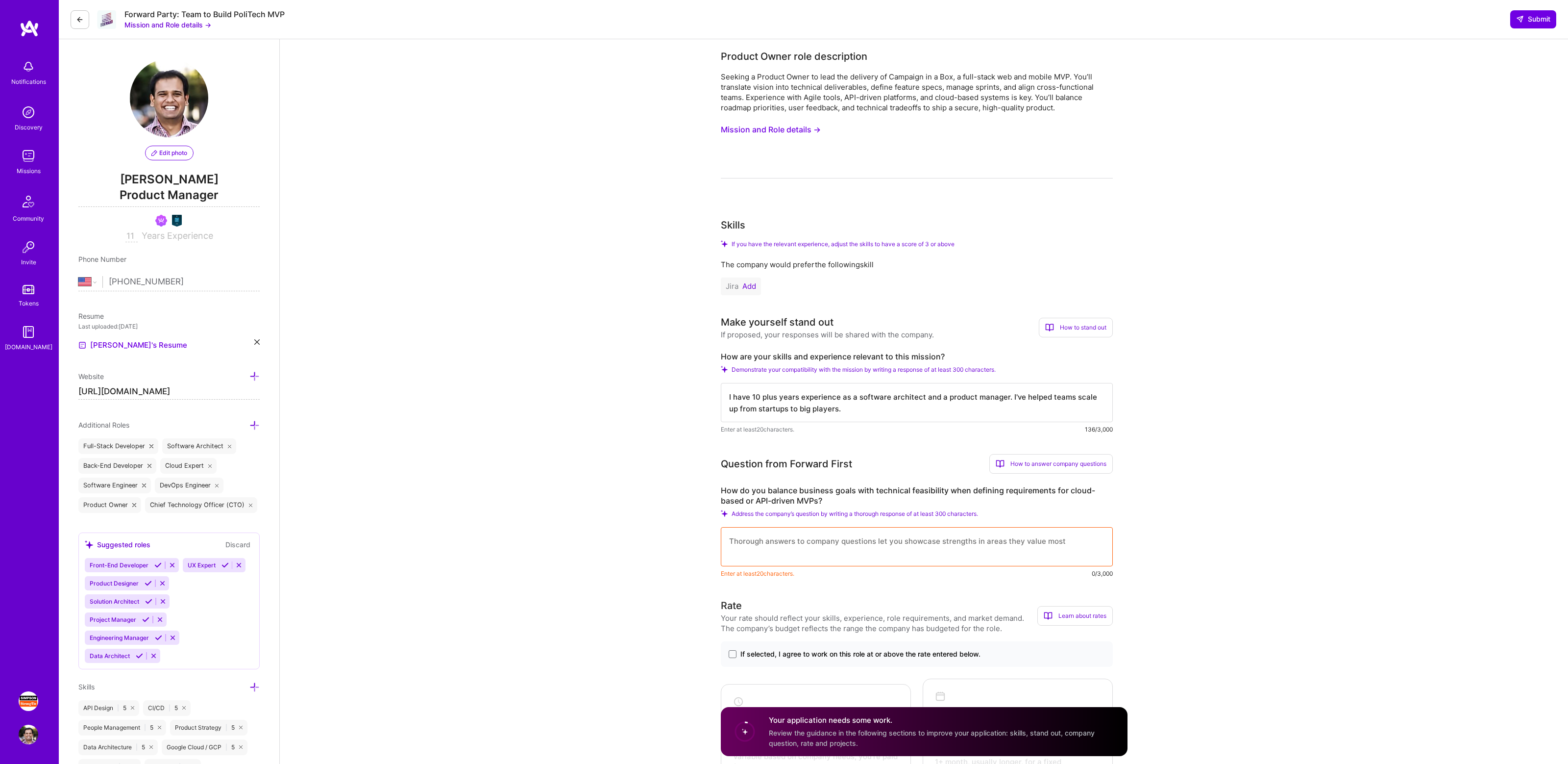
click at [843, 489] on label "How do you balance business goals with technical feasibility when defining requ…" at bounding box center [917, 496] width 392 height 21
click at [902, 490] on label "How do you balance business goals with technical feasibility when defining requ…" at bounding box center [917, 496] width 392 height 21
click at [806, 539] on textarea at bounding box center [917, 546] width 392 height 39
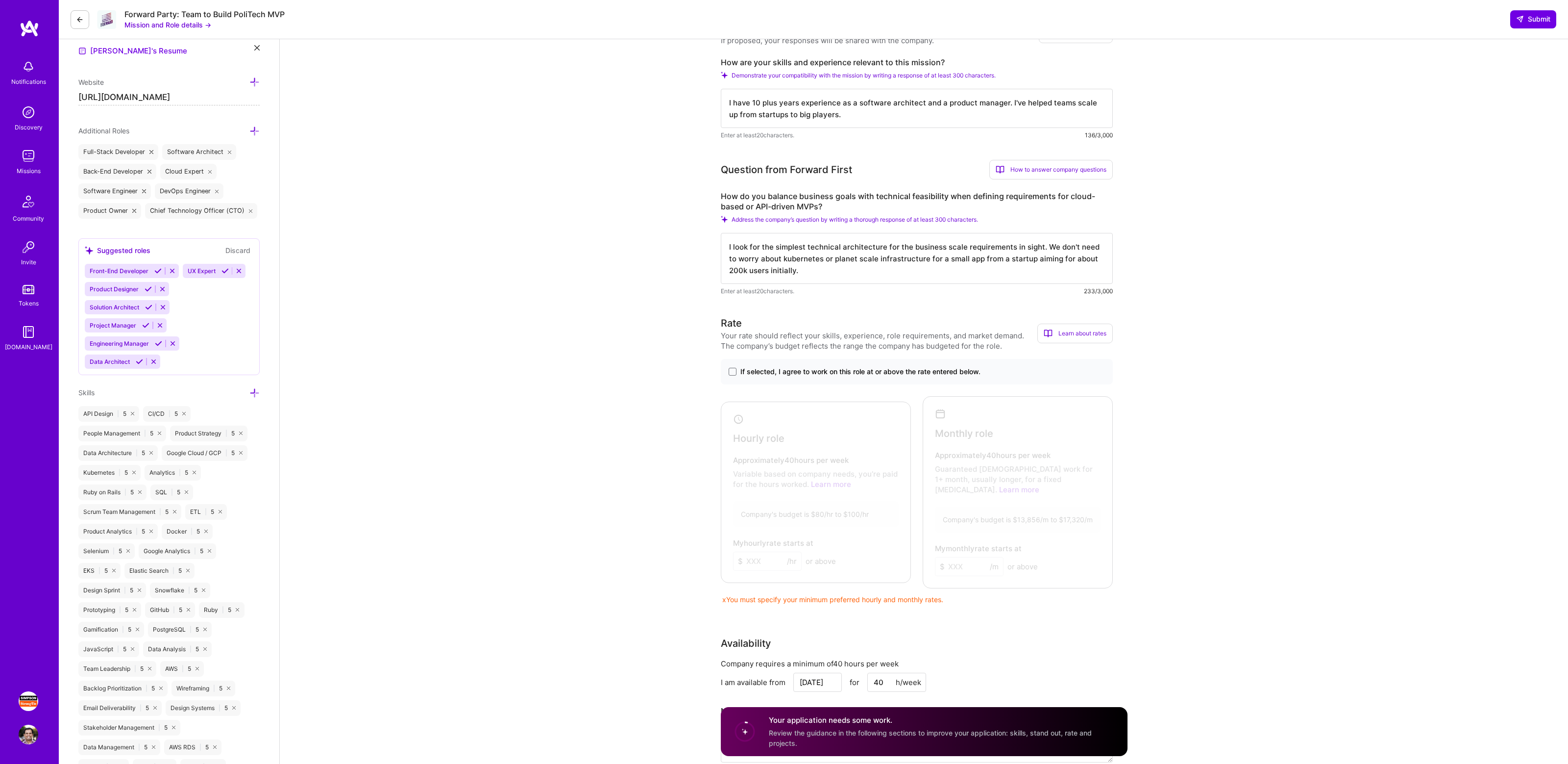
scroll to position [348, 0]
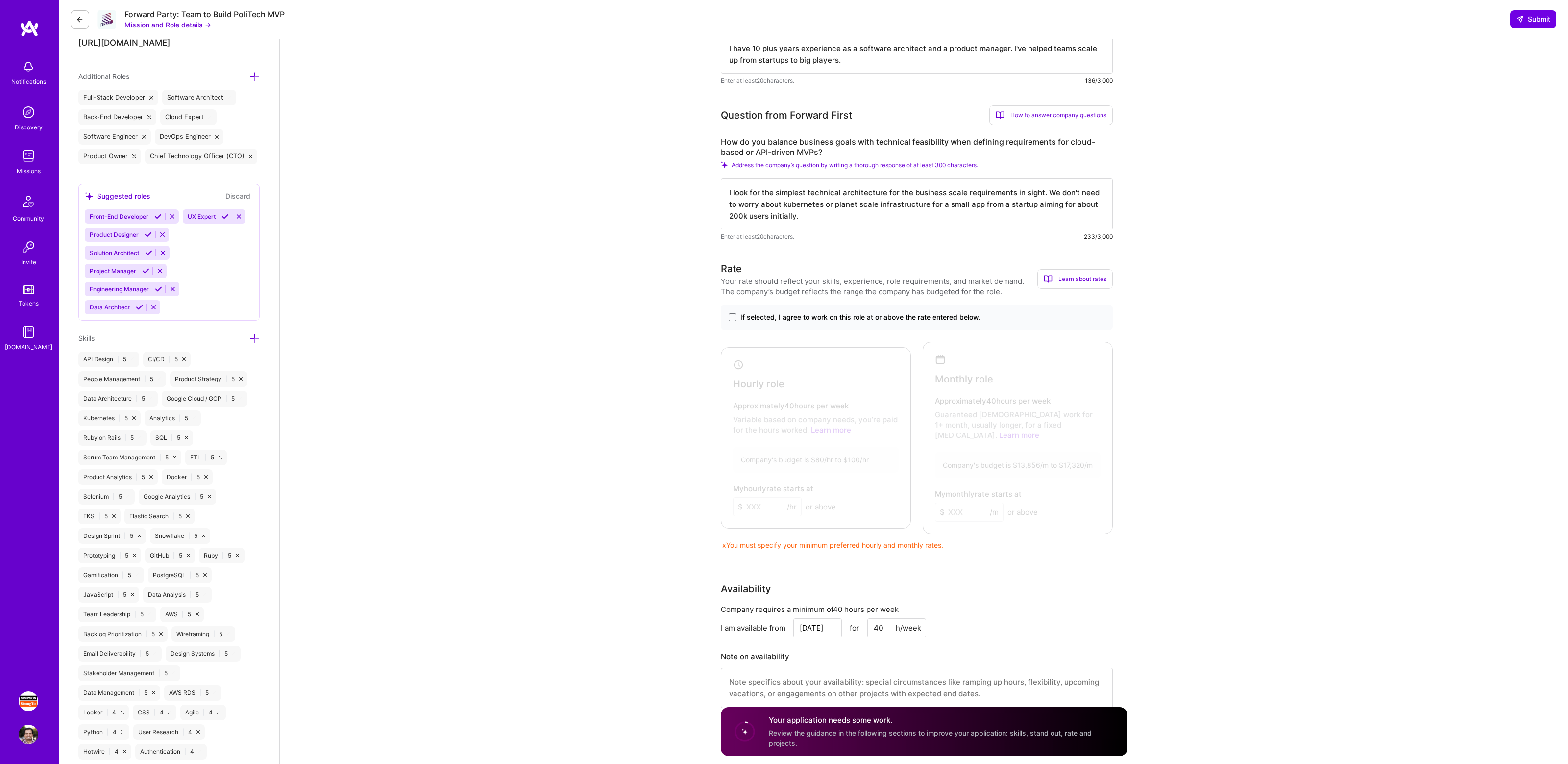
type textarea "I look for the simplest technical architecture for the business scale requireme…"
click at [724, 312] on div "If selected, I agree to work on this role at or above the rate entered below." at bounding box center [917, 317] width 392 height 26
click at [729, 318] on span at bounding box center [732, 317] width 8 height 8
click at [0, 0] on input "If selected, I agree to work on this role at or above the rate entered below." at bounding box center [0, 0] width 0 height 0
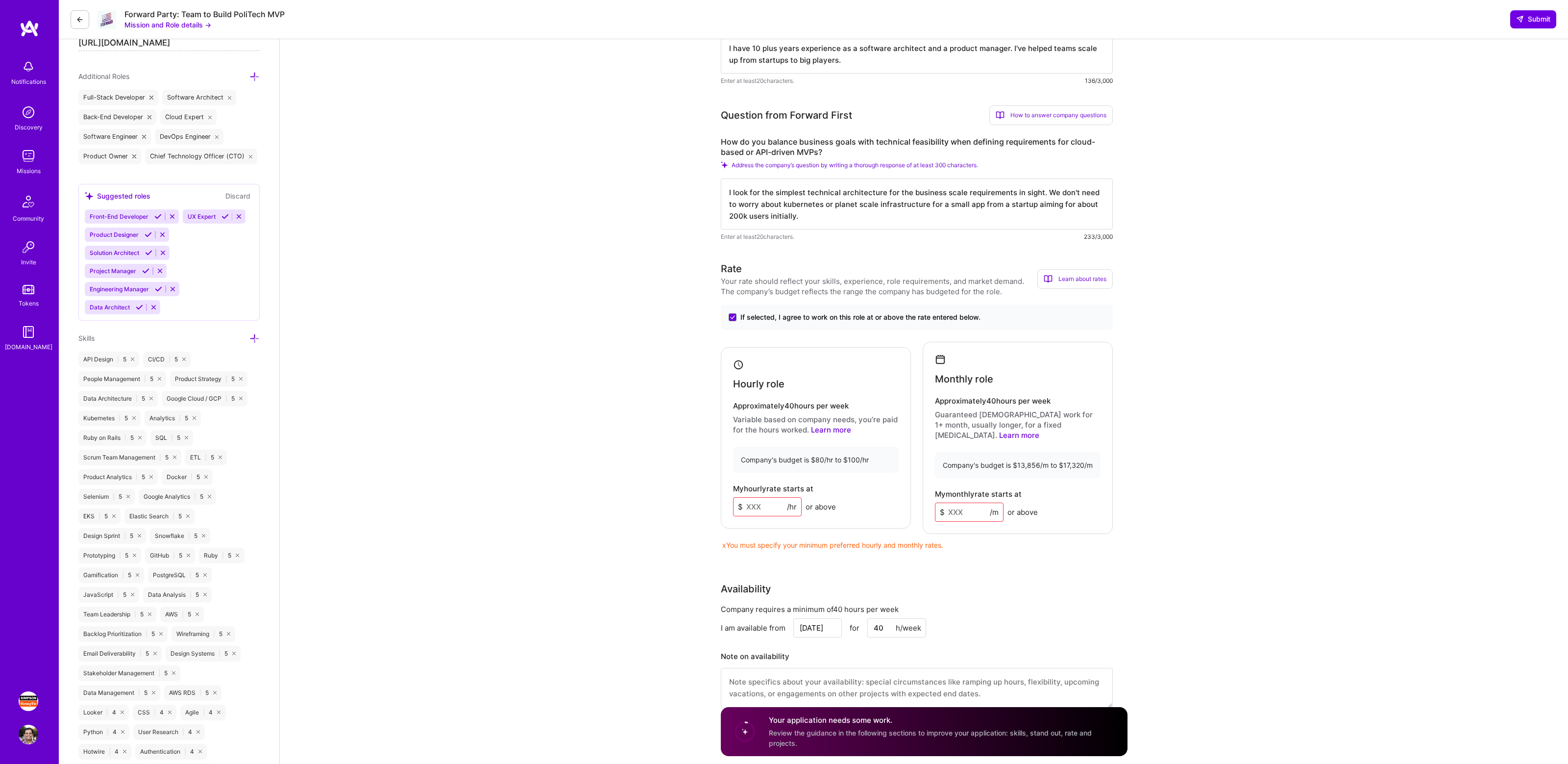
click at [962, 502] on input at bounding box center [969, 512] width 68 height 19
click at [772, 505] on input at bounding box center [767, 506] width 68 height 19
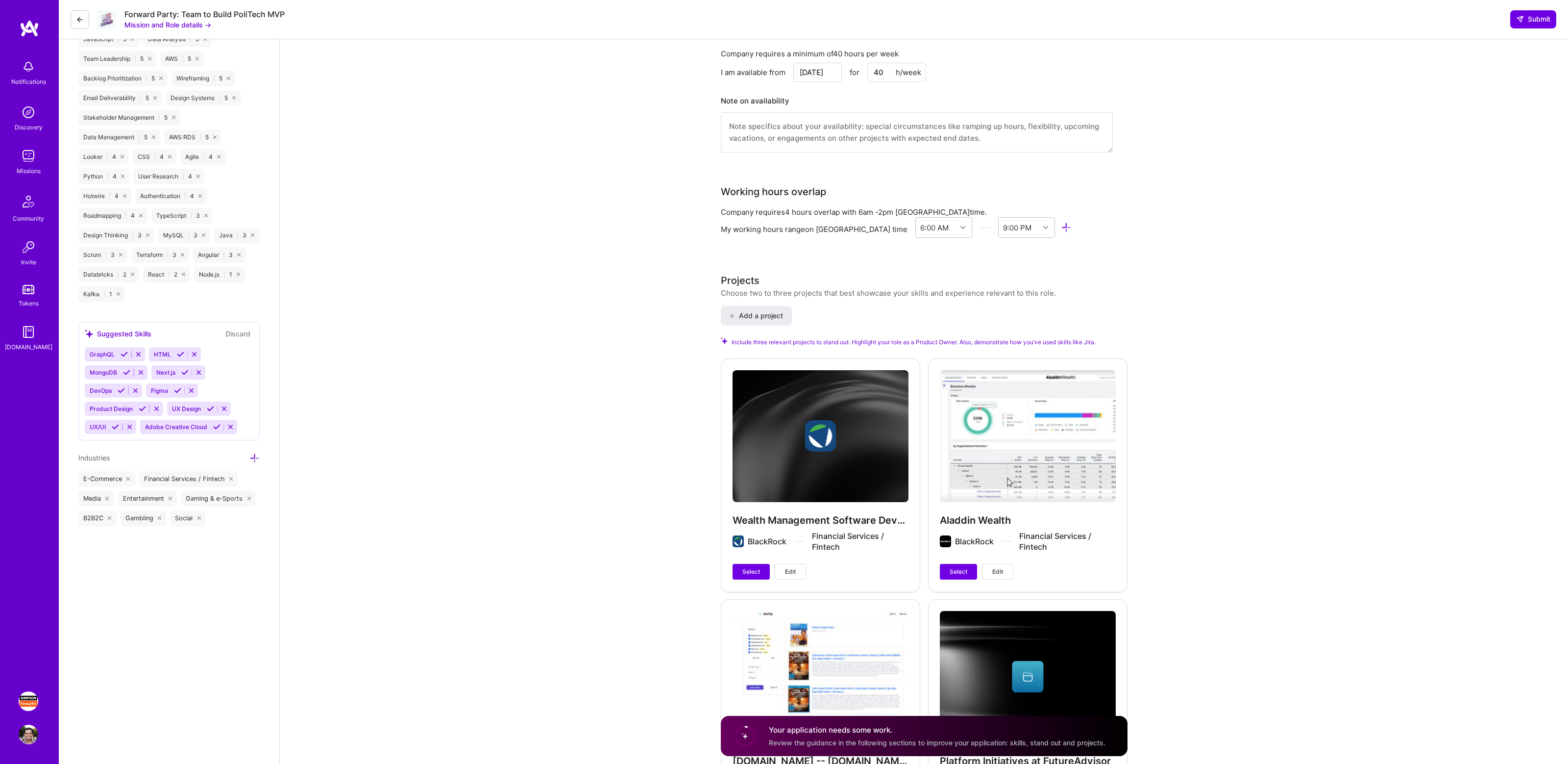
scroll to position [907, 0]
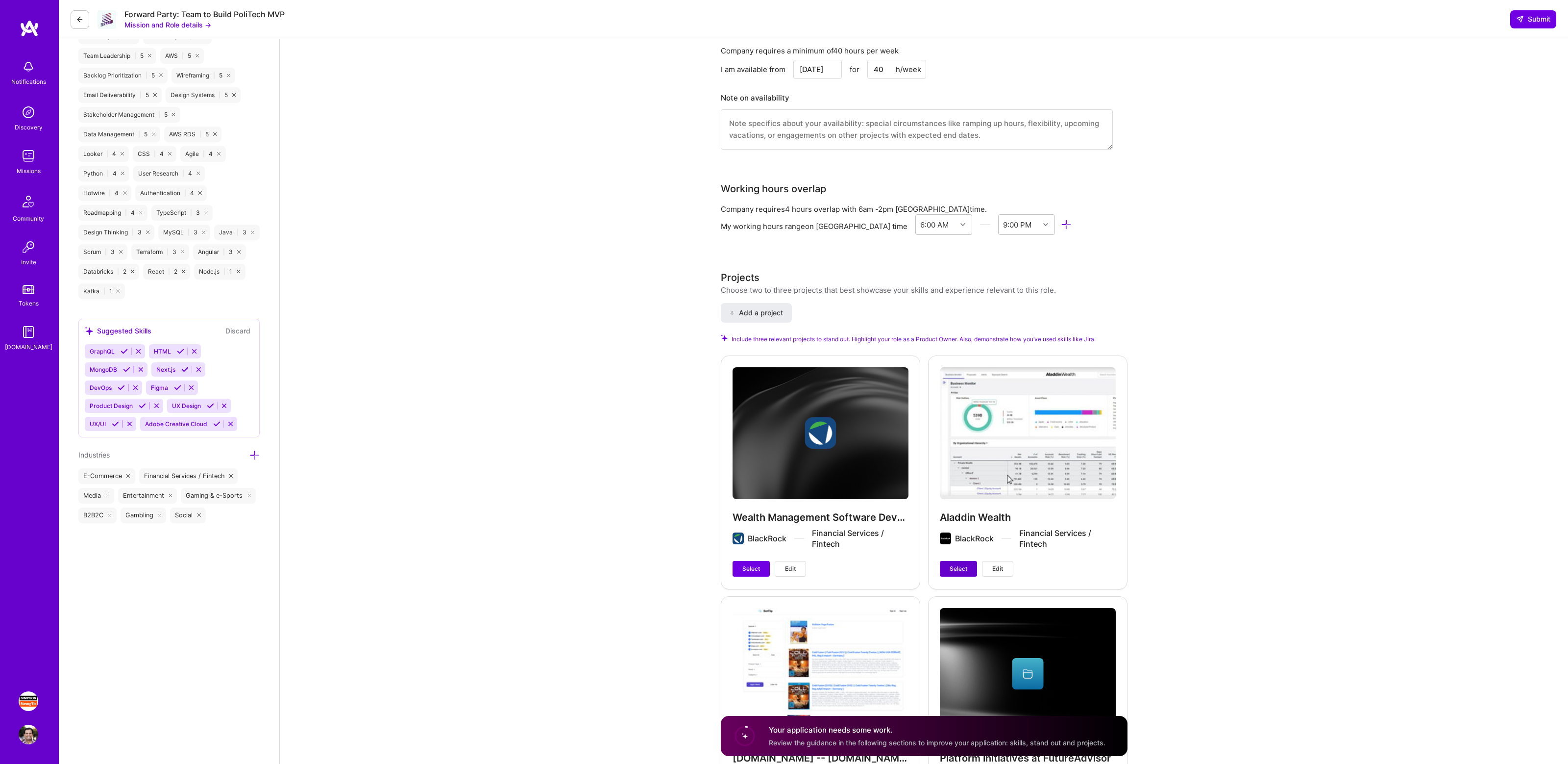
type input "90"
click at [955, 564] on span "Select" at bounding box center [958, 568] width 18 height 9
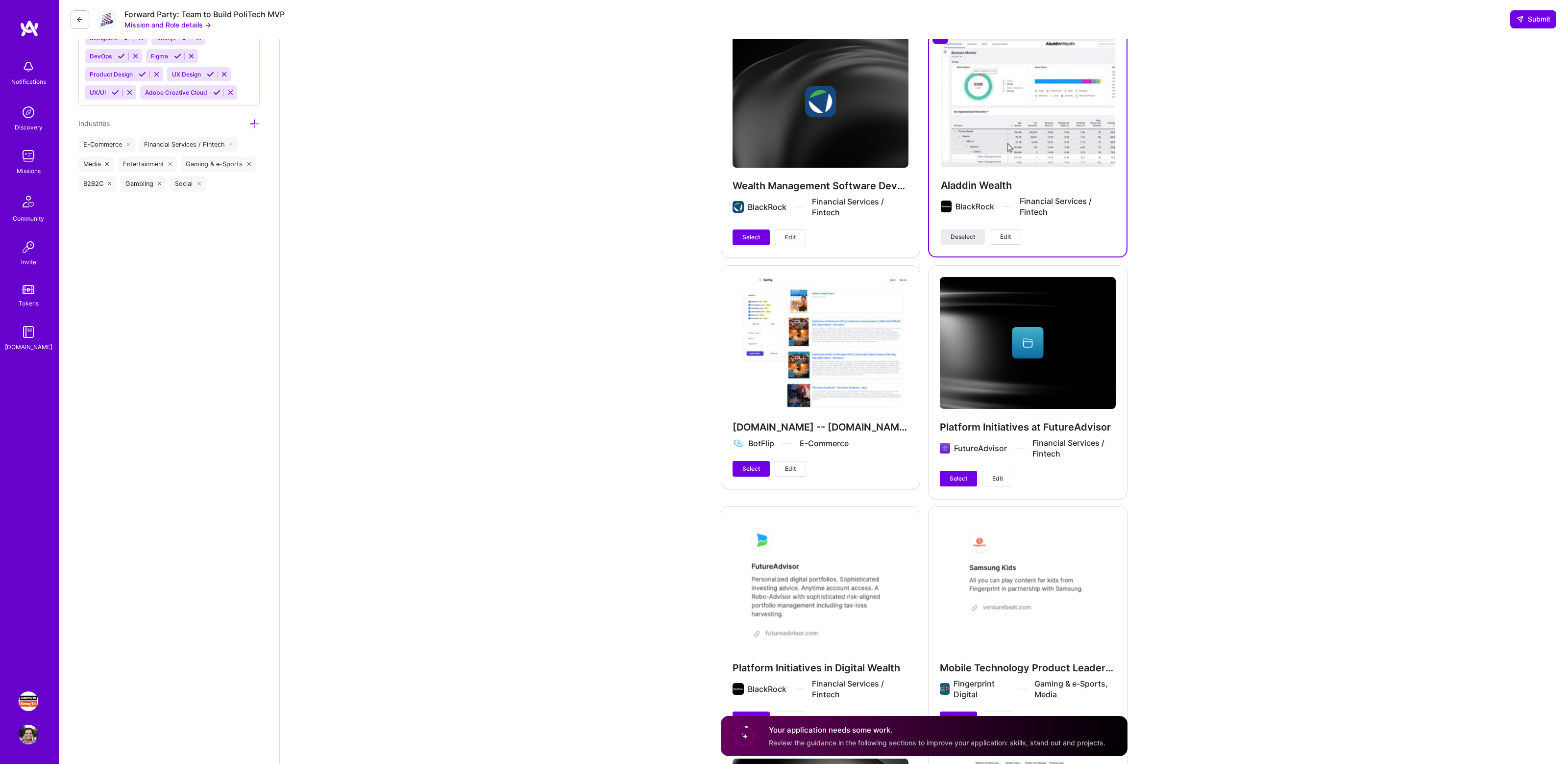
scroll to position [1209, 0]
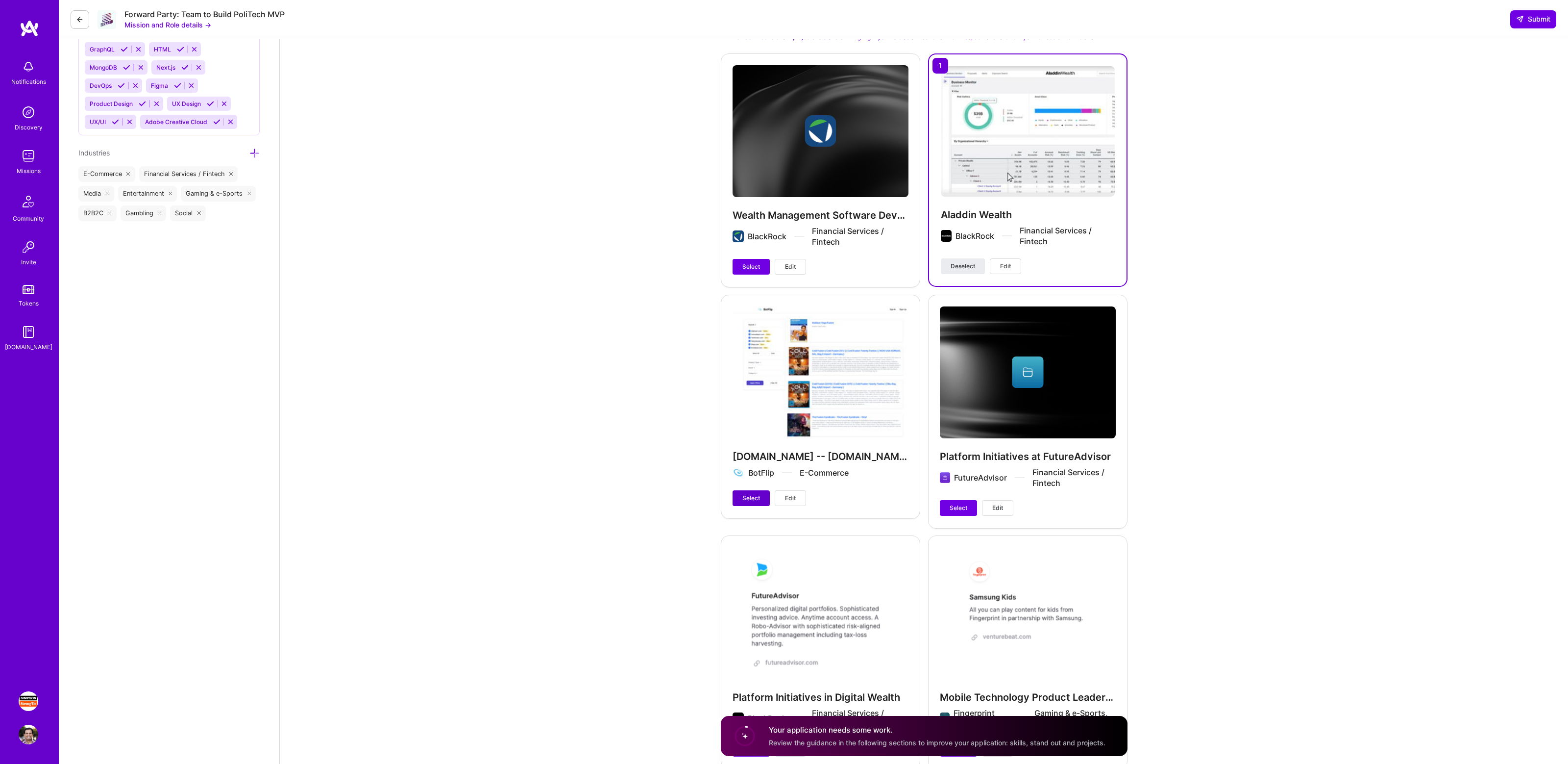
click at [751, 494] on span "Select" at bounding box center [751, 498] width 18 height 9
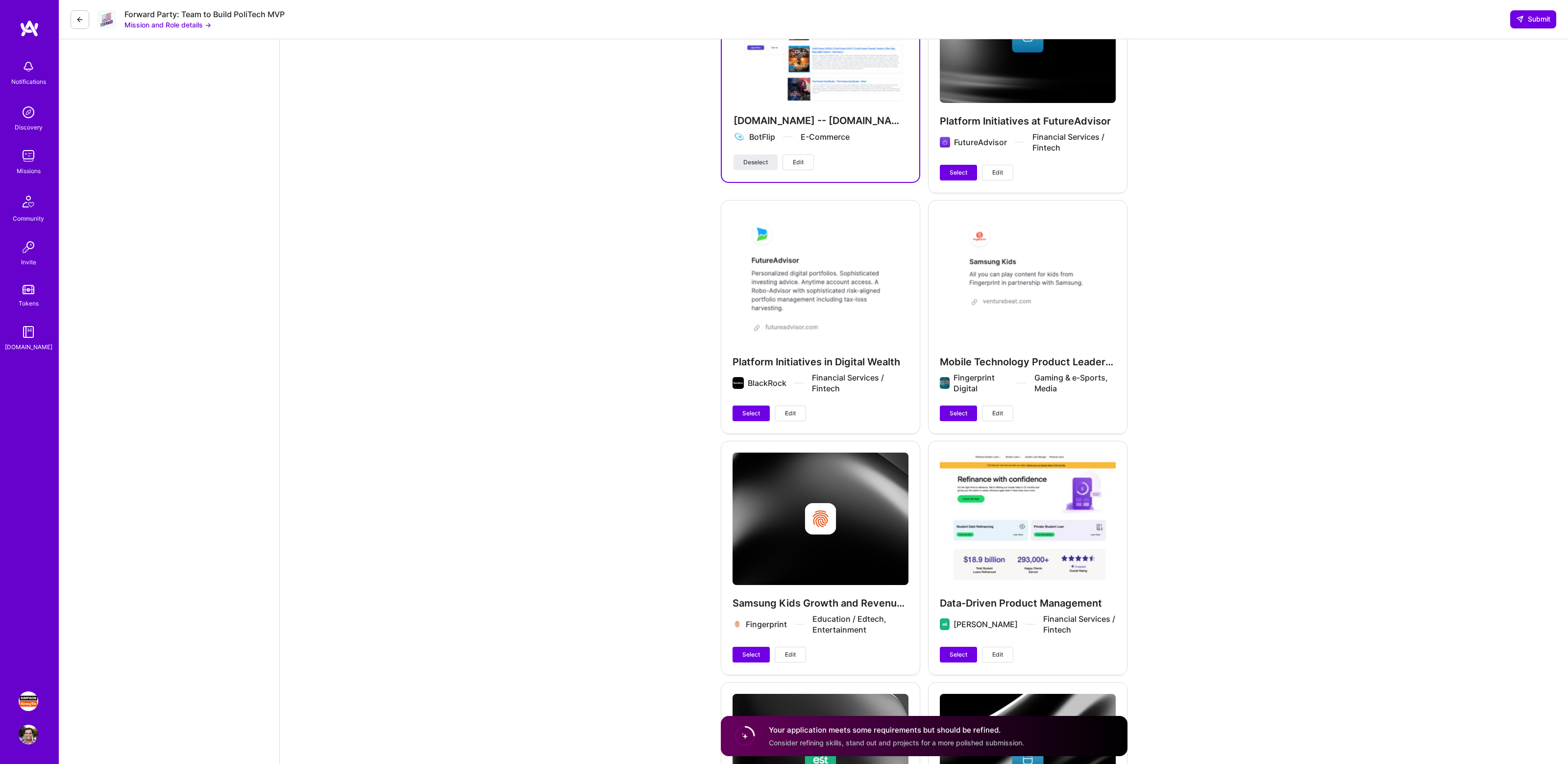
scroll to position [1549, 0]
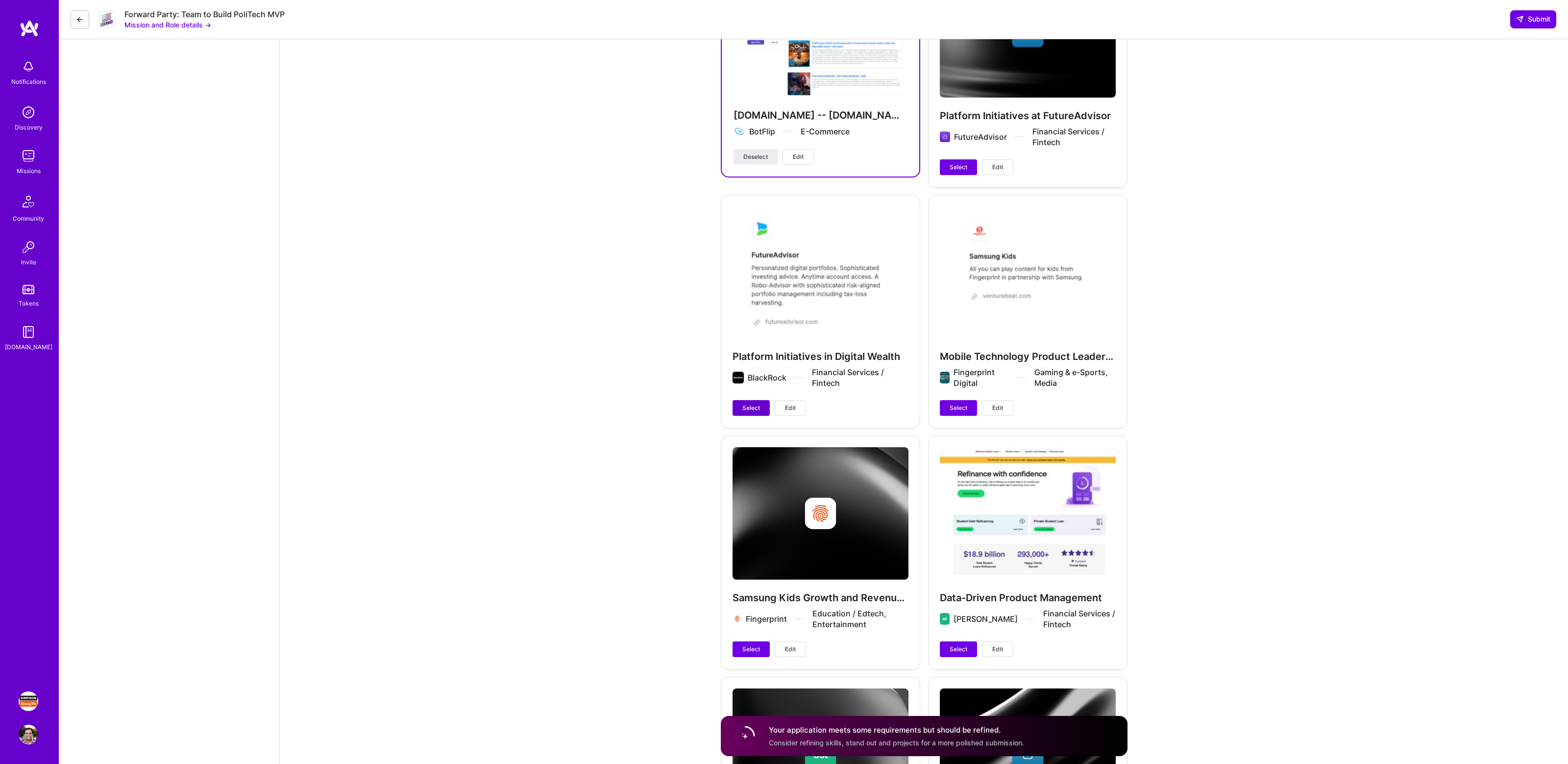
click at [743, 400] on button "Select" at bounding box center [751, 408] width 37 height 16
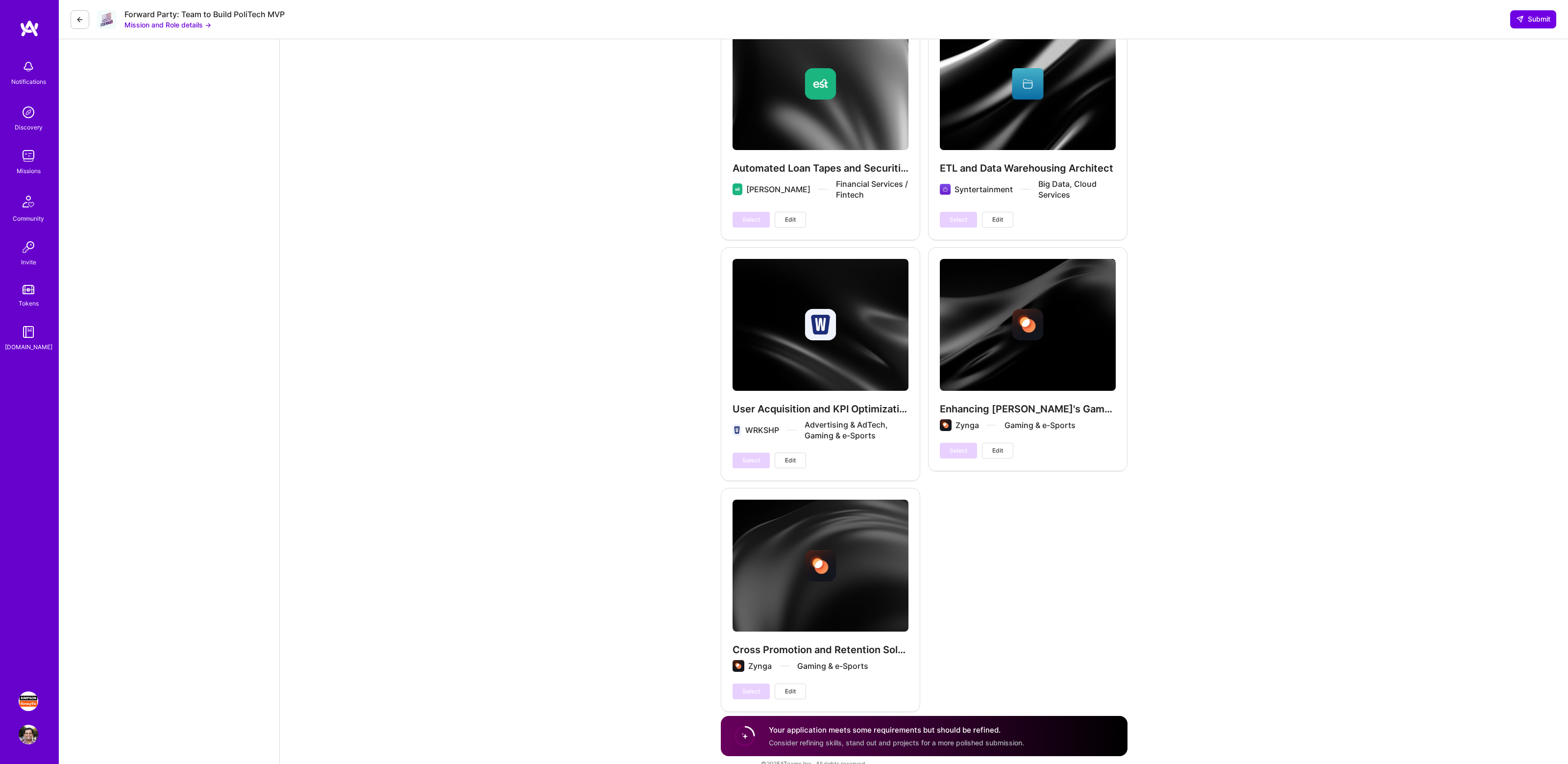
scroll to position [2236, 0]
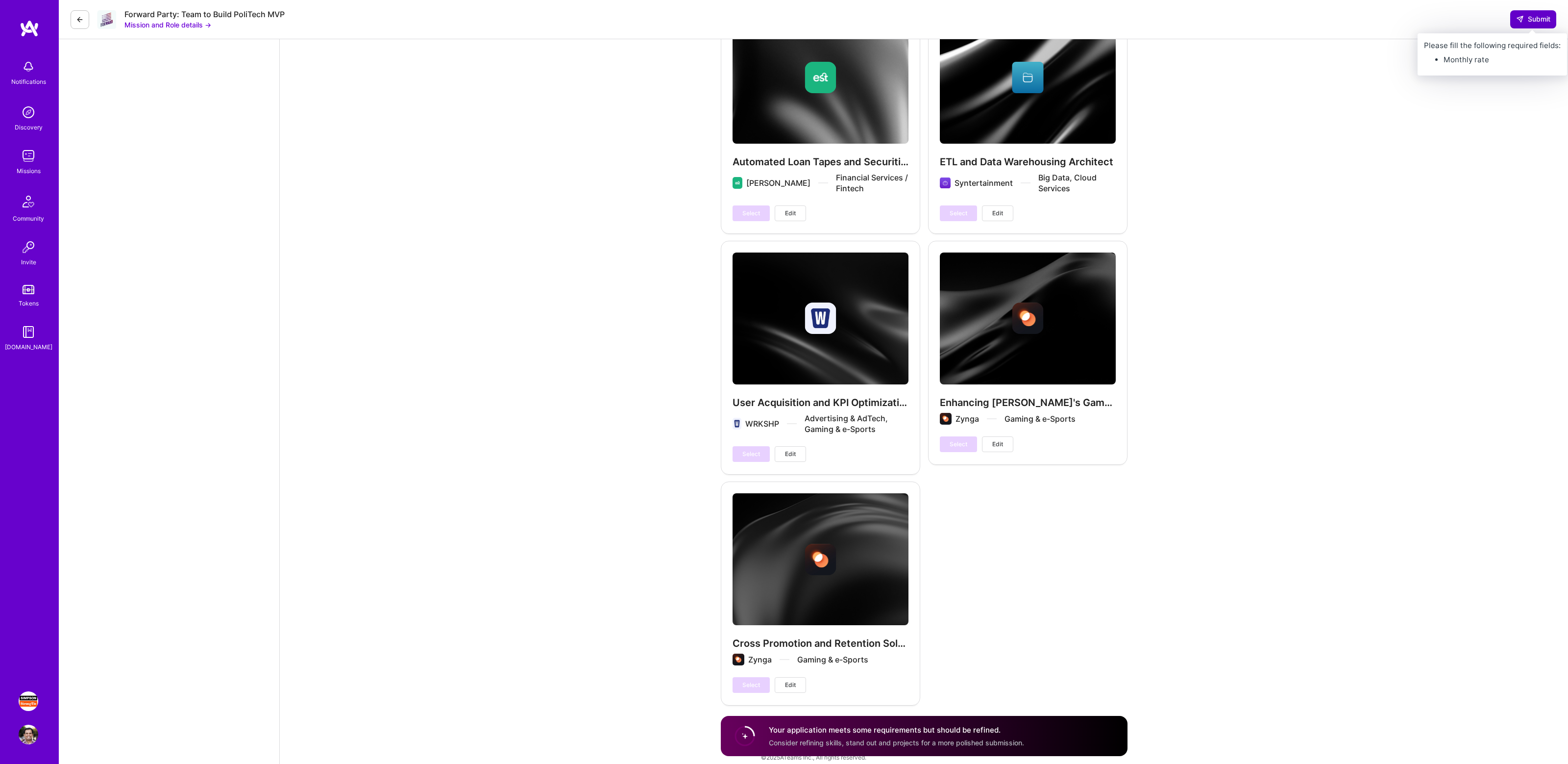
click at [1536, 17] on span "Submit" at bounding box center [1533, 19] width 34 height 10
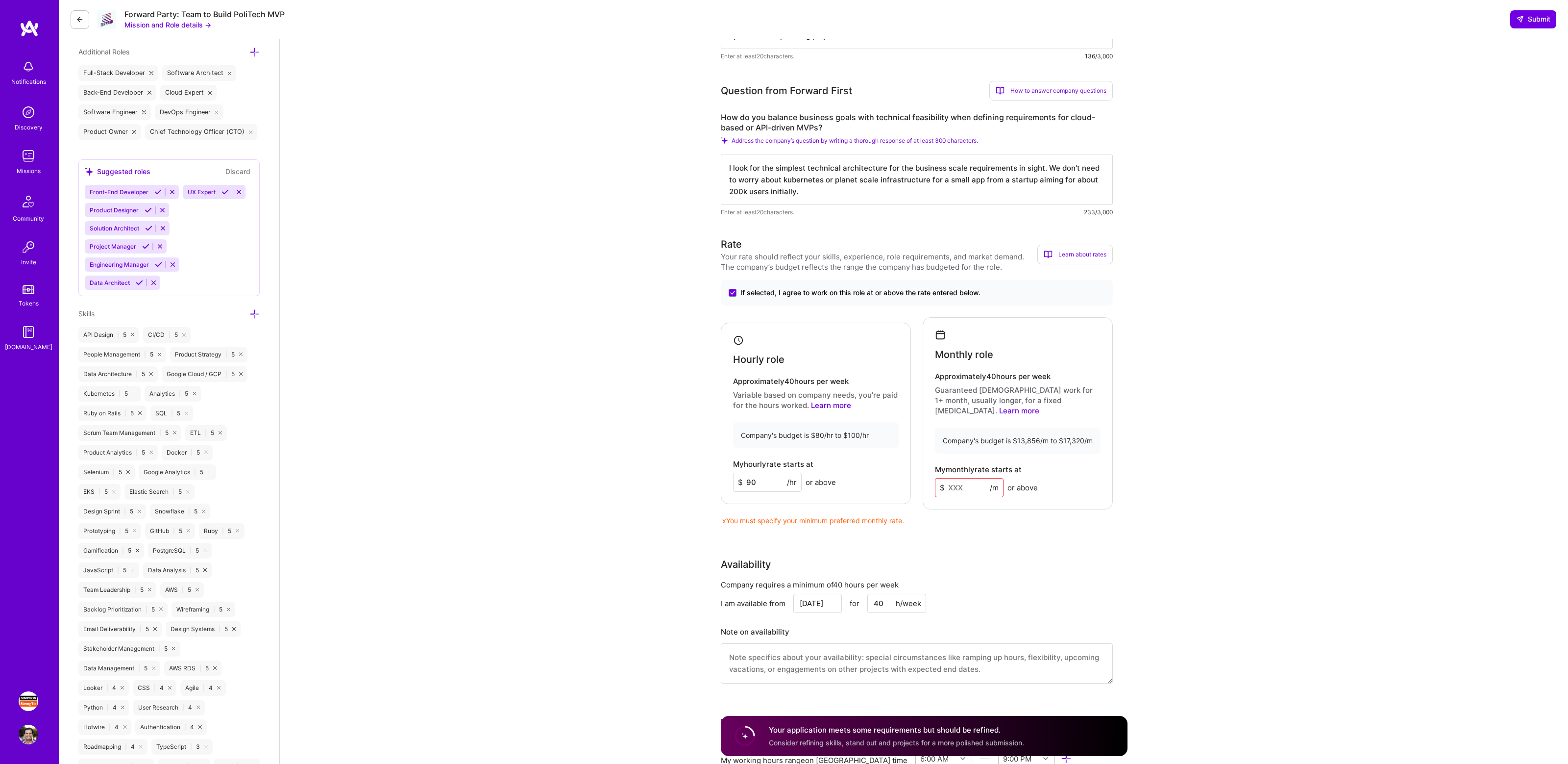
scroll to position [361, 0]
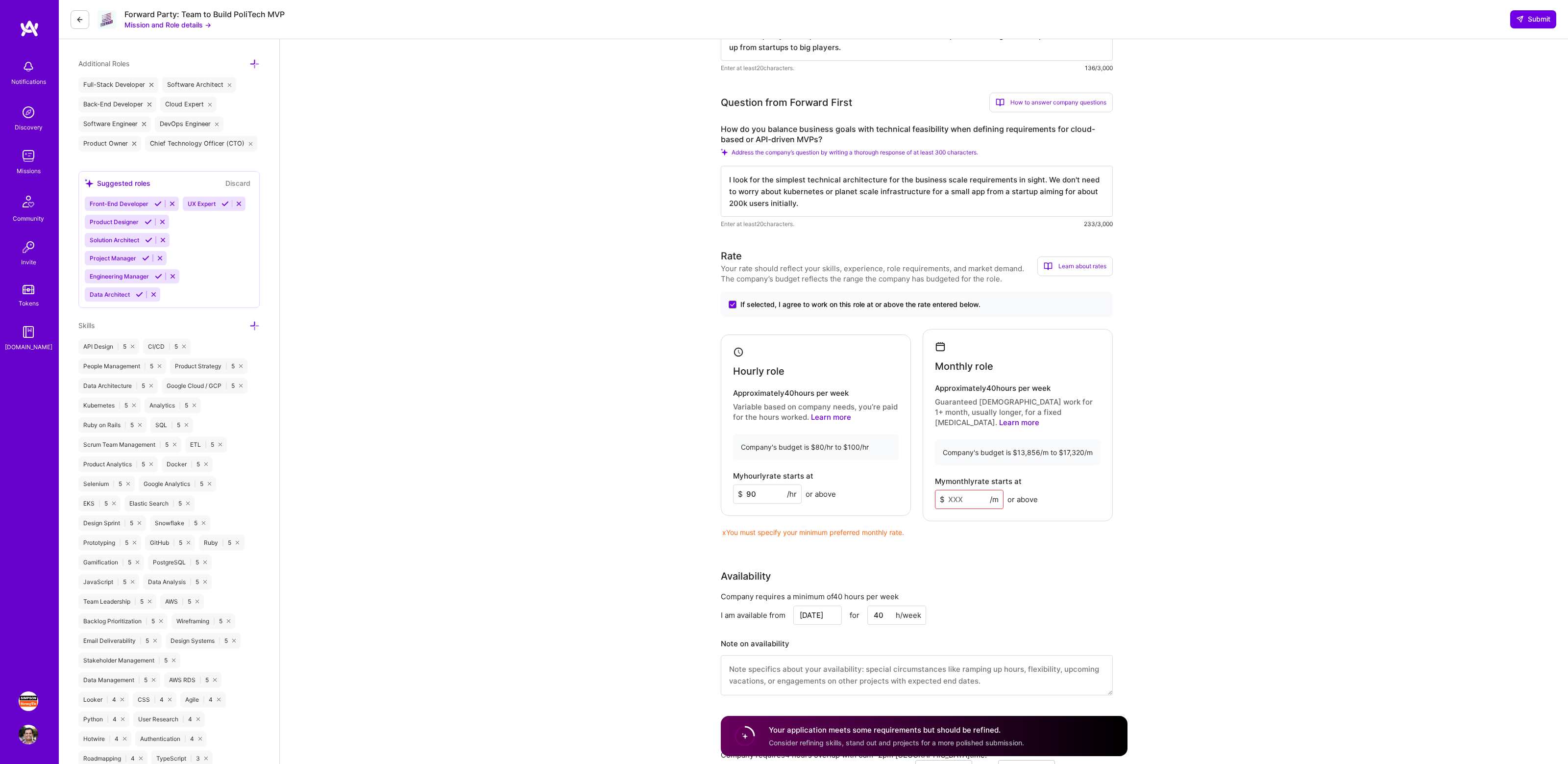
click at [954, 490] on input at bounding box center [969, 499] width 68 height 19
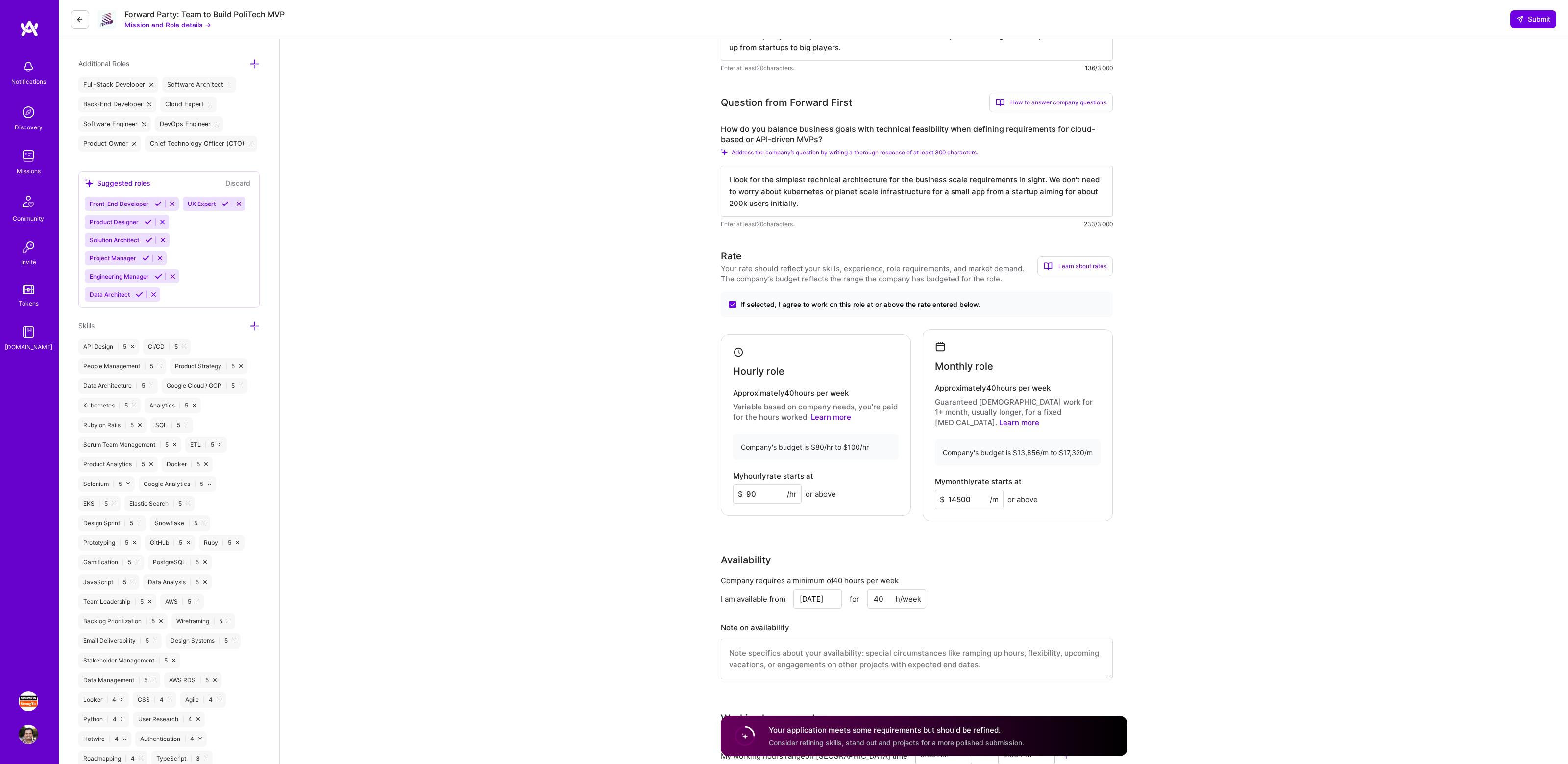
type input "14500"
click at [1526, 23] on span "Submit" at bounding box center [1533, 19] width 34 height 10
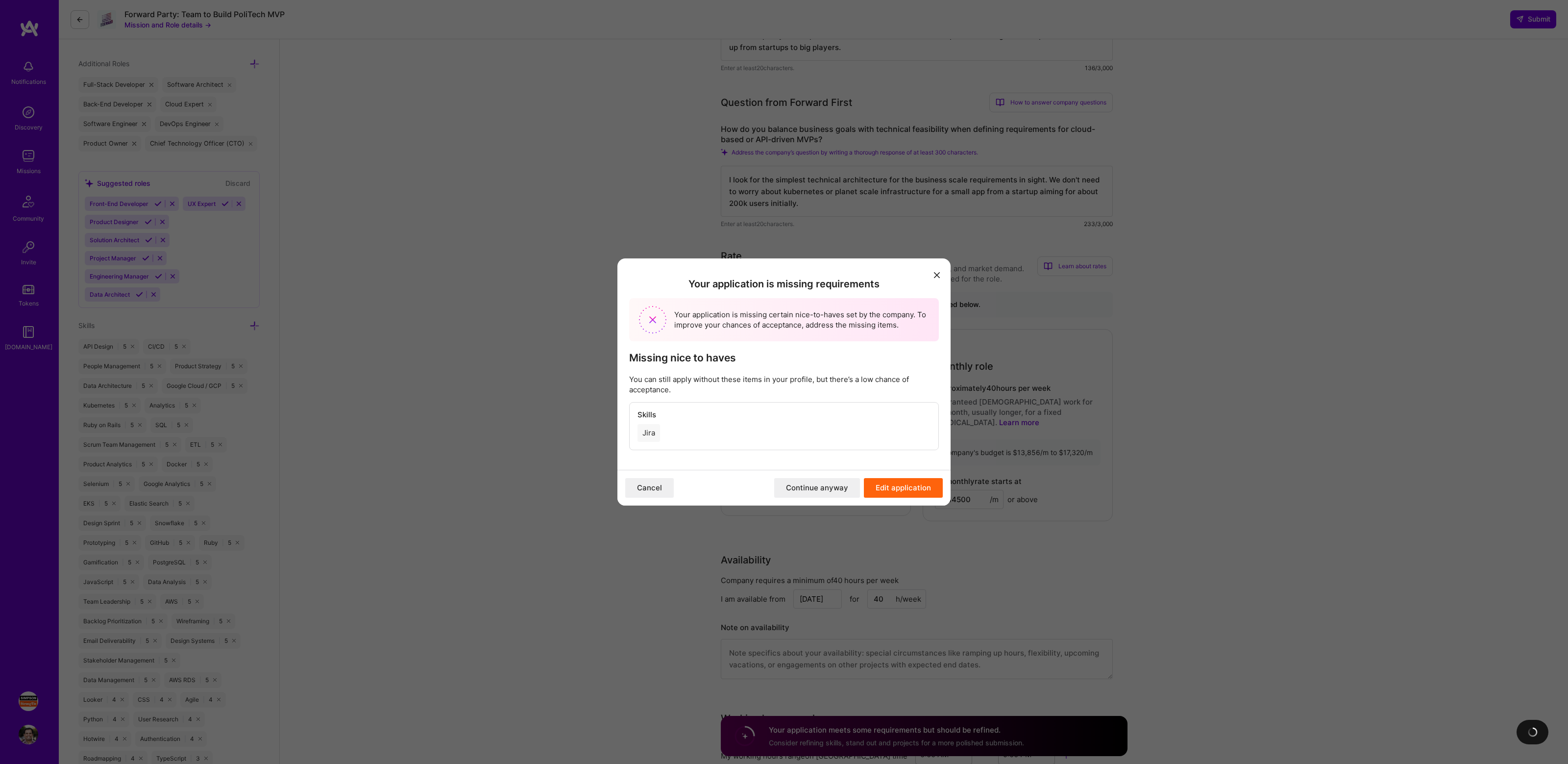
click at [653, 430] on div "Jira" at bounding box center [648, 433] width 23 height 18
click at [888, 490] on button "Edit application" at bounding box center [903, 488] width 79 height 20
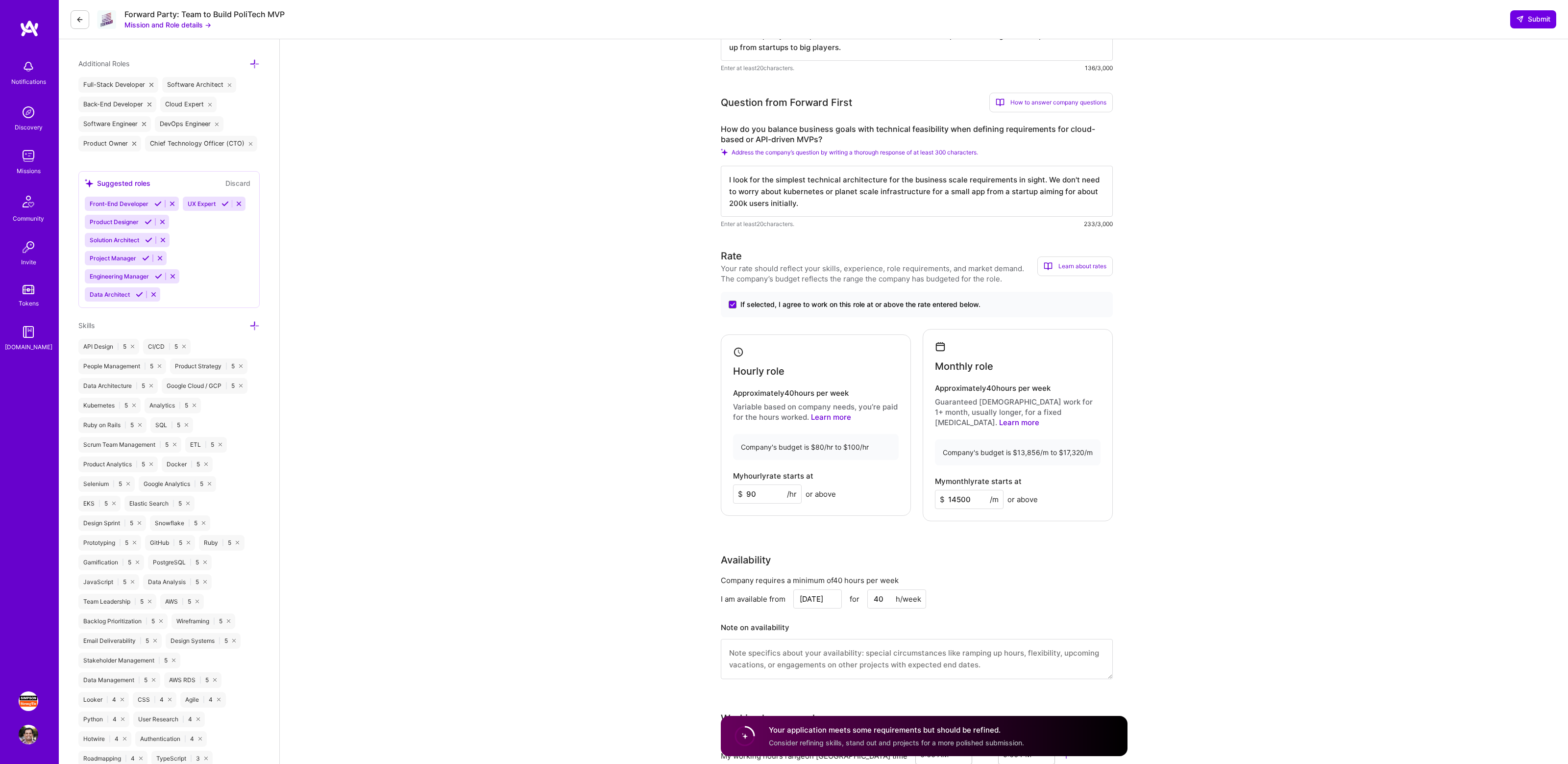
click at [253, 321] on icon at bounding box center [254, 326] width 10 height 10
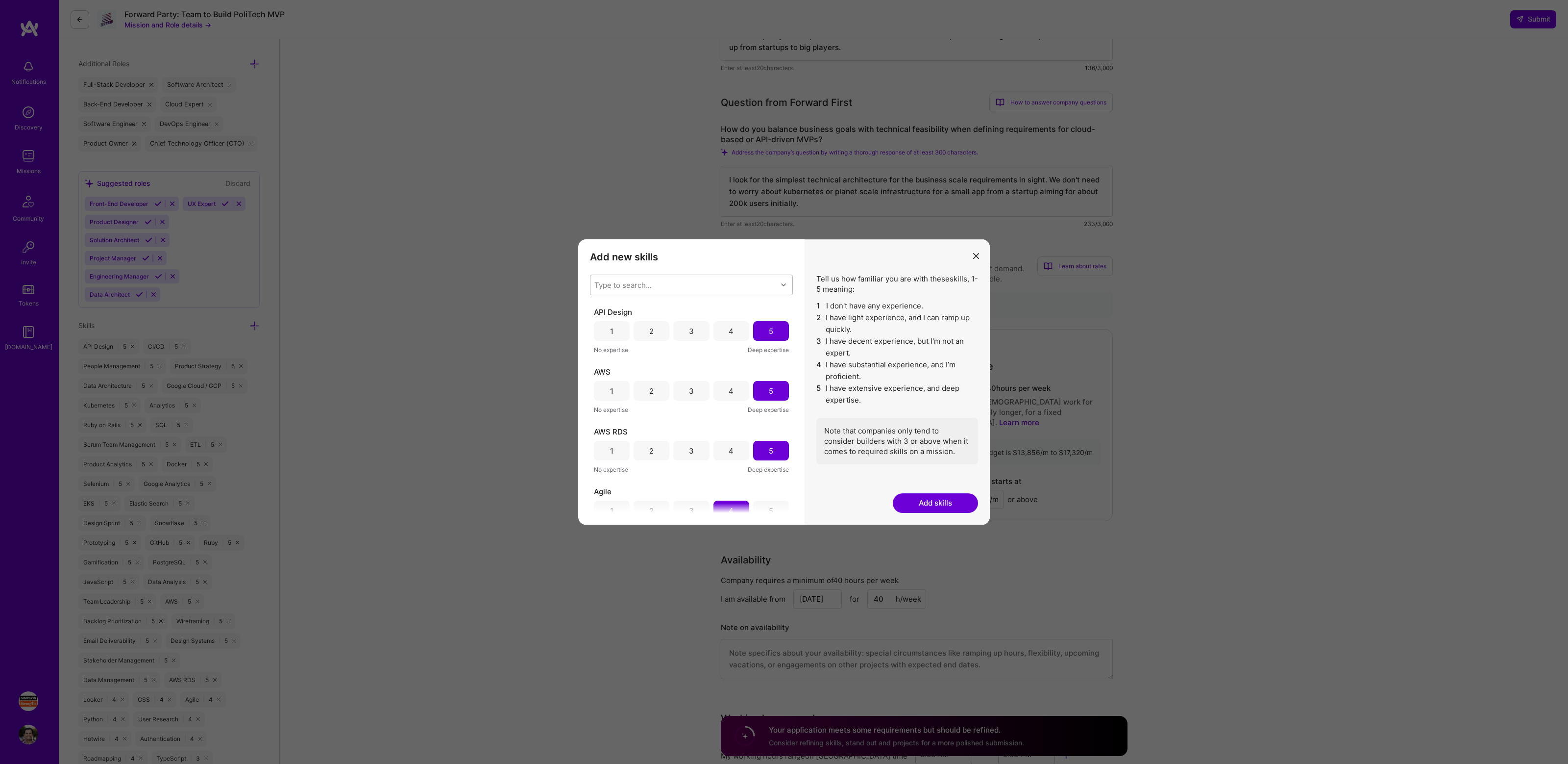
click at [668, 277] on div "Type to search..." at bounding box center [684, 285] width 187 height 20
type input "jira"
click at [637, 303] on div "Jira" at bounding box center [691, 310] width 203 height 18
click at [704, 264] on div "Add new skills Tell us how familiar you are with given skills, using between 1 …" at bounding box center [691, 381] width 227 height 285
click at [776, 326] on div "5" at bounding box center [771, 331] width 36 height 20
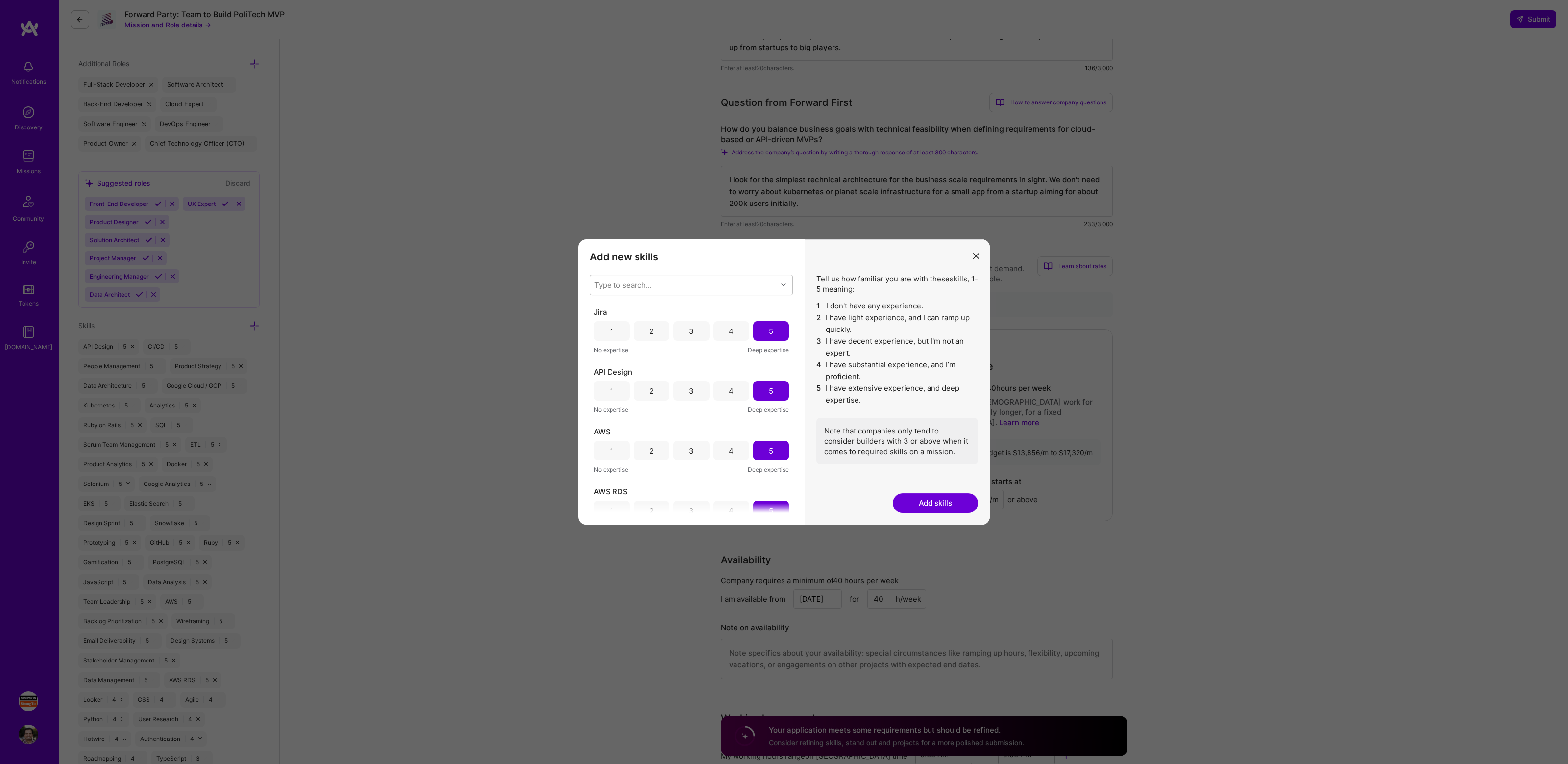
click at [937, 505] on button "Add skills" at bounding box center [935, 503] width 86 height 20
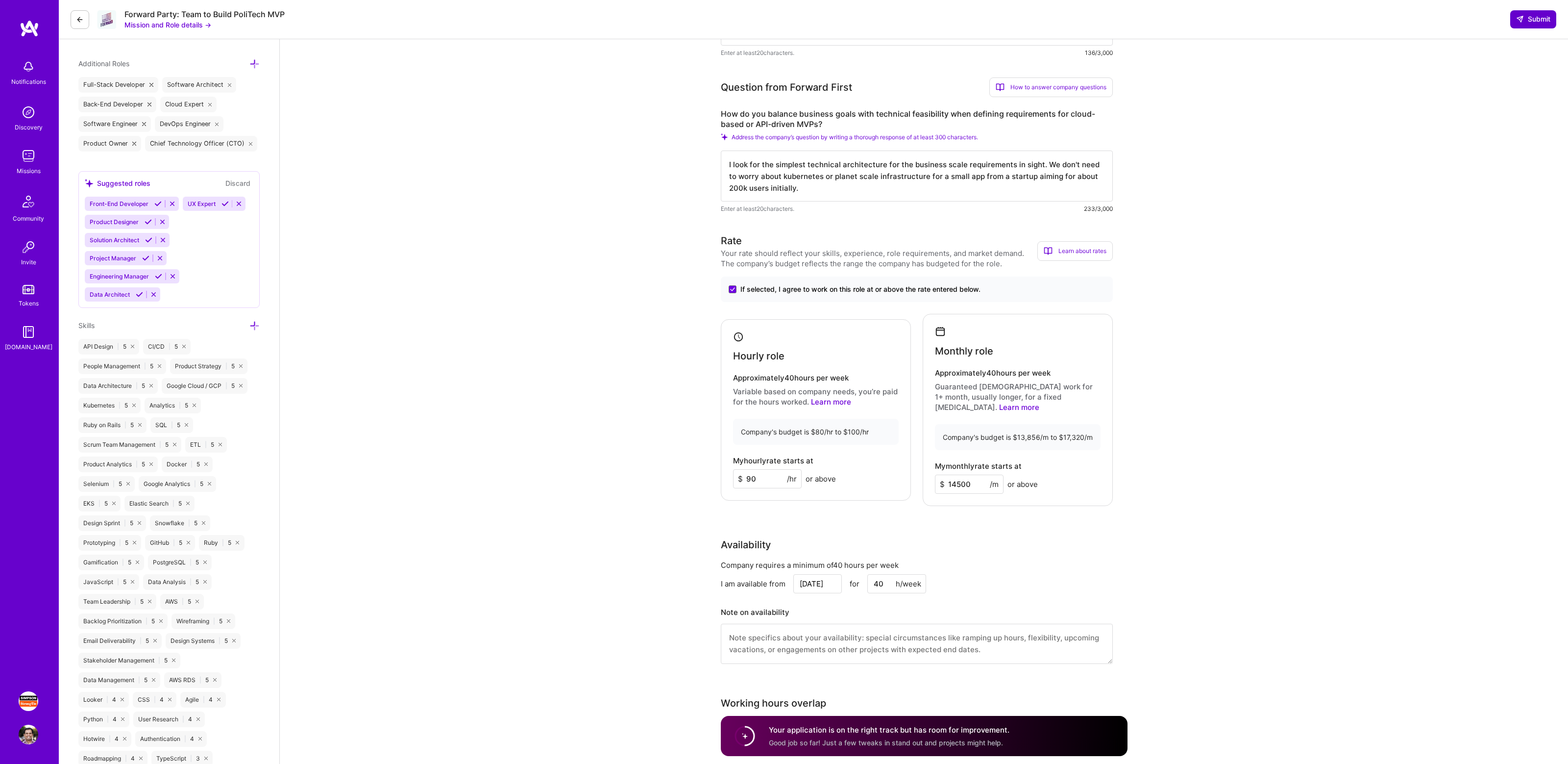
click at [1529, 19] on span "Submit" at bounding box center [1533, 19] width 34 height 10
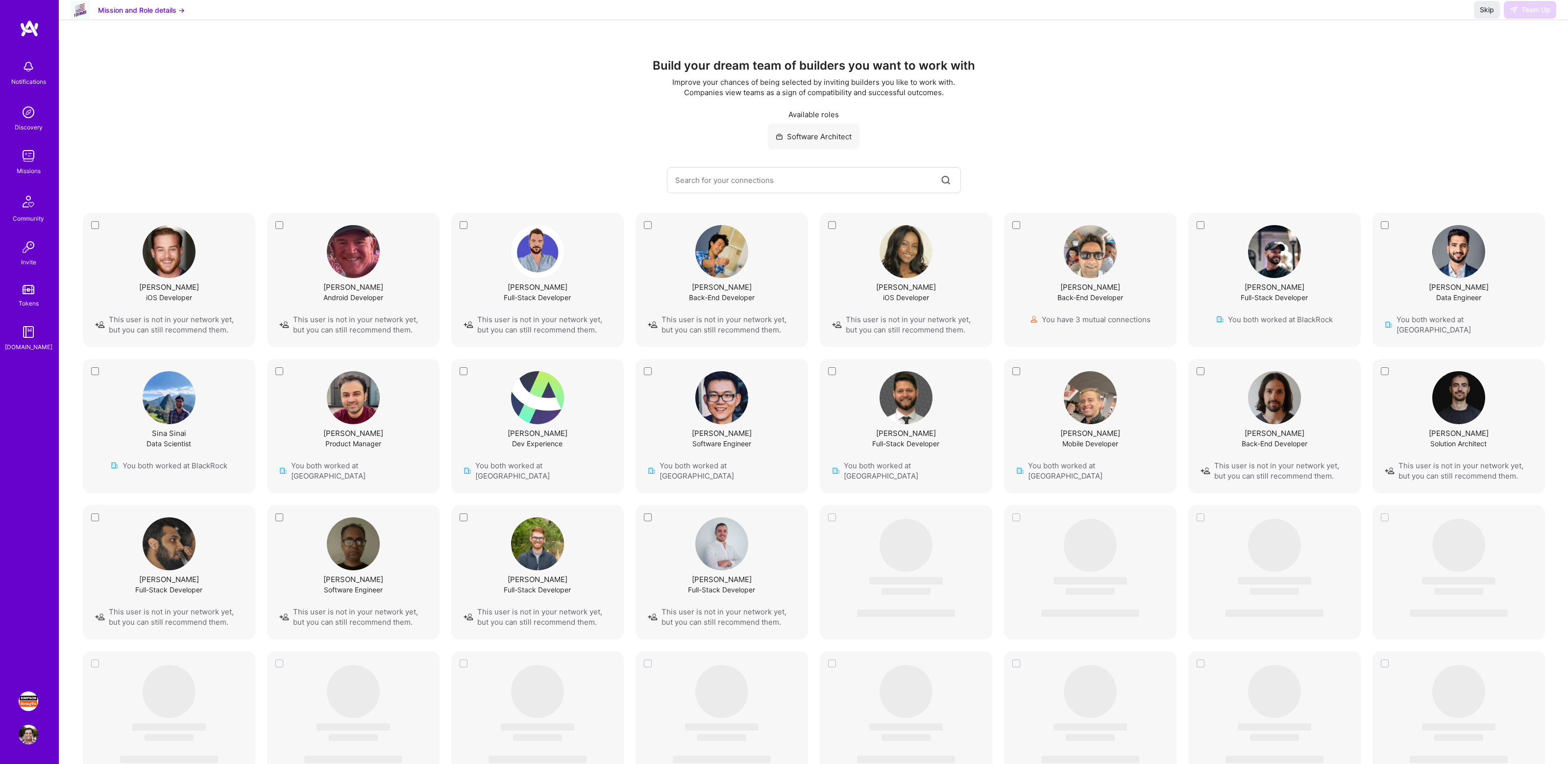
click at [1054, 127] on div "Software Architect" at bounding box center [813, 136] width 1469 height 26
click at [1099, 90] on div "Build your dream team of builders you want to work with Improve your chances of…" at bounding box center [813, 126] width 1469 height 134
click at [1148, 87] on div "Build your dream team of builders you want to work with Improve your chances of…" at bounding box center [813, 126] width 1469 height 134
